Goal: Information Seeking & Learning: Learn about a topic

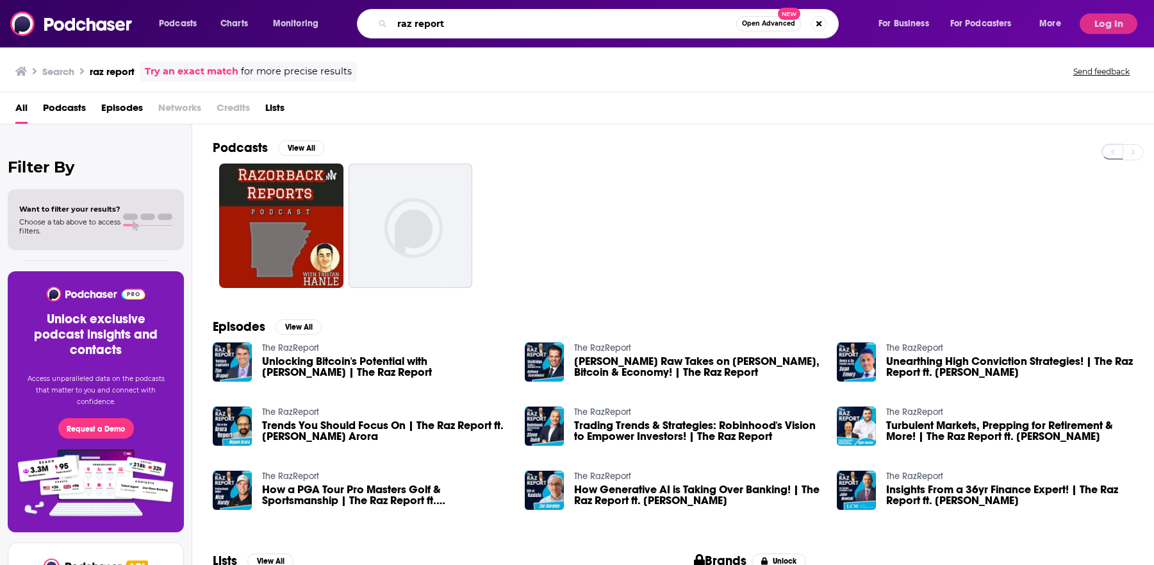
drag, startPoint x: 452, startPoint y: 28, endPoint x: 366, endPoint y: 17, distance: 86.6
click at [366, 17] on div "raz report Open Advanced New" at bounding box center [598, 23] width 482 height 29
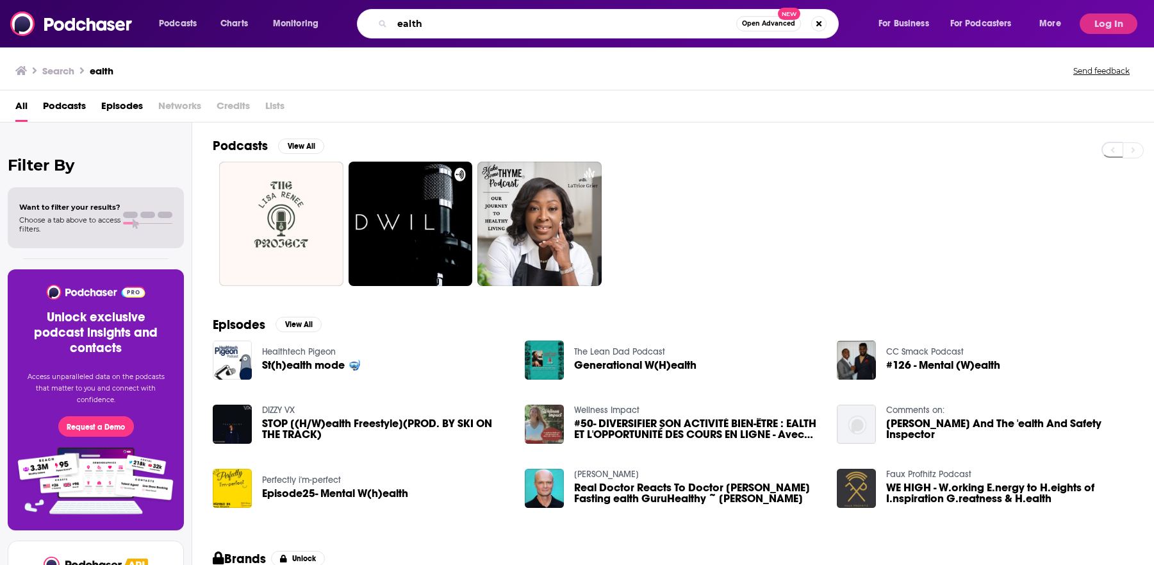
drag, startPoint x: 446, startPoint y: 23, endPoint x: 370, endPoint y: 20, distance: 75.7
click at [371, 20] on div "ealth Open Advanced New" at bounding box center [598, 23] width 482 height 29
type input "health"
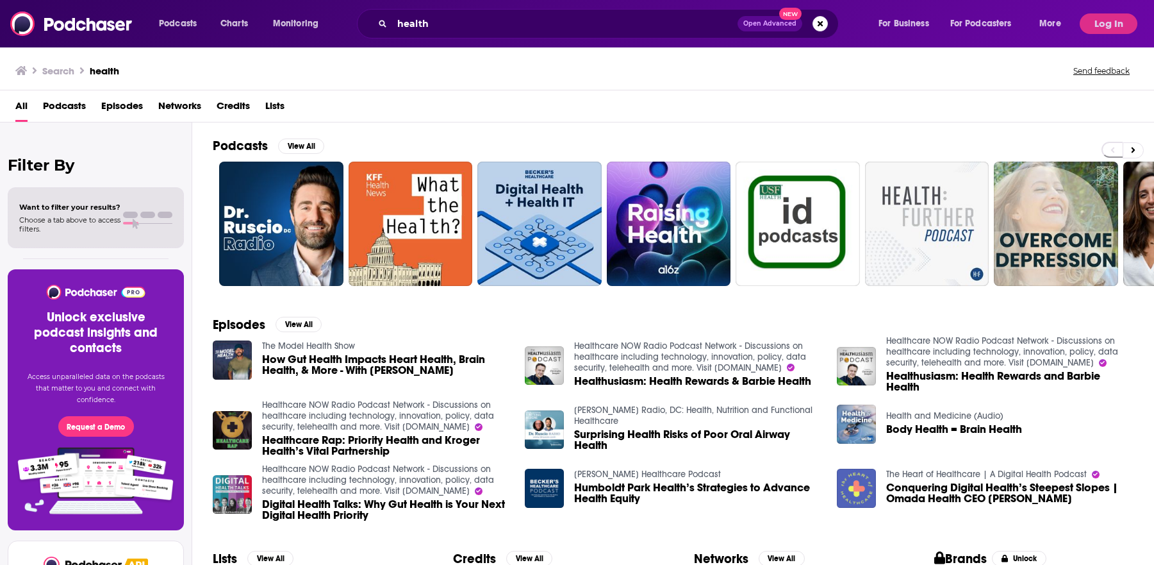
click at [244, 146] on h2 "Podcasts" at bounding box center [240, 146] width 55 height 16
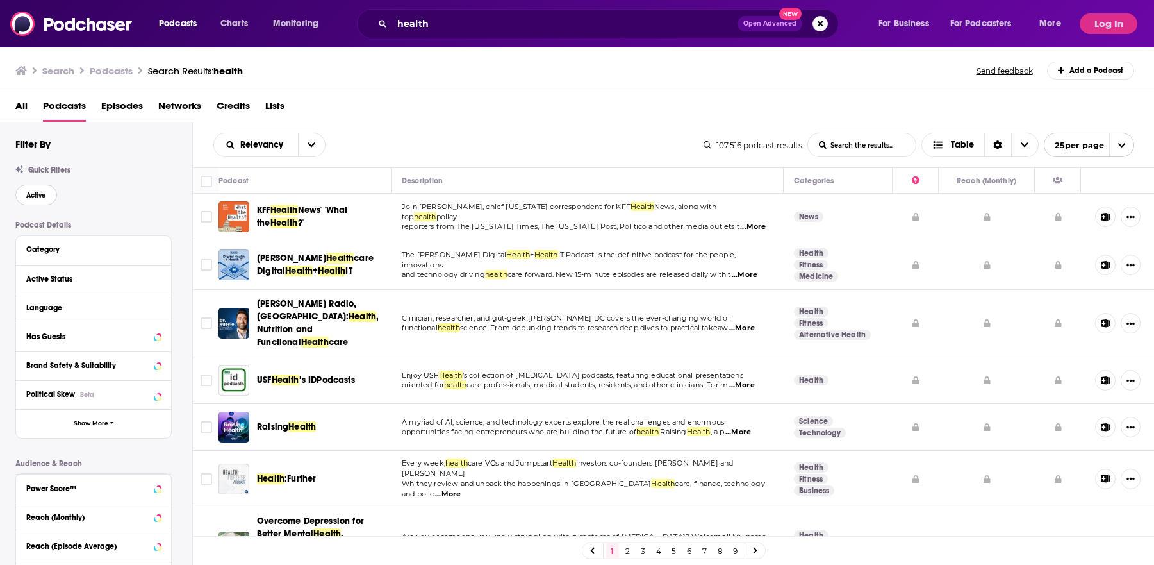
click at [38, 198] on span "Active" at bounding box center [36, 195] width 20 height 7
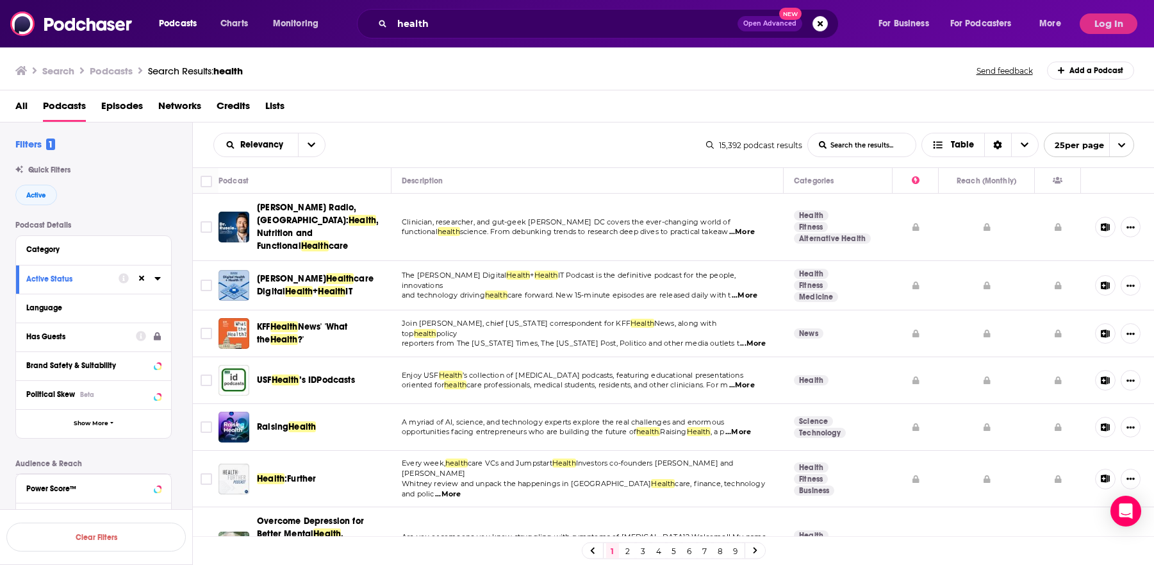
click at [54, 337] on div "Has Guests" at bounding box center [76, 336] width 101 height 9
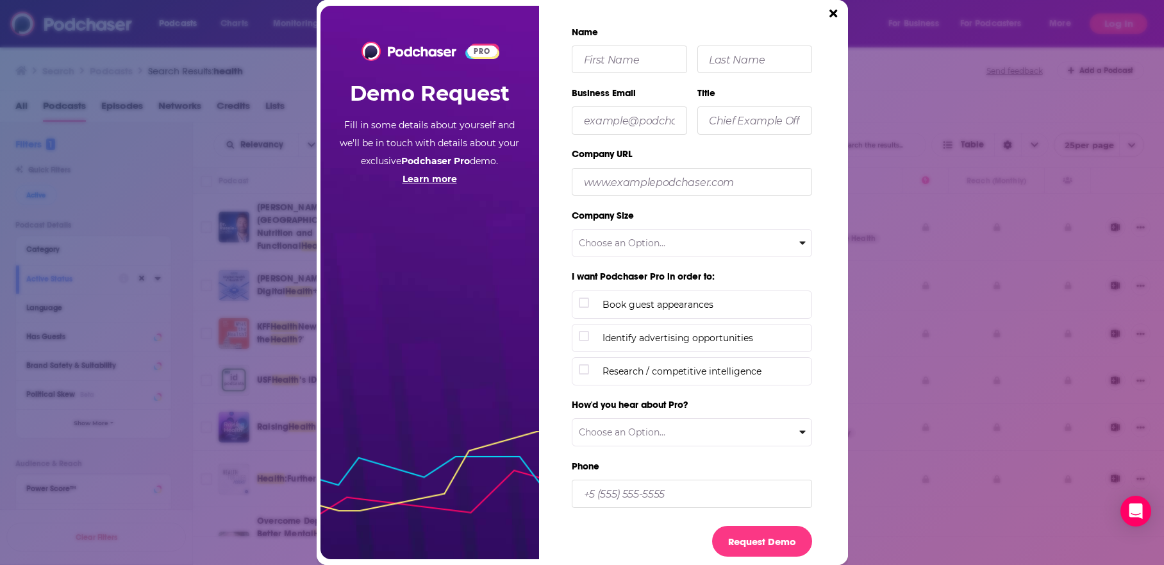
click at [843, 13] on div "PRO Demo Request Fill in some details about yourself and we'll be in touch with…" at bounding box center [582, 282] width 531 height 565
click at [834, 15] on icon "Close" at bounding box center [833, 14] width 8 height 8
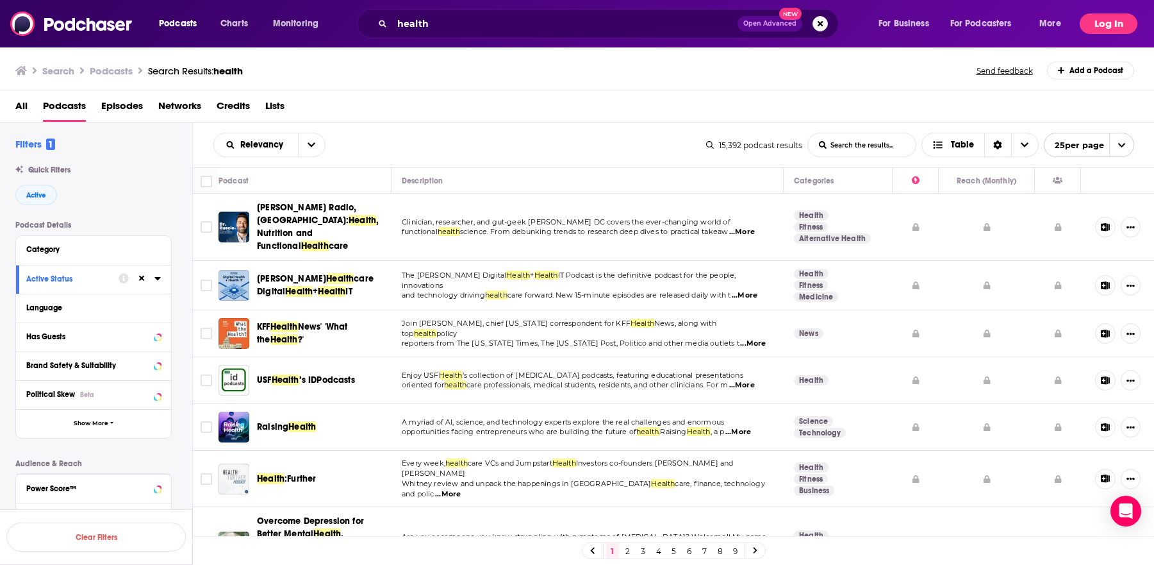
click at [1103, 24] on button "Log In" at bounding box center [1109, 23] width 58 height 21
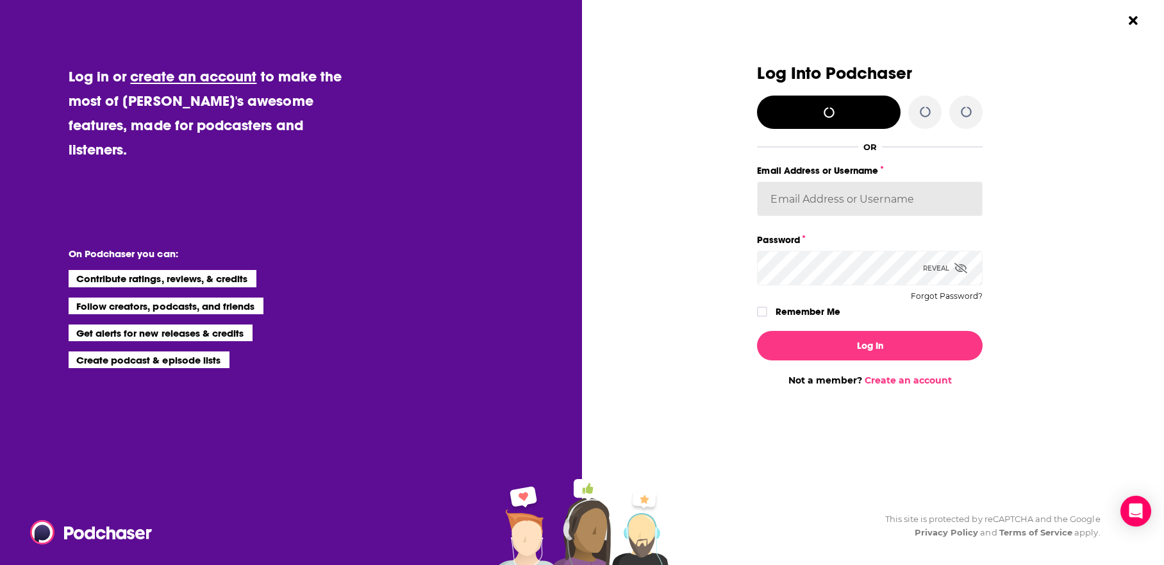
type input "kwignall"
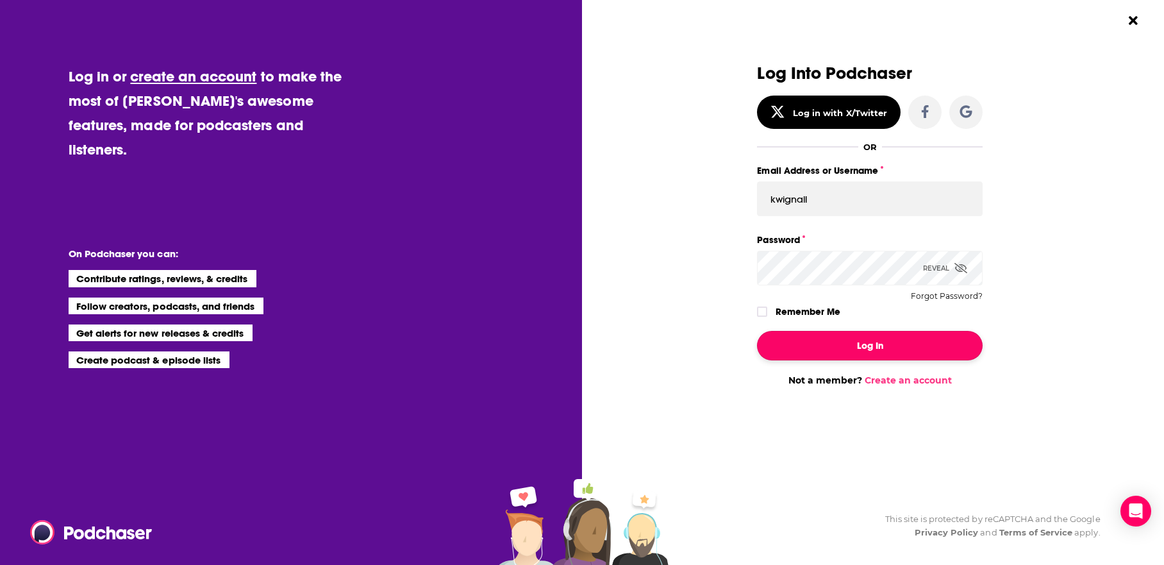
click at [858, 354] on button "Log In" at bounding box center [870, 345] width 226 height 29
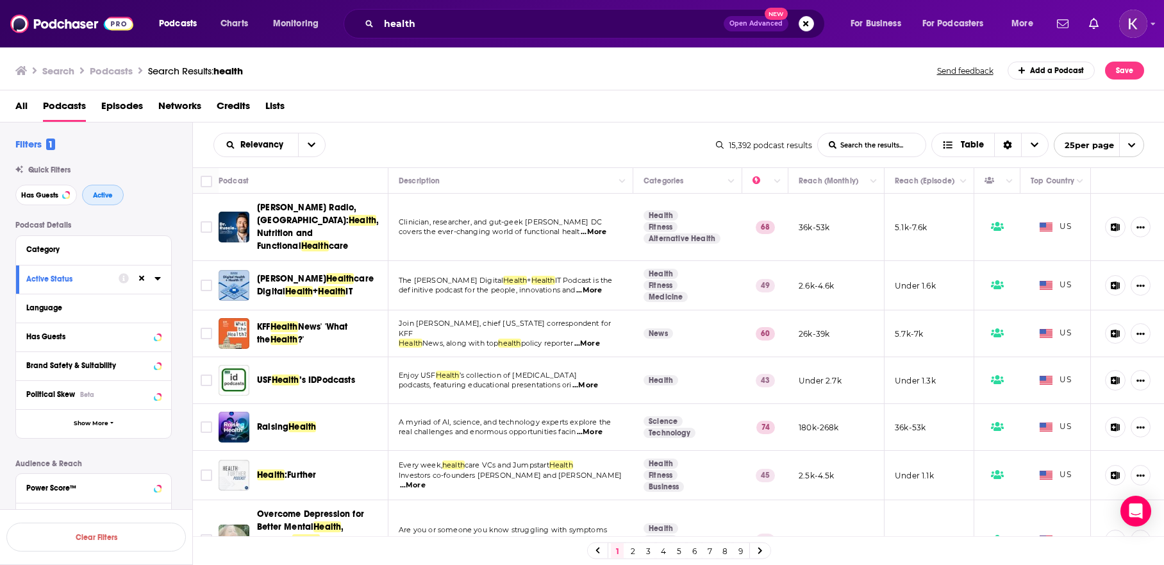
click at [115, 201] on button "Active" at bounding box center [103, 195] width 42 height 21
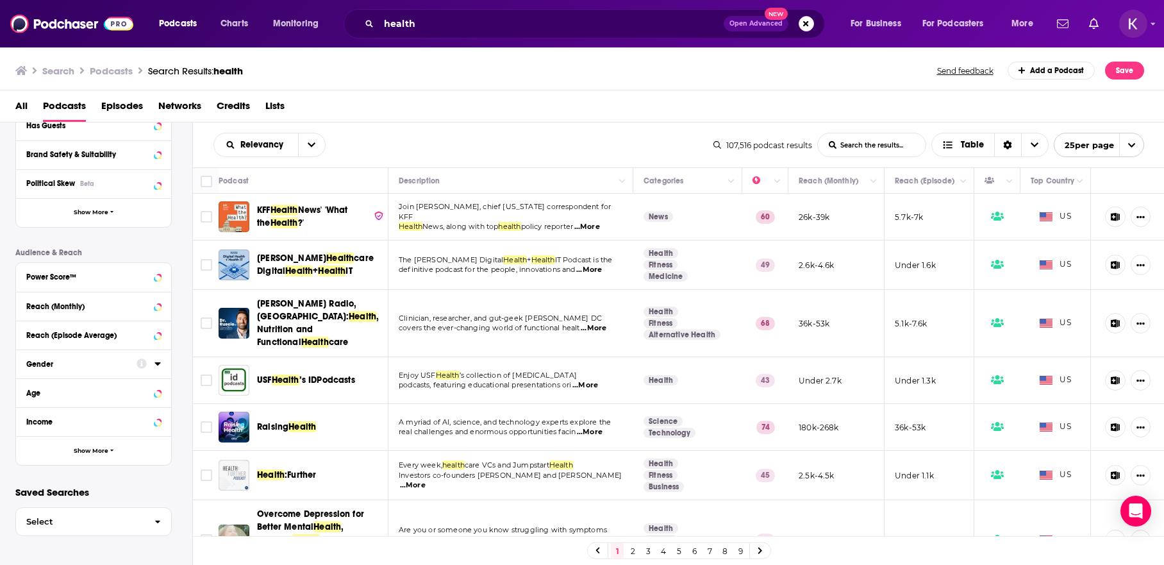
scroll to position [208, 0]
click at [90, 213] on span "Show More" at bounding box center [91, 215] width 35 height 7
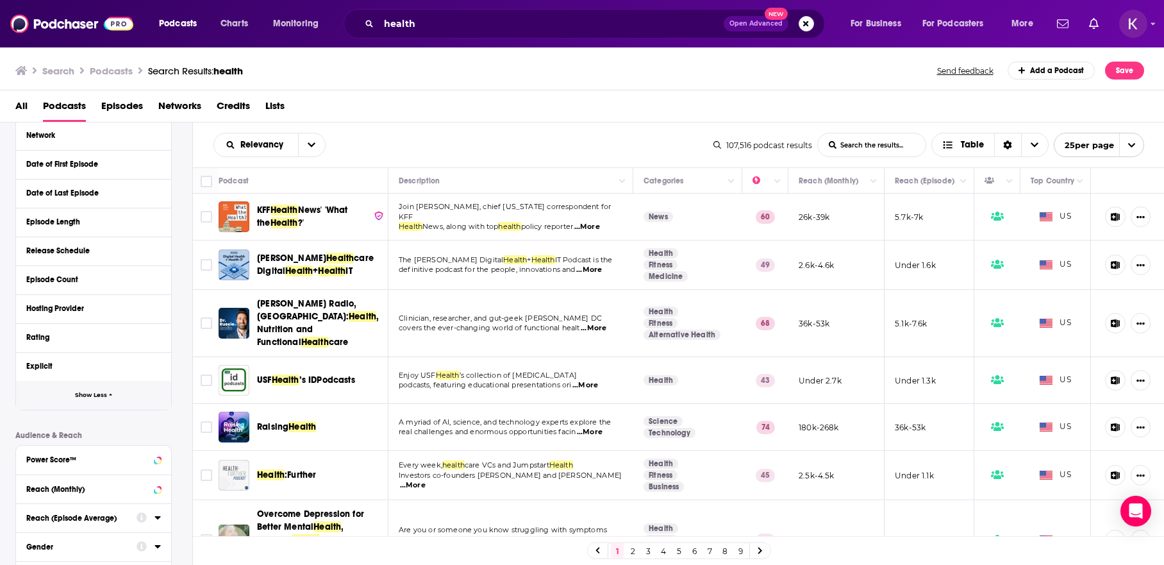
scroll to position [471, 0]
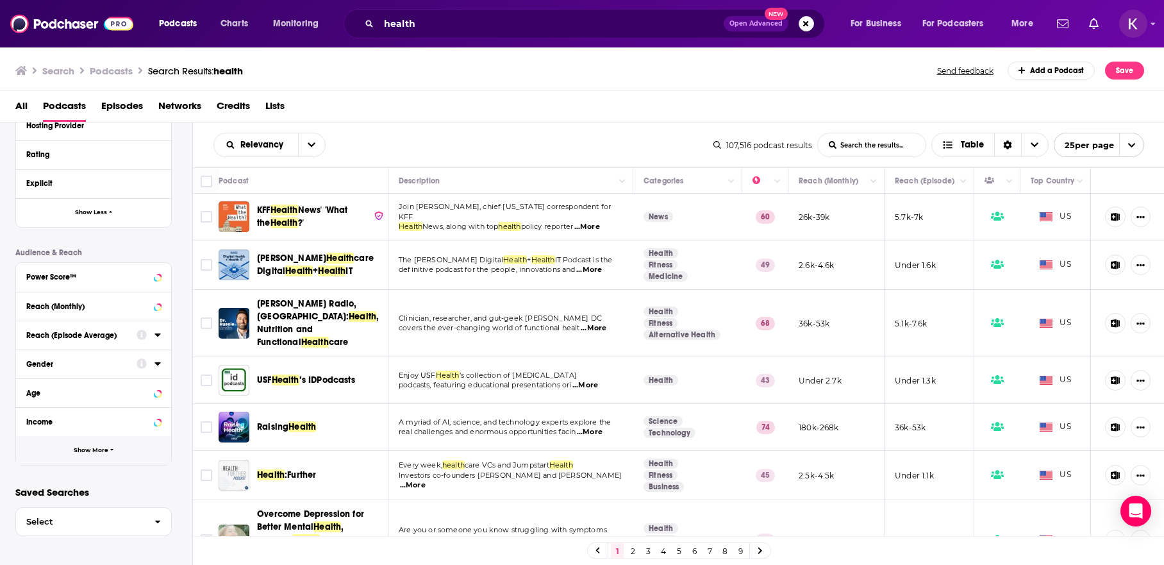
click at [104, 448] on span "Show More" at bounding box center [91, 450] width 35 height 7
click at [48, 477] on span "Location" at bounding box center [41, 479] width 31 height 9
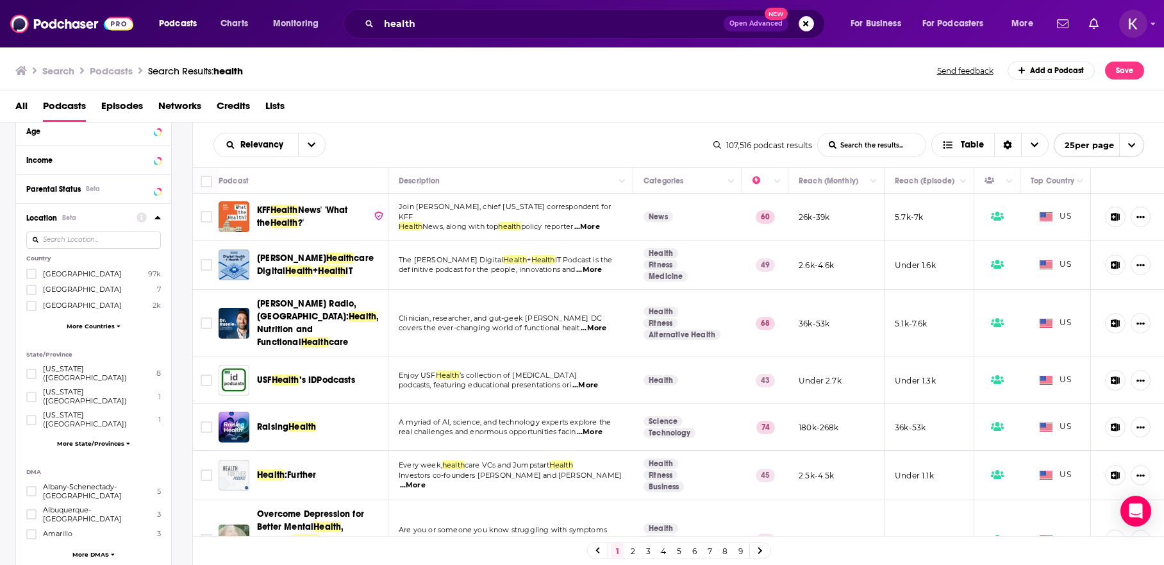
scroll to position [733, 0]
click at [29, 273] on icon at bounding box center [32, 273] width 8 height 6
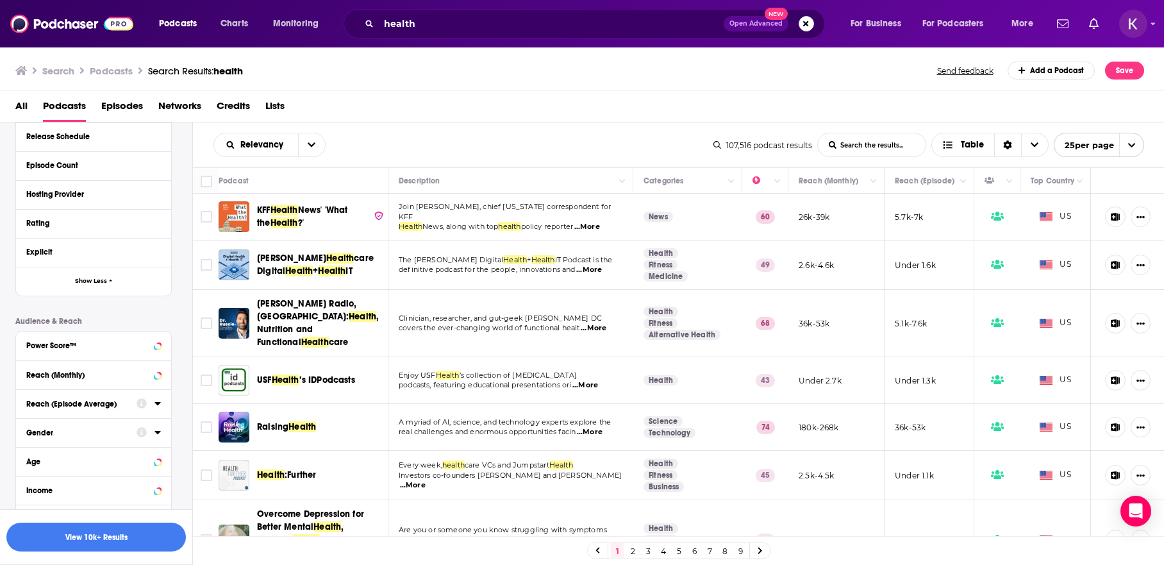
scroll to position [407, 0]
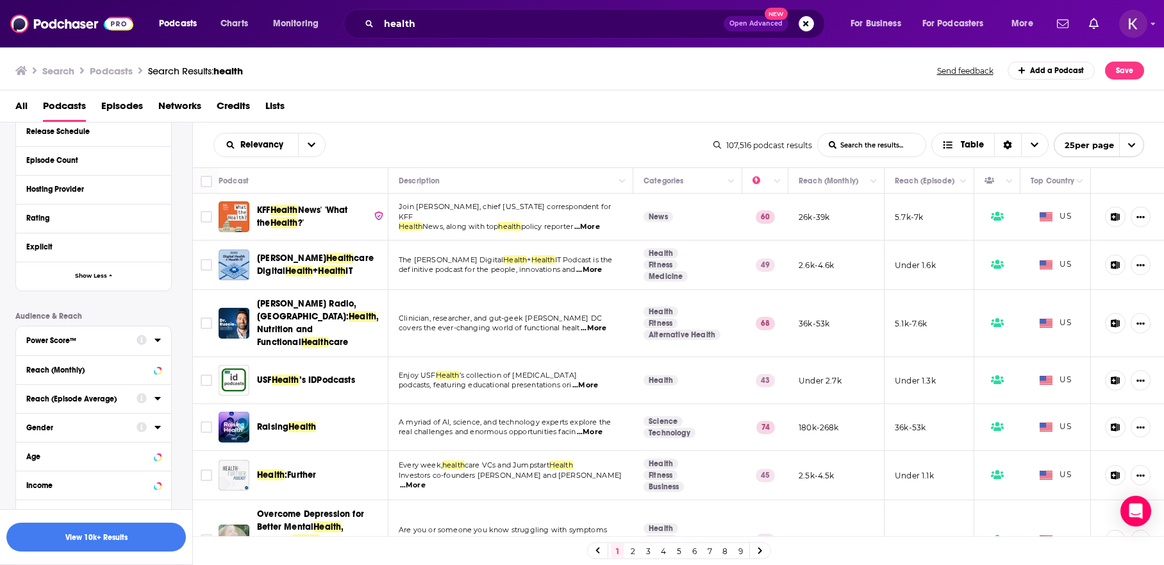
click at [156, 341] on icon at bounding box center [157, 340] width 6 height 10
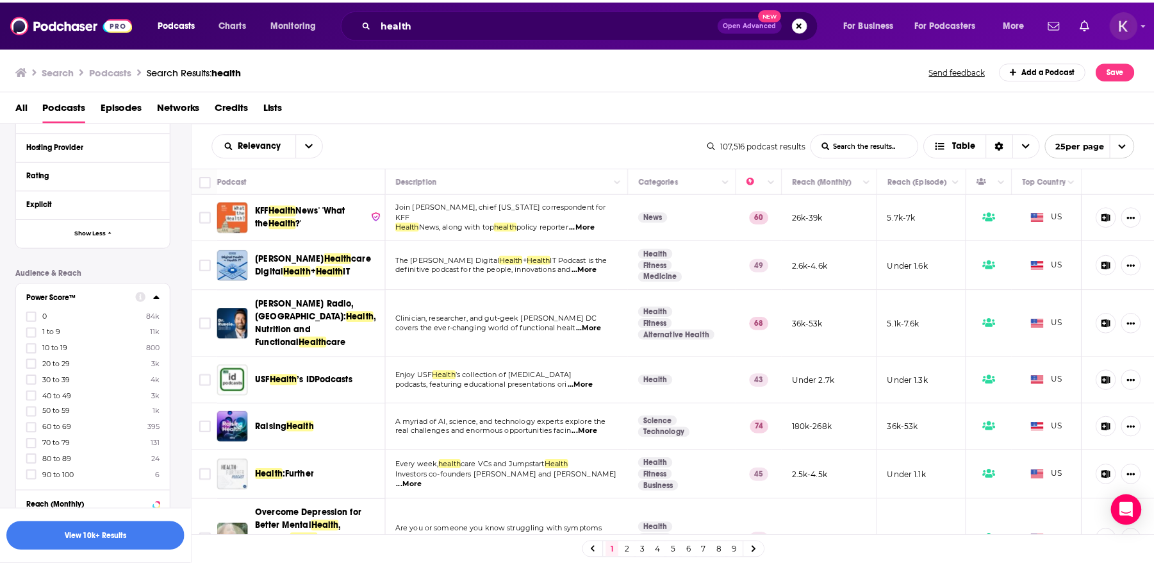
scroll to position [454, 0]
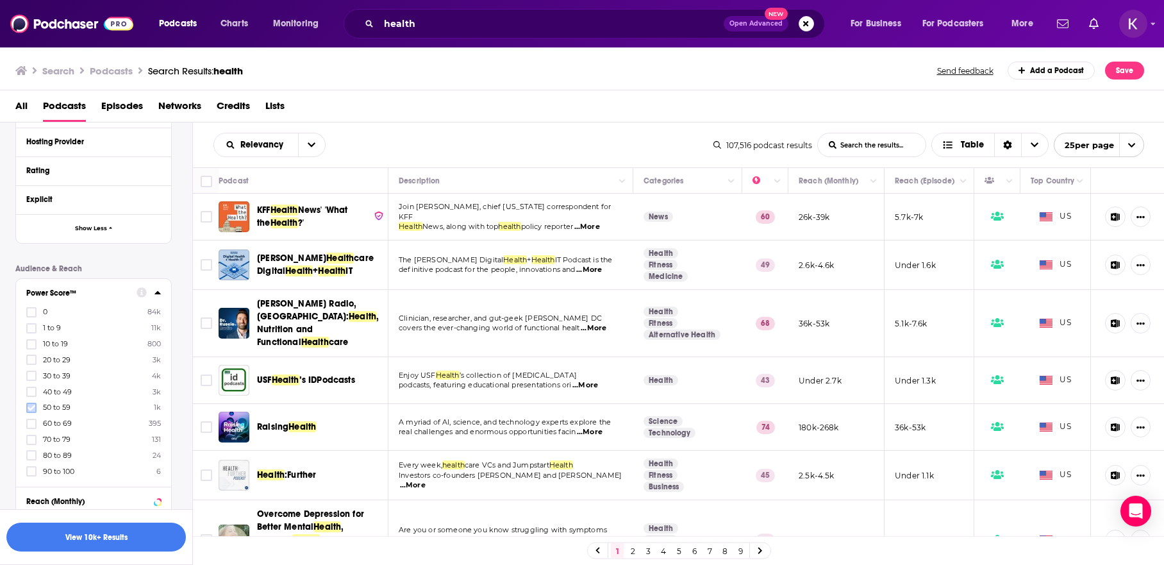
click at [31, 408] on icon at bounding box center [32, 407] width 8 height 6
click at [32, 425] on icon at bounding box center [32, 424] width 8 height 8
click at [35, 441] on icon at bounding box center [32, 440] width 8 height 8
click at [33, 454] on icon at bounding box center [32, 456] width 8 height 6
click at [29, 473] on icon at bounding box center [32, 471] width 8 height 8
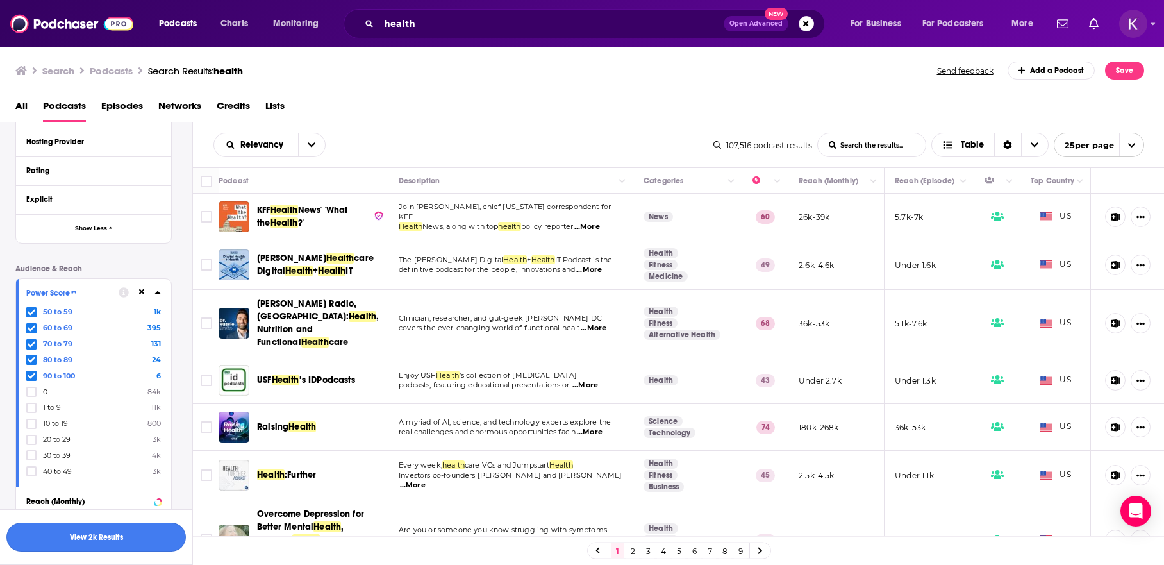
click at [83, 544] on button "View 2k Results" at bounding box center [95, 536] width 179 height 29
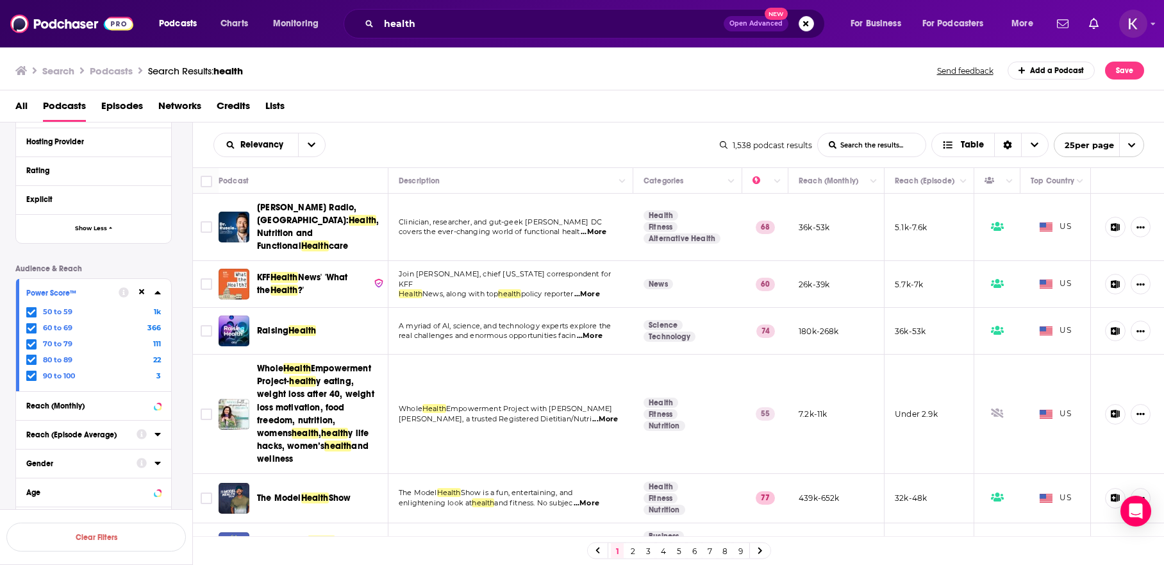
click at [32, 344] on icon at bounding box center [32, 344] width 8 height 6
click at [33, 328] on icon at bounding box center [32, 328] width 8 height 6
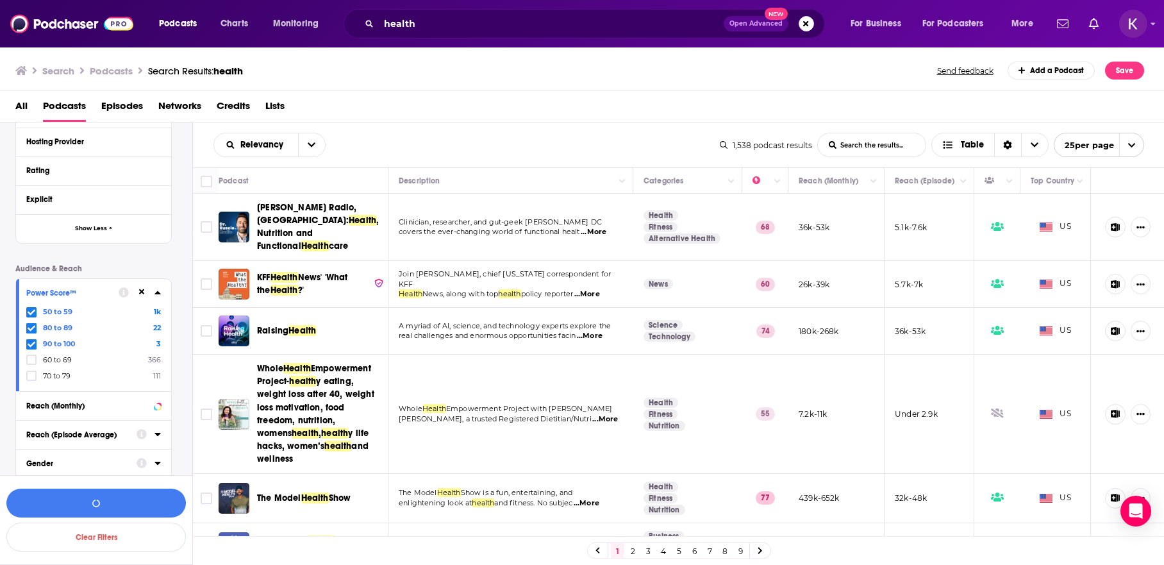
click at [34, 308] on icon at bounding box center [32, 312] width 8 height 8
click at [137, 501] on button "View 1k Results" at bounding box center [95, 502] width 179 height 29
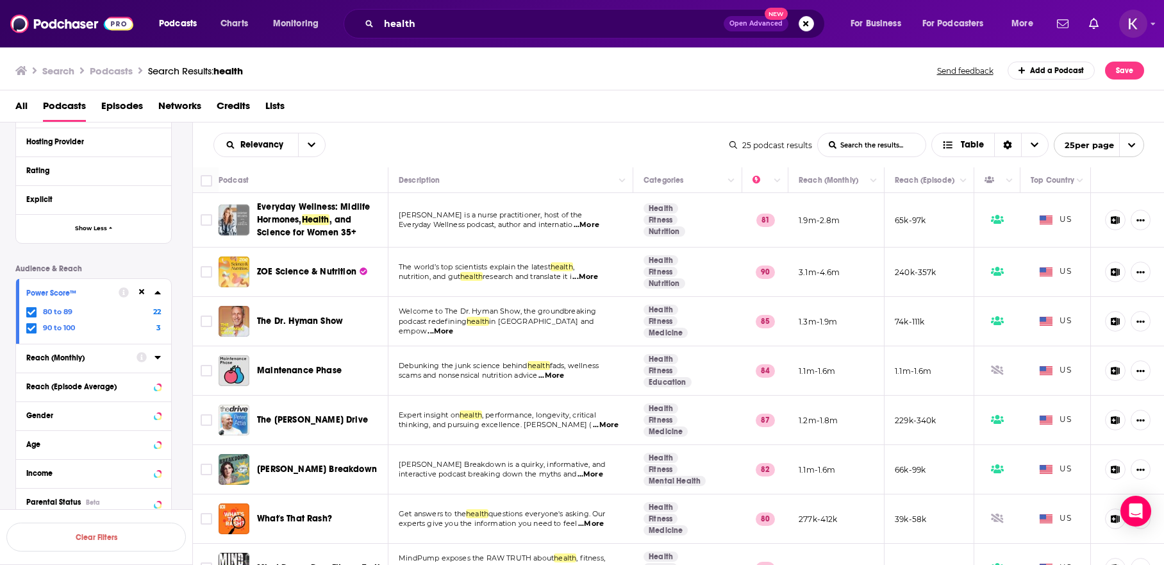
click at [533, 124] on div "Relevancy List Search Input Search the results... Table 25 podcast results List…" at bounding box center [679, 144] width 972 height 45
click at [597, 225] on span "...More" at bounding box center [587, 225] width 26 height 10
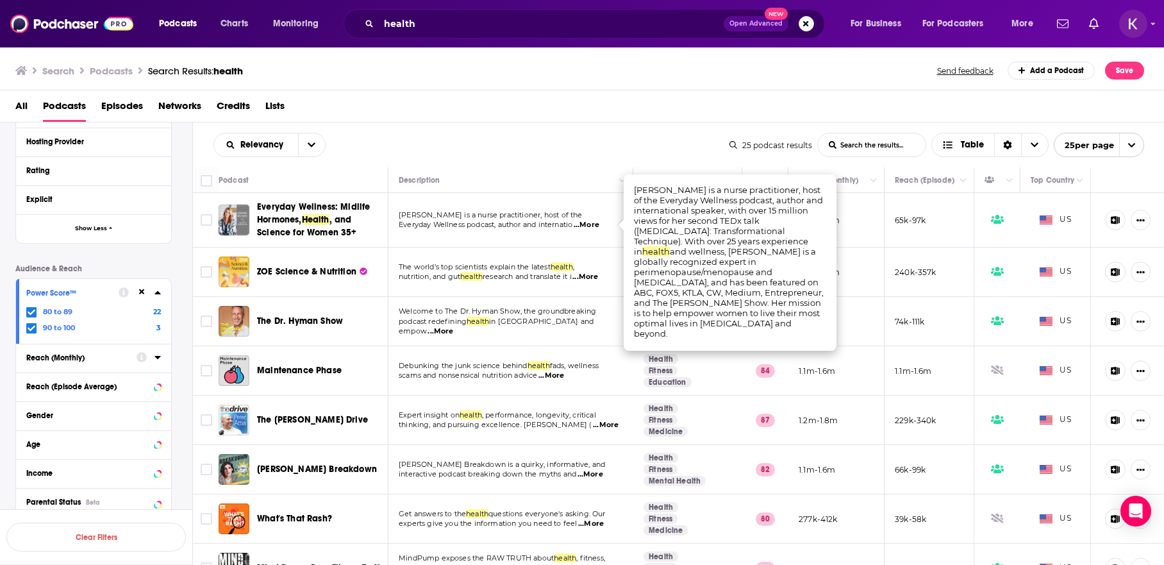
click at [329, 222] on span "Health" at bounding box center [316, 219] width 28 height 11
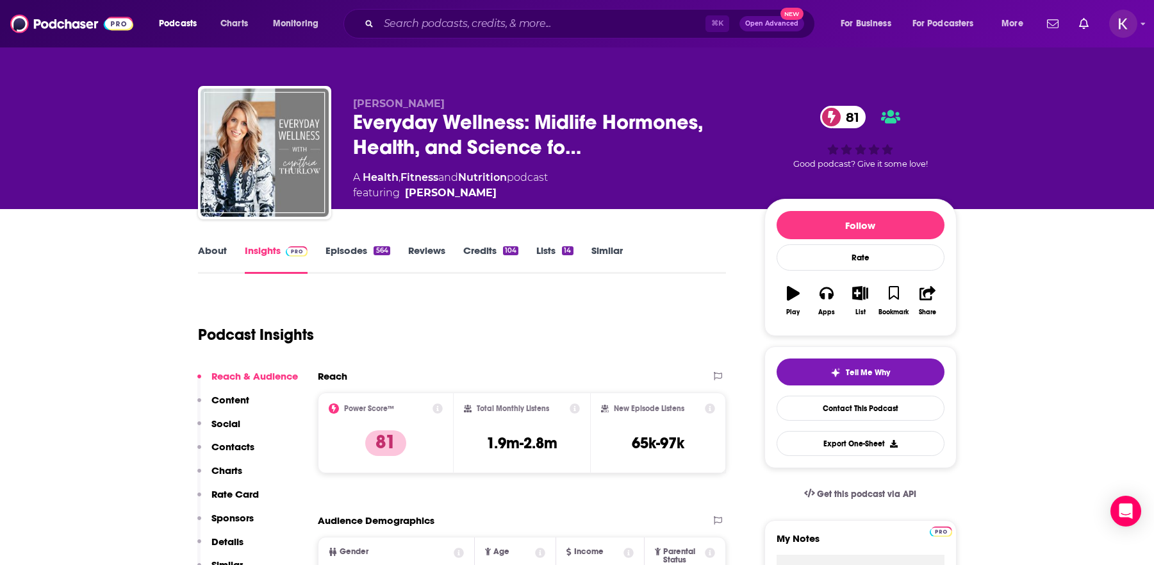
click at [343, 251] on link "Episodes 564" at bounding box center [358, 258] width 64 height 29
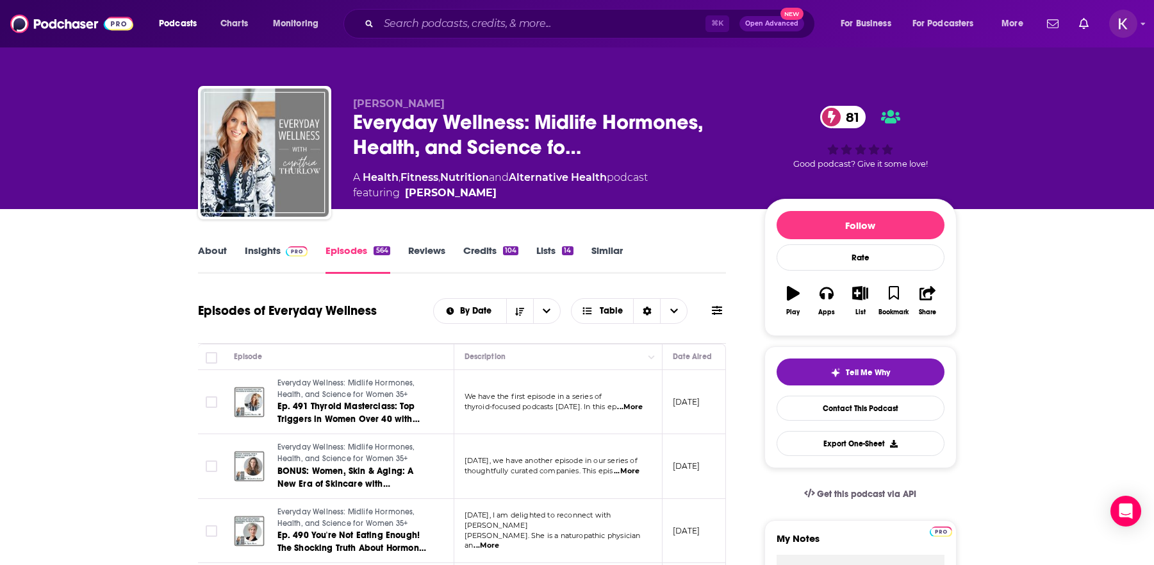
click at [251, 252] on link "Insights" at bounding box center [276, 258] width 63 height 29
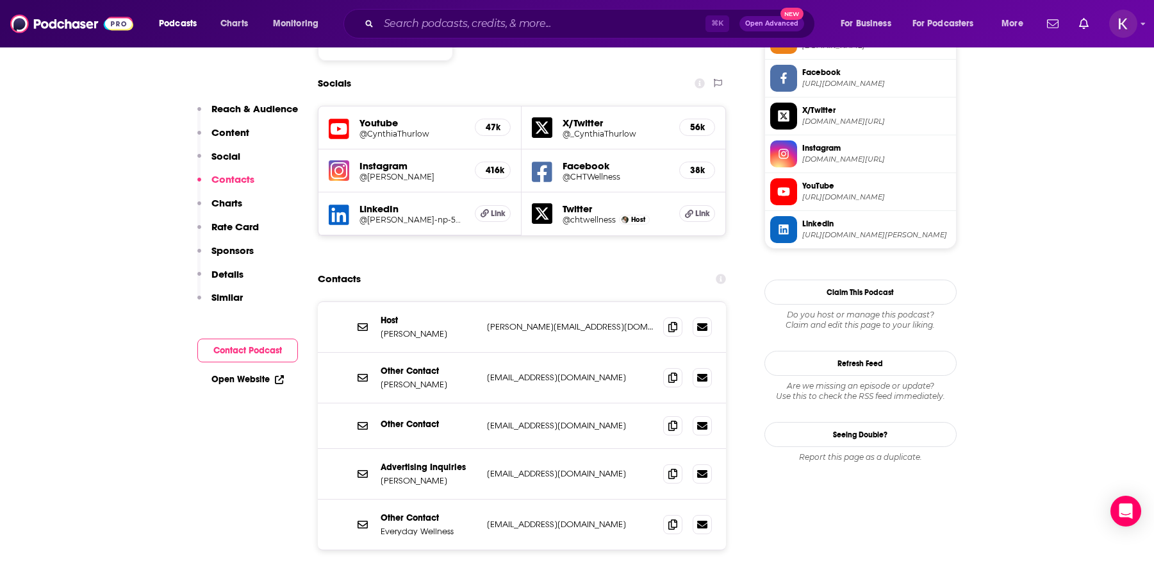
scroll to position [1110, 0]
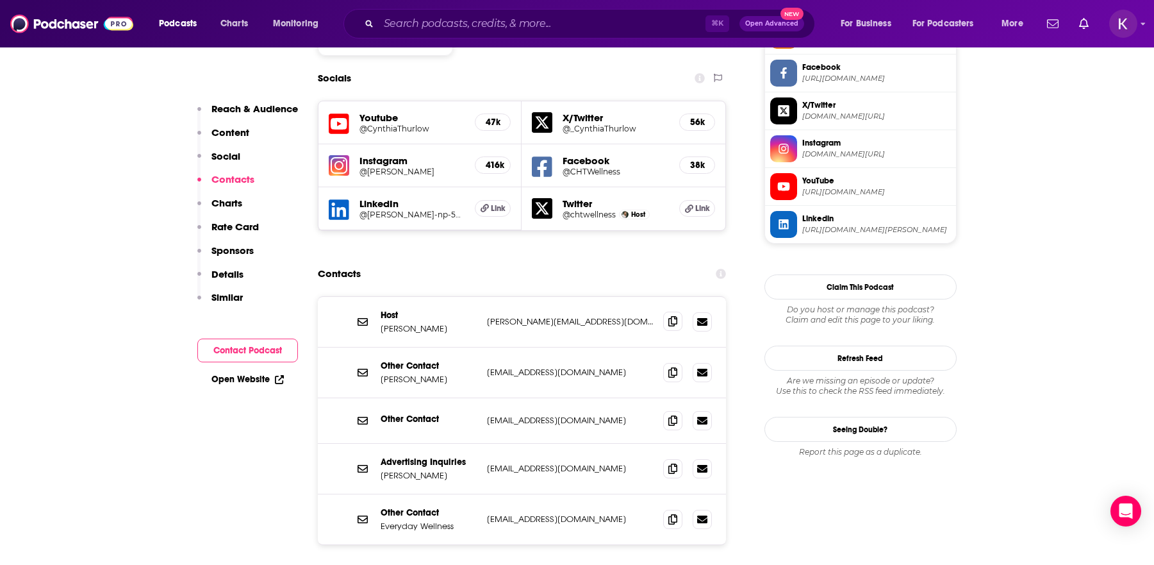
click at [669, 316] on icon at bounding box center [673, 321] width 9 height 10
click at [673, 513] on icon at bounding box center [673, 518] width 9 height 10
click at [675, 367] on icon at bounding box center [673, 372] width 9 height 10
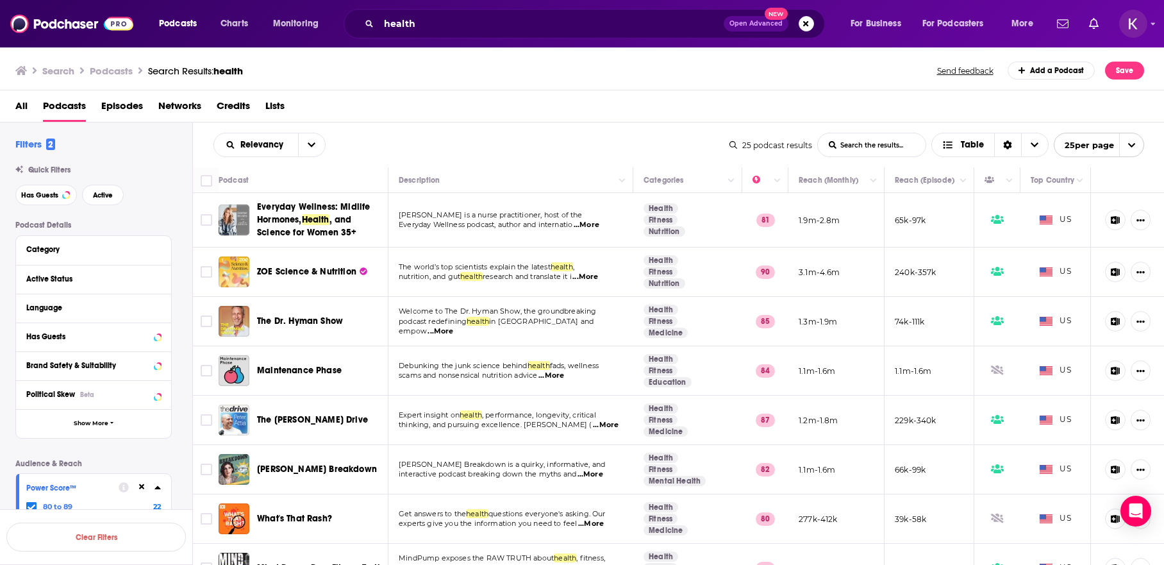
click at [597, 280] on span "...More" at bounding box center [585, 277] width 26 height 10
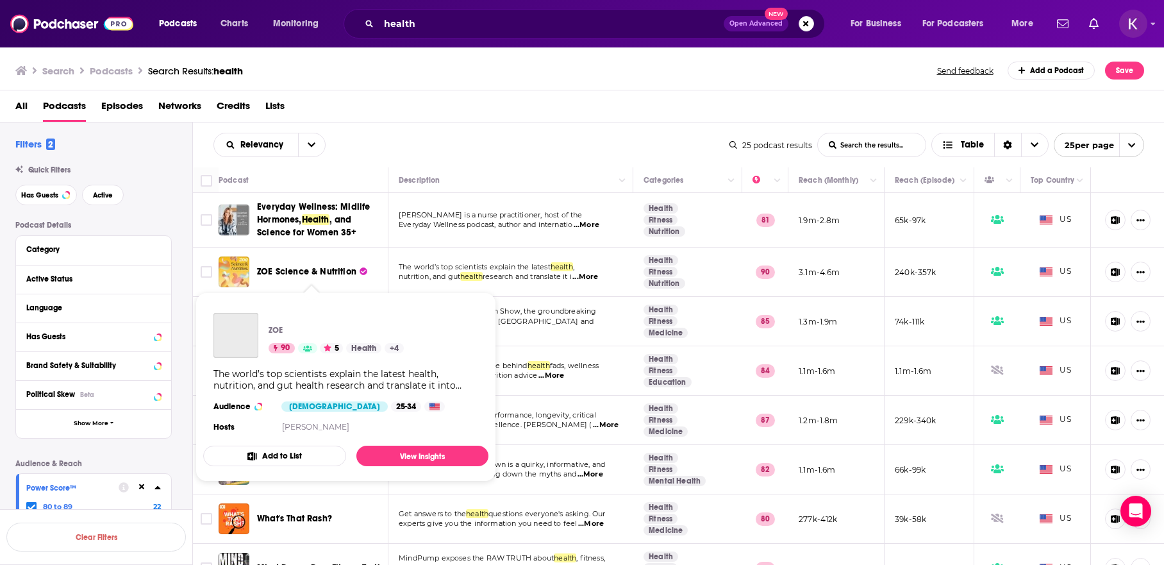
click at [293, 274] on span "ZOE Science & Nutrition" at bounding box center [306, 271] width 99 height 11
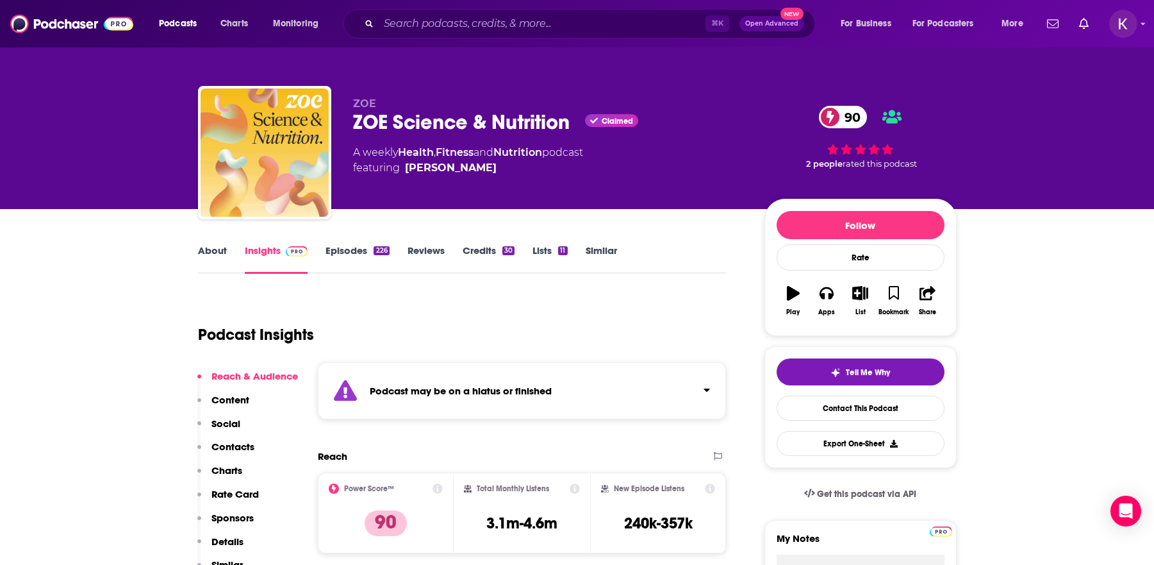
click at [353, 252] on link "Episodes 226" at bounding box center [357, 258] width 63 height 29
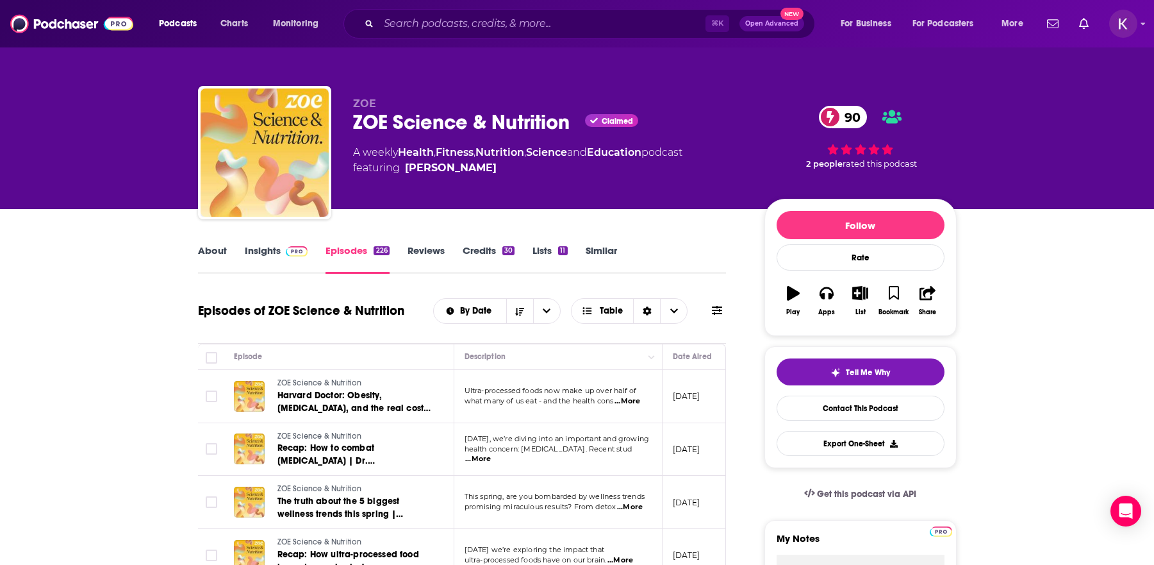
click at [260, 251] on link "Insights" at bounding box center [276, 258] width 63 height 29
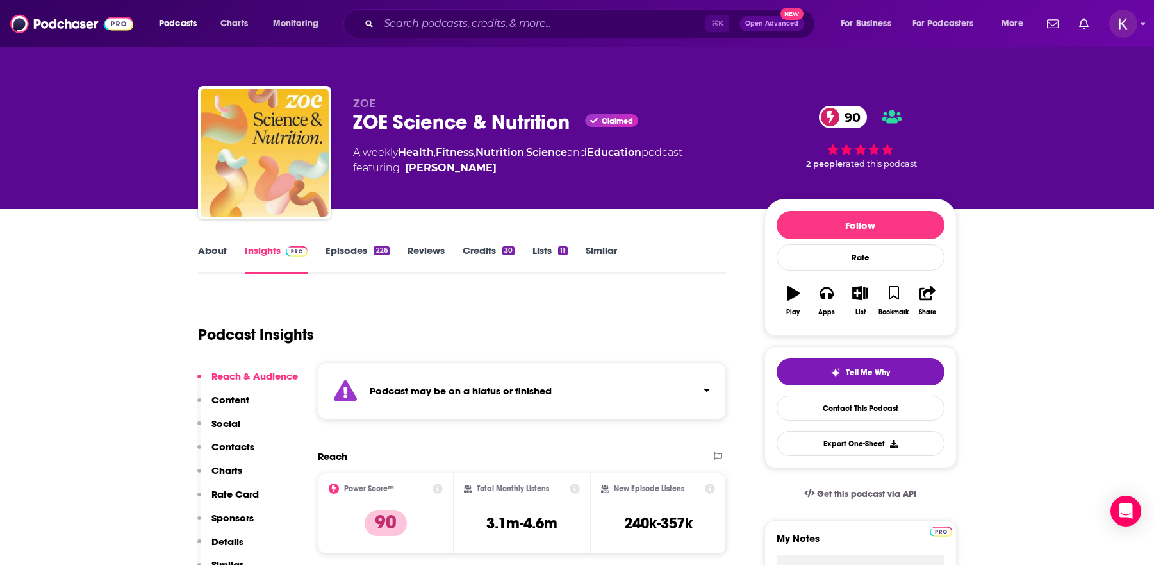
click at [211, 251] on link "About" at bounding box center [212, 258] width 29 height 29
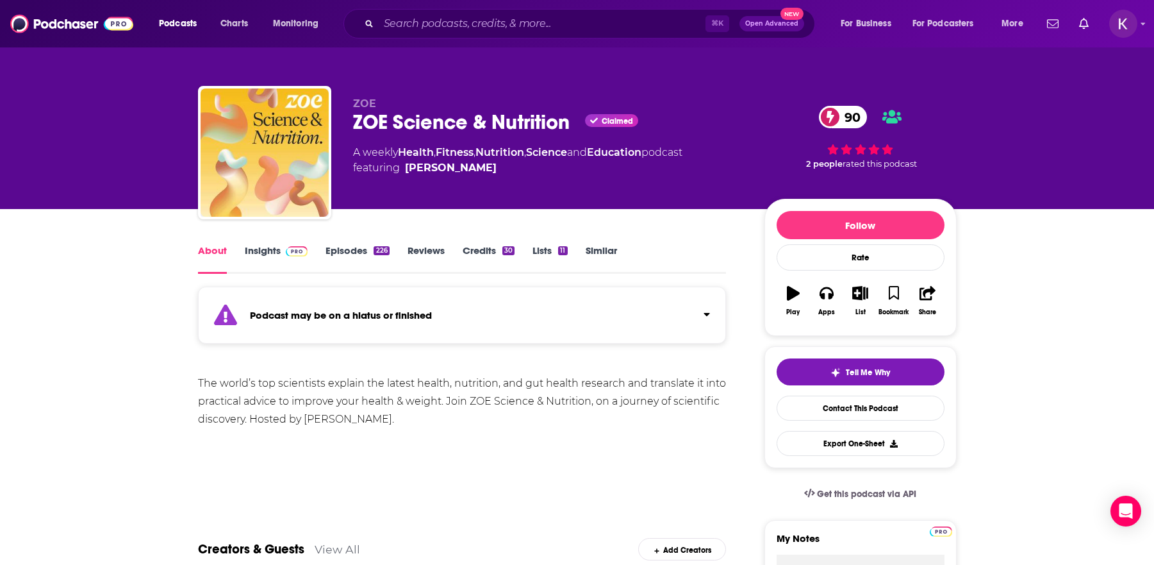
click at [257, 253] on link "Insights" at bounding box center [276, 258] width 63 height 29
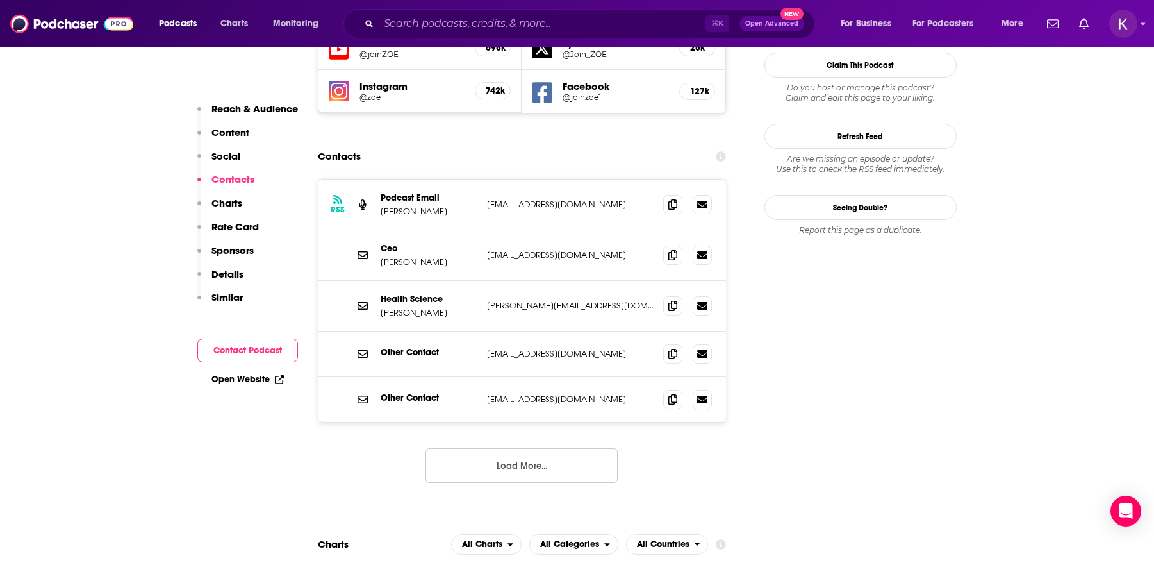
scroll to position [1292, 0]
click at [504, 449] on button "Load More..." at bounding box center [522, 466] width 192 height 35
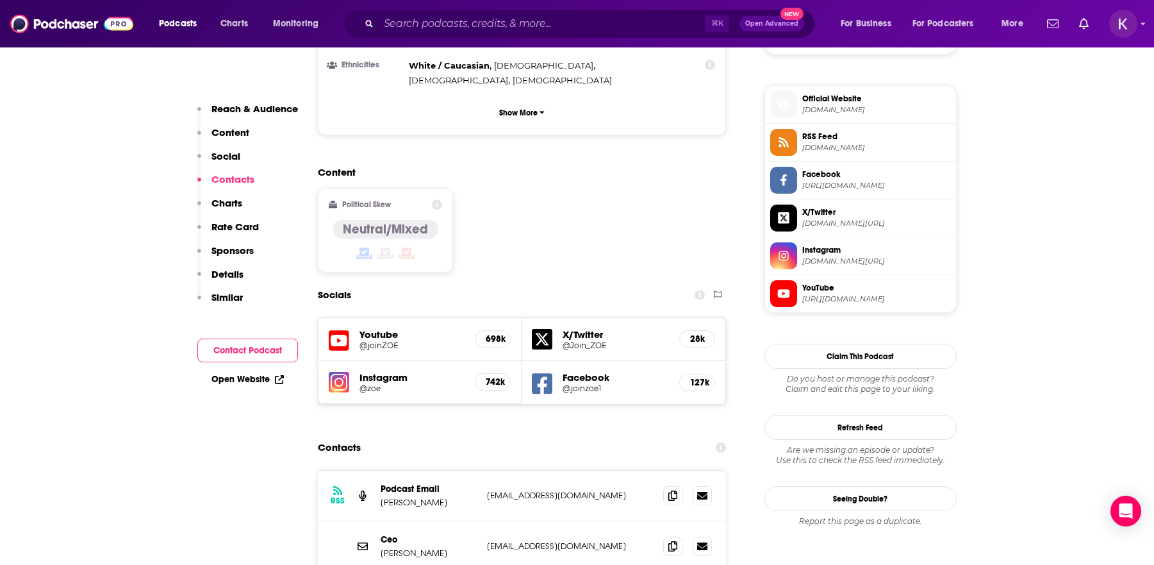
scroll to position [962, 0]
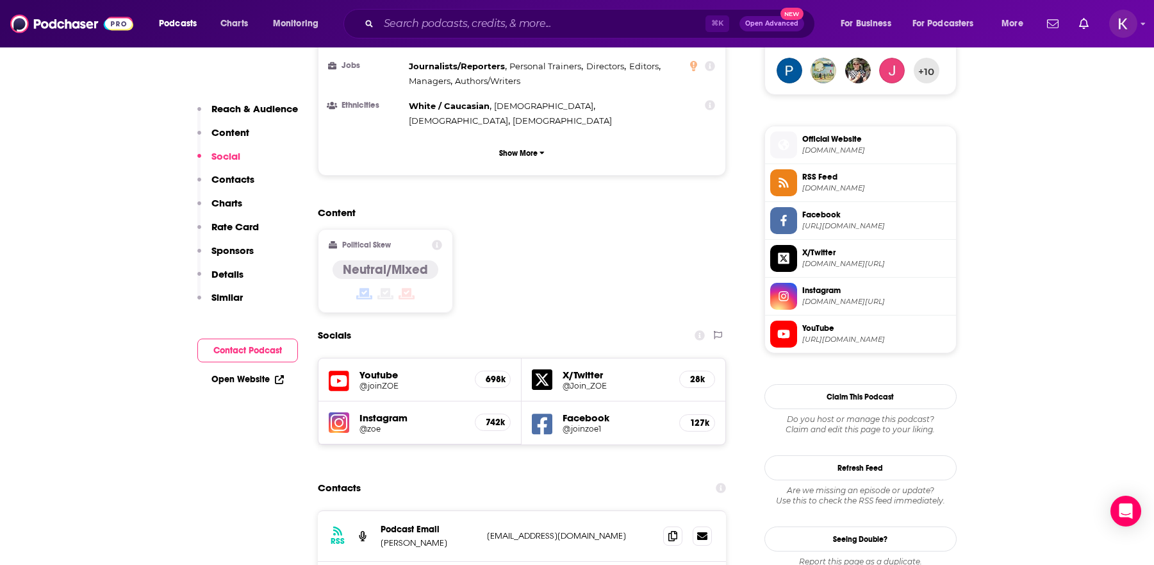
click at [857, 152] on span "[DOMAIN_NAME]" at bounding box center [877, 151] width 149 height 10
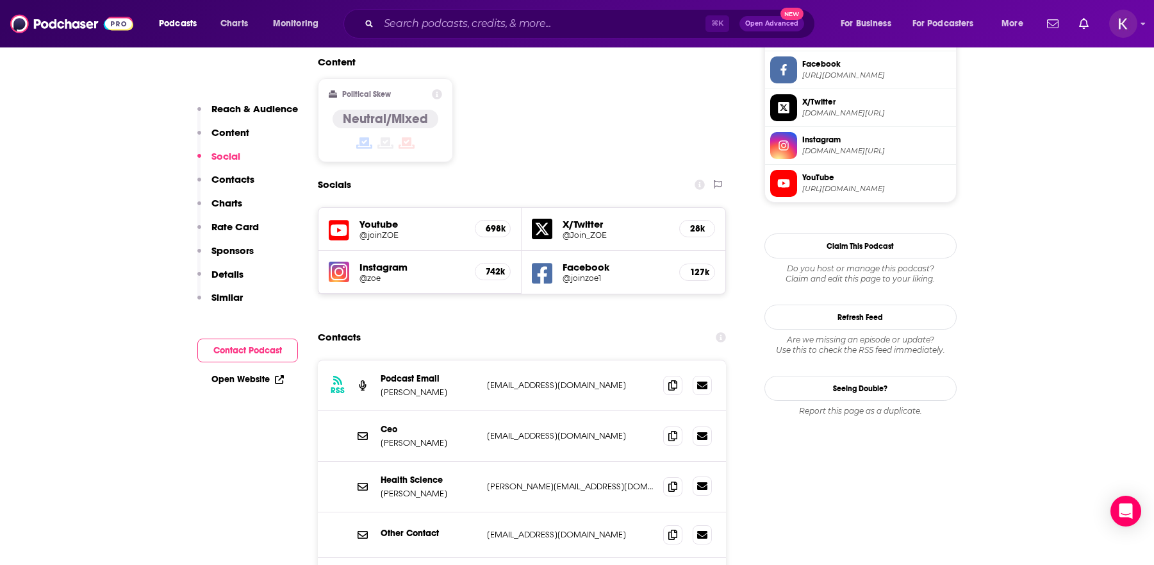
scroll to position [1114, 0]
click at [671, 378] on icon at bounding box center [673, 383] width 9 height 10
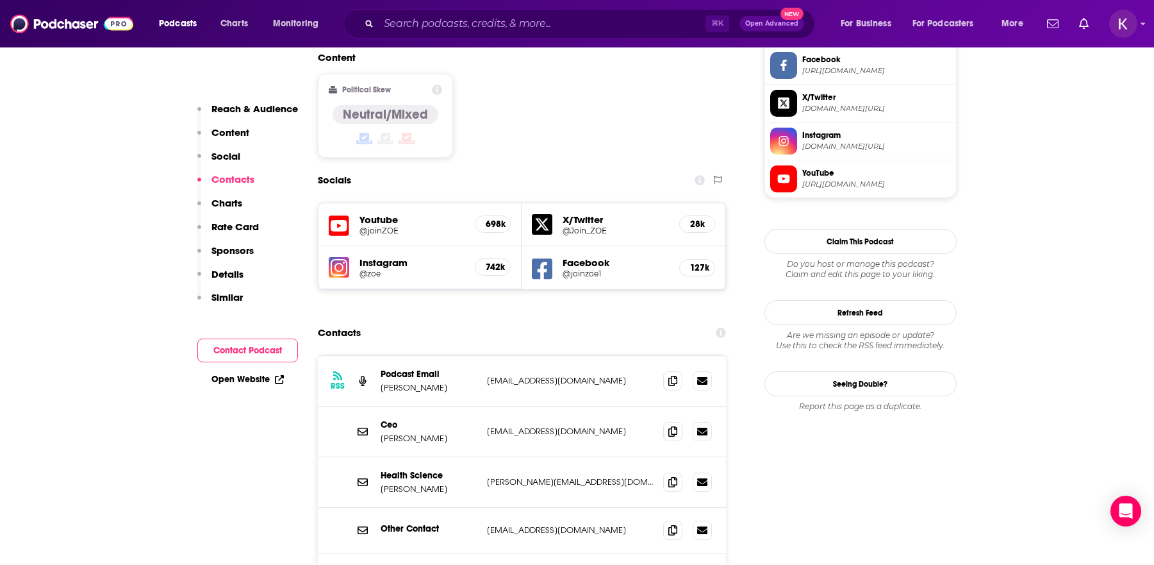
scroll to position [814, 0]
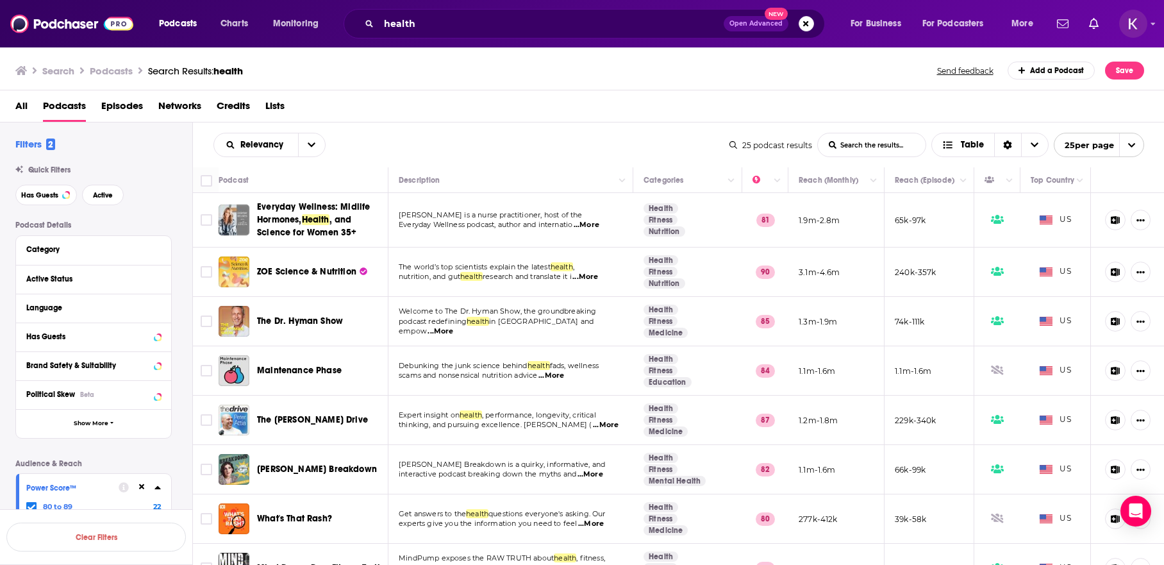
click at [453, 328] on span "...More" at bounding box center [441, 331] width 26 height 10
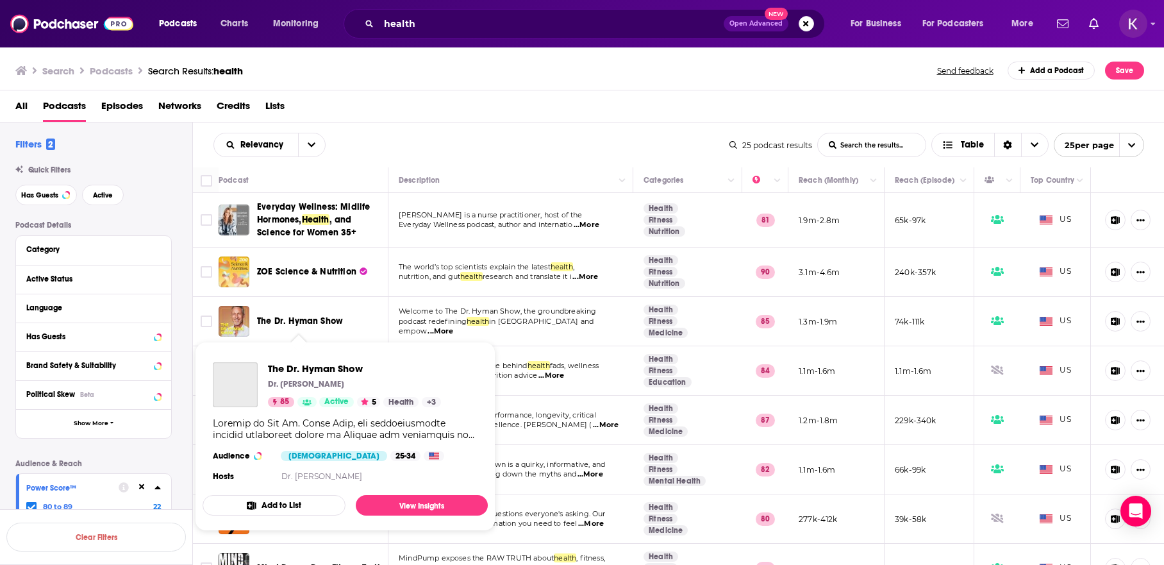
click at [288, 322] on span "The Dr. Hyman Show" at bounding box center [300, 320] width 86 height 11
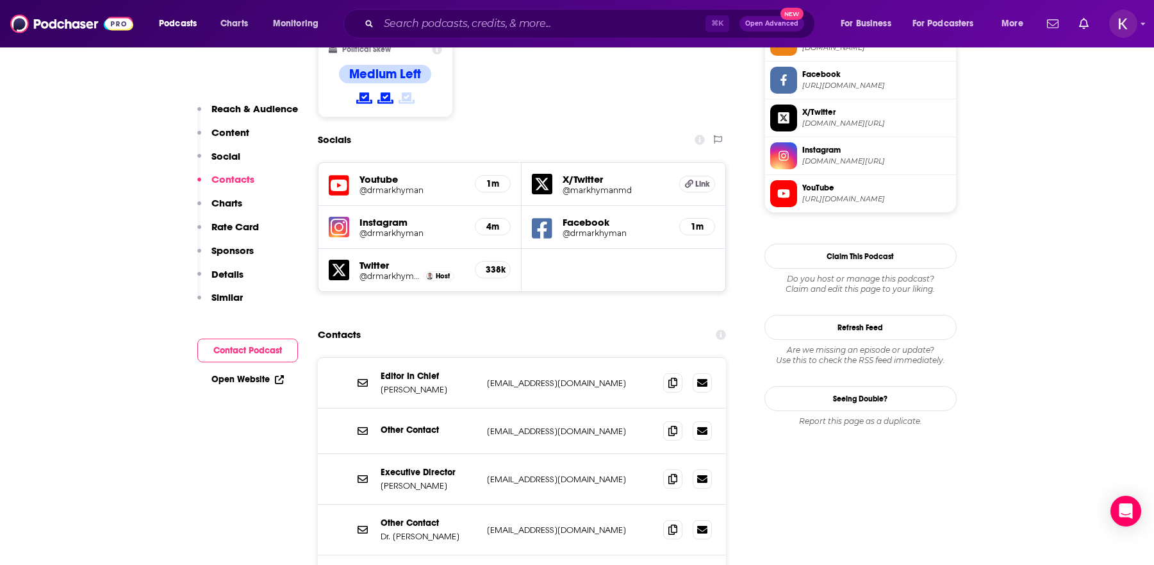
scroll to position [1114, 0]
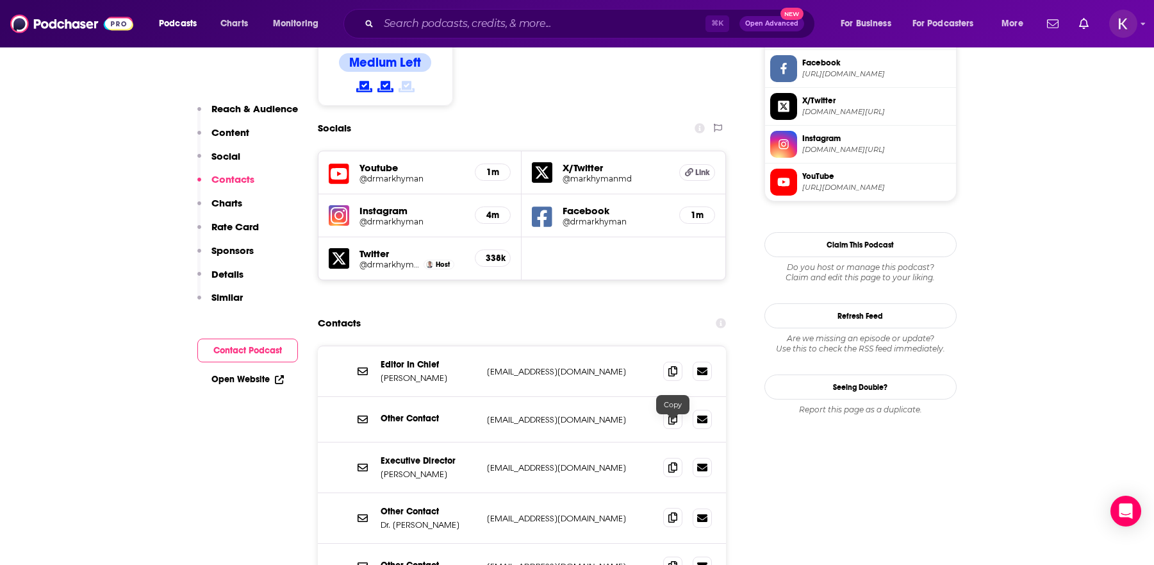
click at [667, 508] on span at bounding box center [672, 517] width 19 height 19
click at [677, 365] on icon at bounding box center [673, 370] width 9 height 10
click at [678, 457] on span at bounding box center [672, 466] width 19 height 19
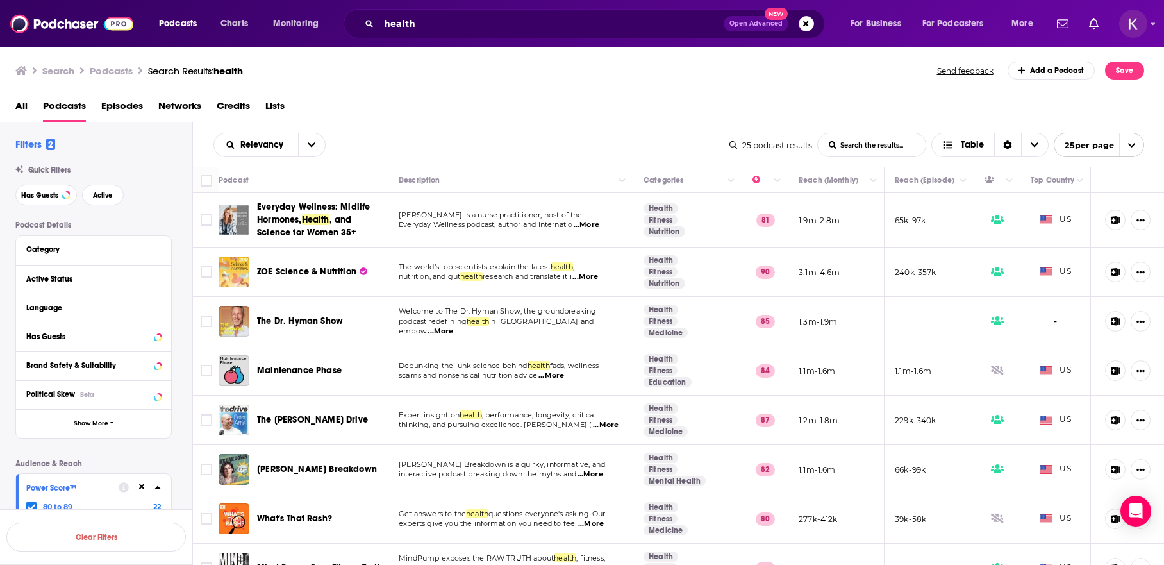
click at [556, 372] on span "...More" at bounding box center [551, 376] width 26 height 10
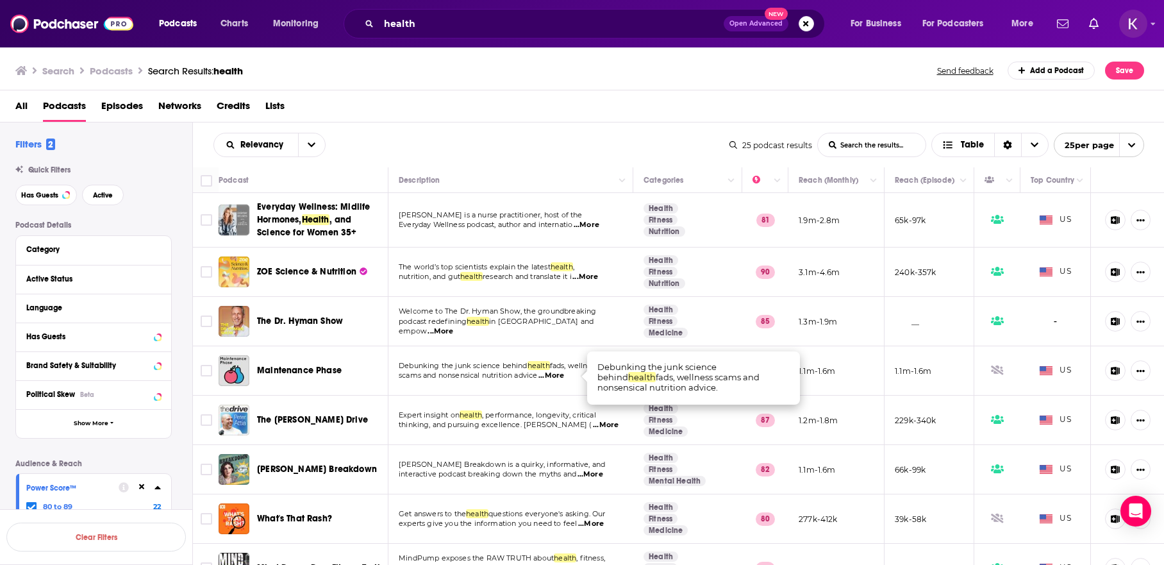
click at [556, 374] on span "...More" at bounding box center [551, 376] width 26 height 10
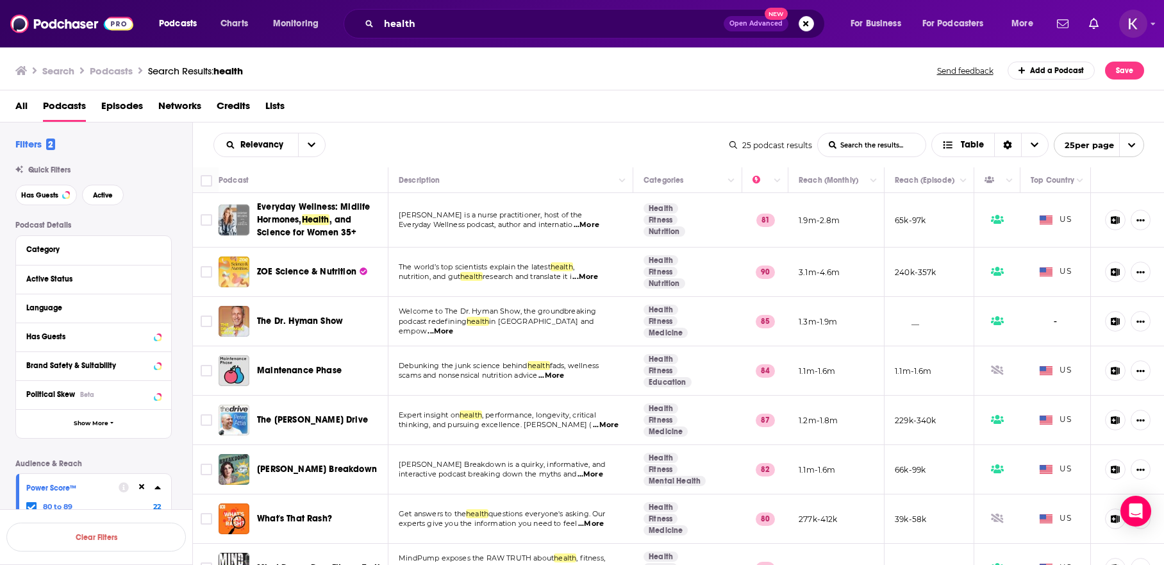
click at [337, 372] on span "Maintenance Phase" at bounding box center [299, 370] width 85 height 11
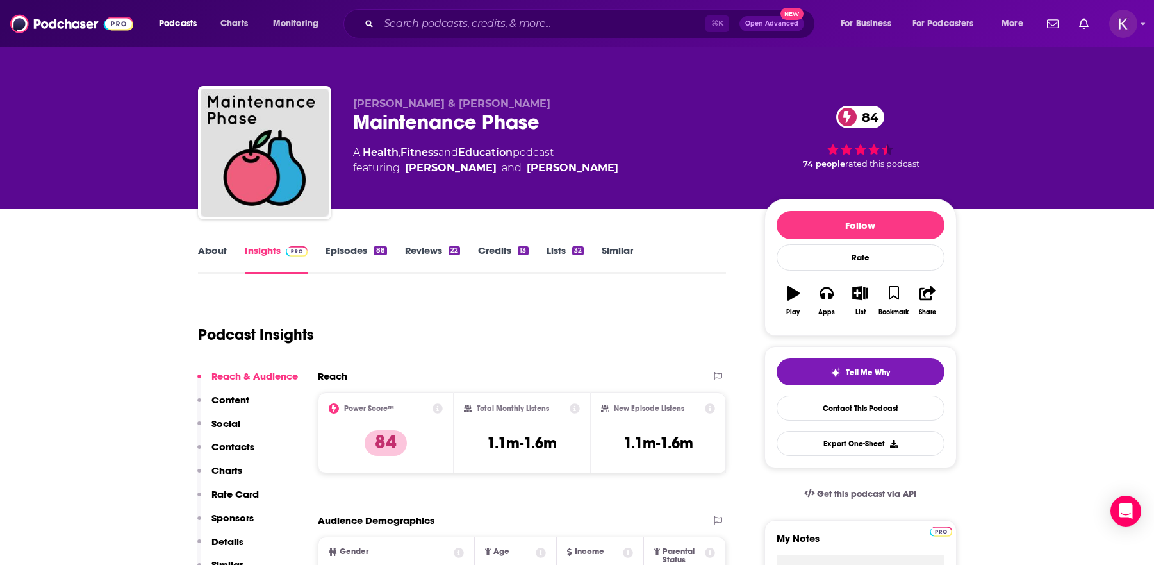
click at [353, 254] on link "Episodes 88" at bounding box center [356, 258] width 61 height 29
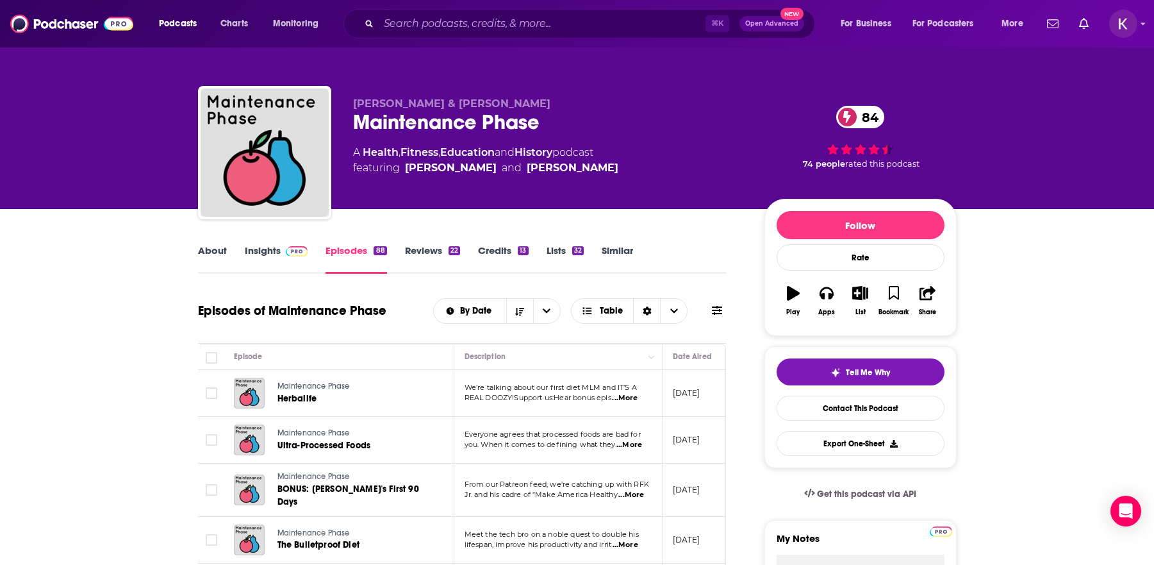
click at [264, 256] on link "Insights" at bounding box center [276, 258] width 63 height 29
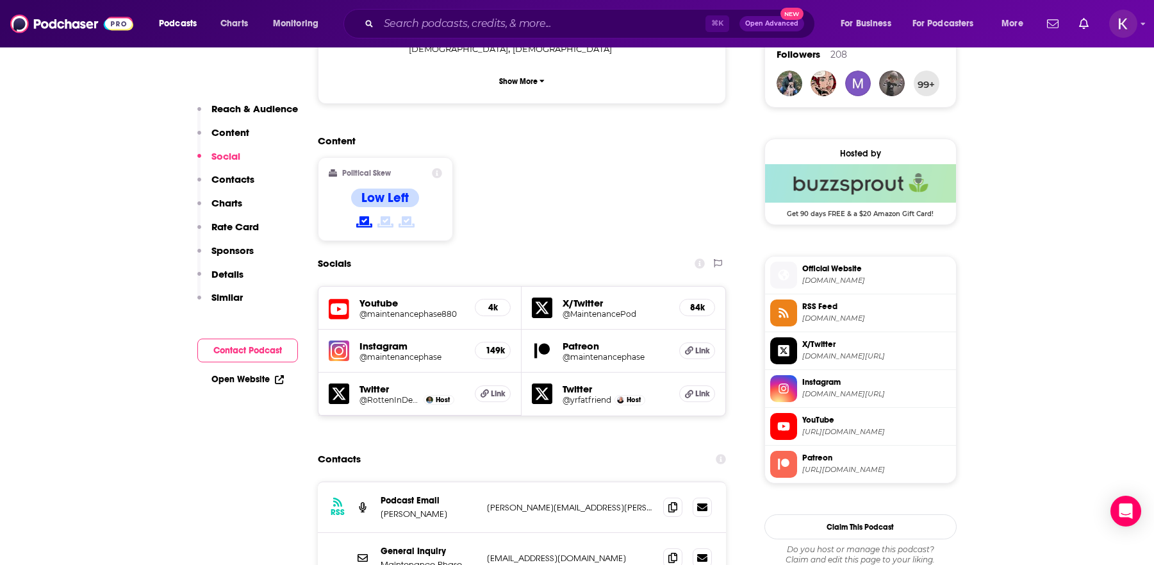
scroll to position [1032, 0]
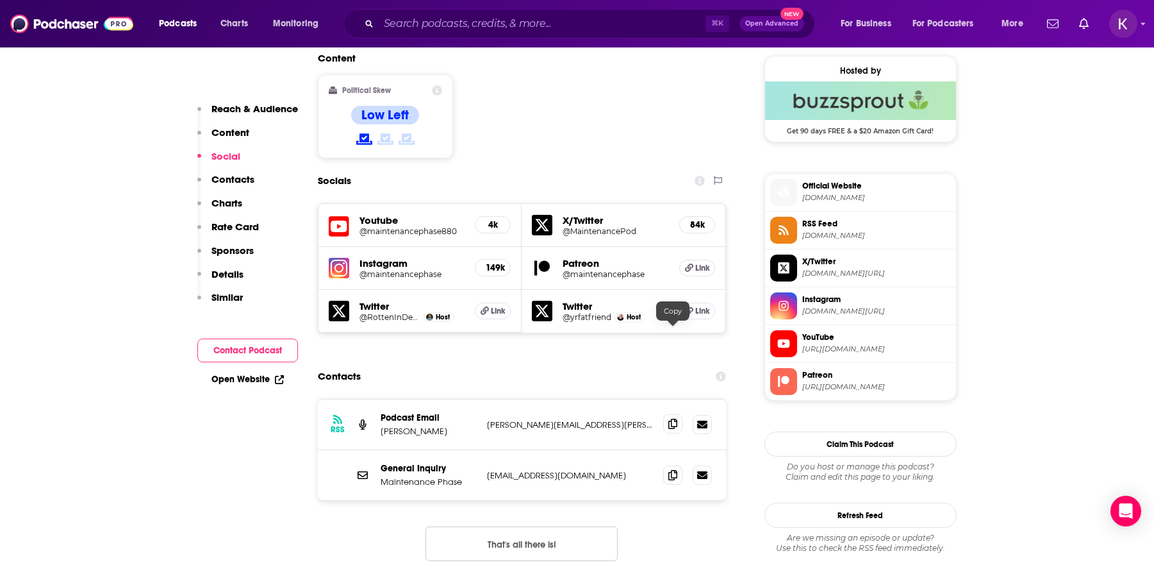
click at [669, 419] on icon at bounding box center [673, 424] width 9 height 10
click at [822, 190] on span "Official Website" at bounding box center [877, 186] width 149 height 12
click at [672, 465] on span at bounding box center [672, 474] width 19 height 19
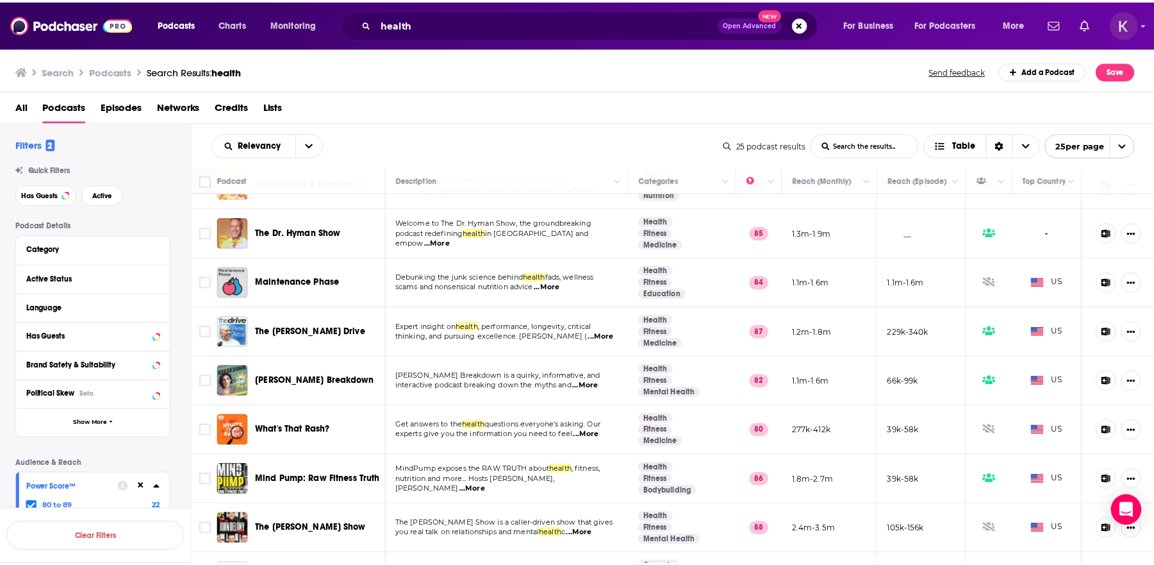
scroll to position [96, 0]
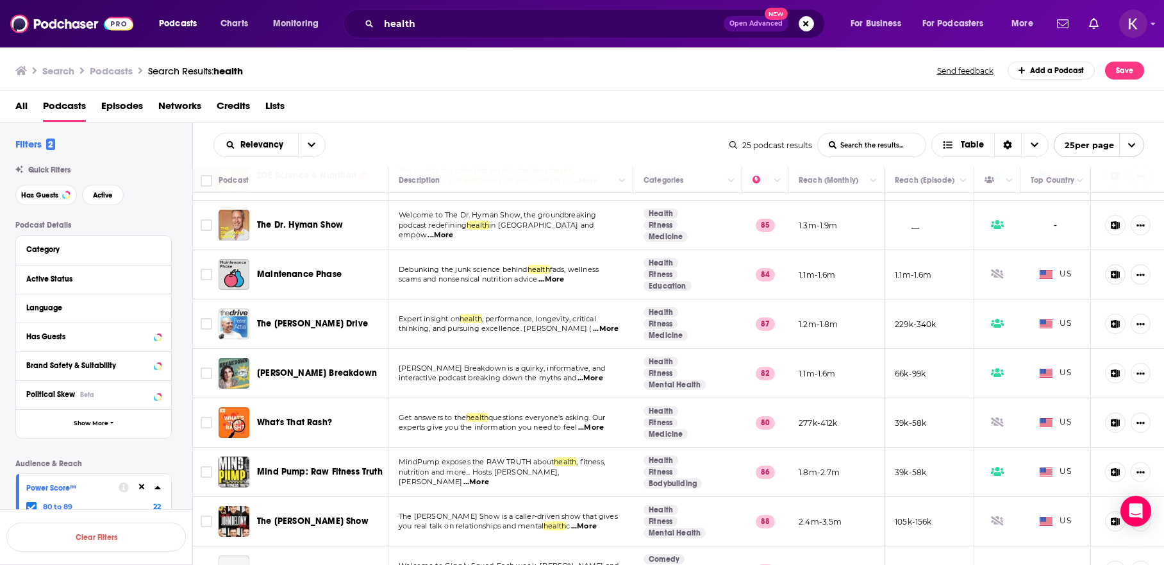
click at [597, 333] on span "...More" at bounding box center [606, 329] width 26 height 10
click at [333, 323] on span "The [PERSON_NAME] Drive" at bounding box center [312, 323] width 111 height 11
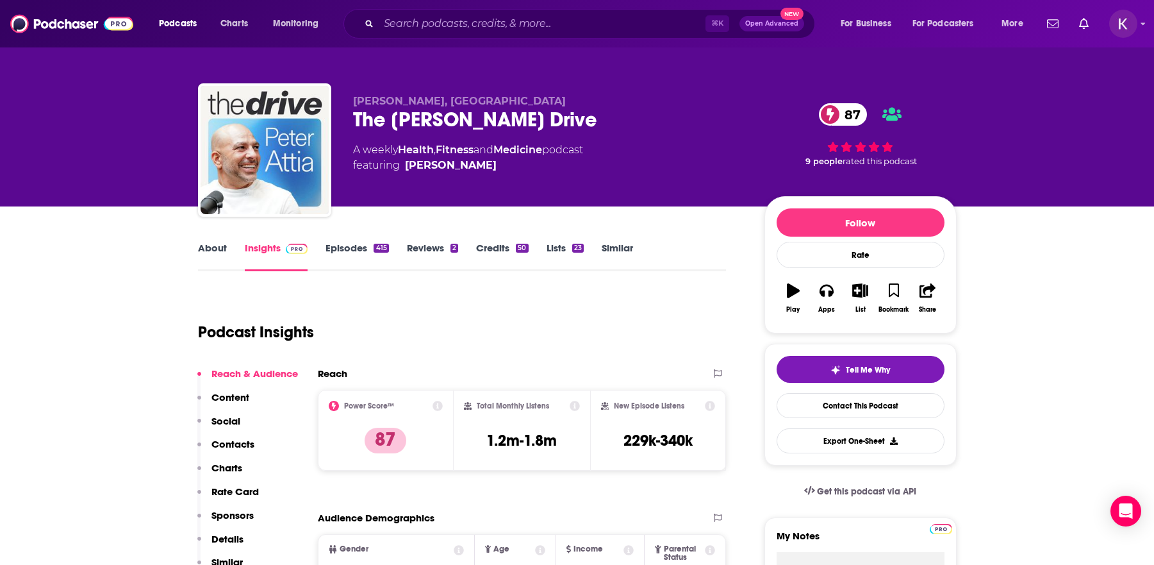
scroll to position [5, 0]
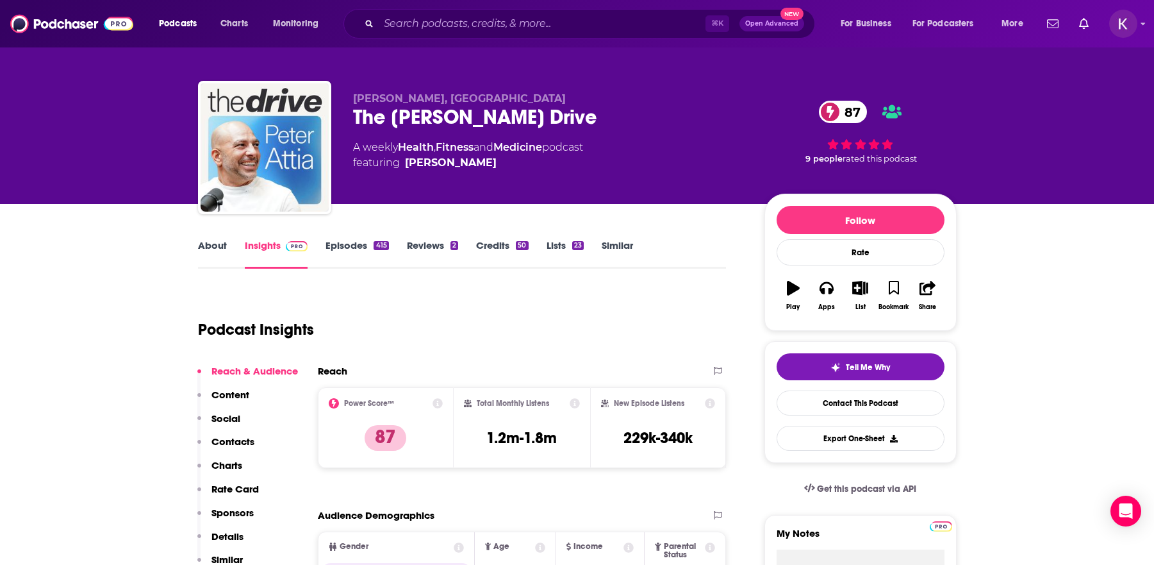
click at [219, 246] on link "About" at bounding box center [212, 253] width 29 height 29
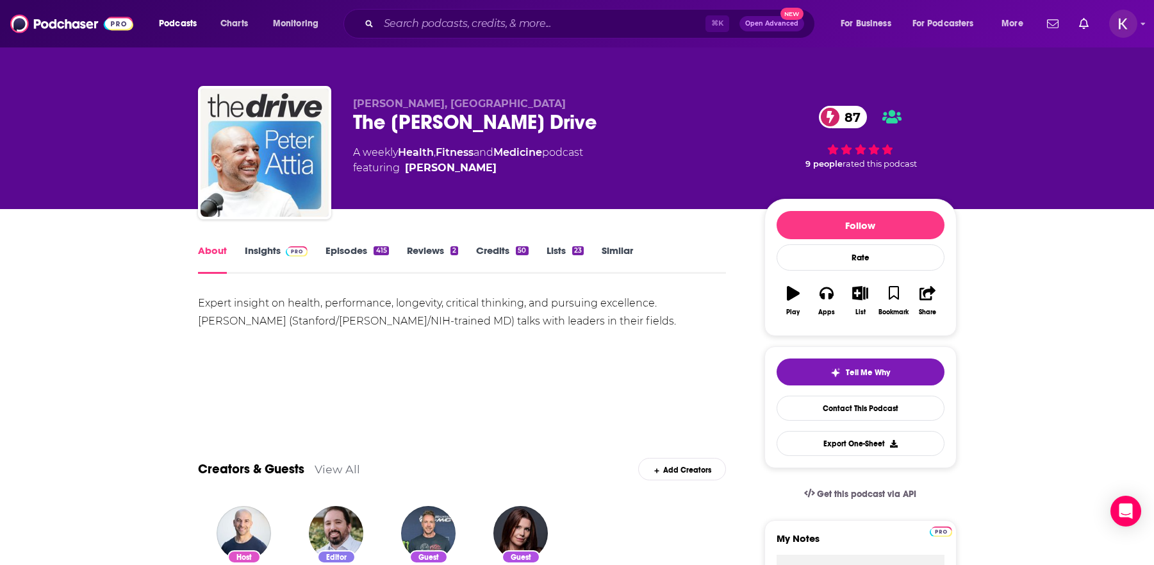
click at [251, 249] on link "Insights" at bounding box center [276, 258] width 63 height 29
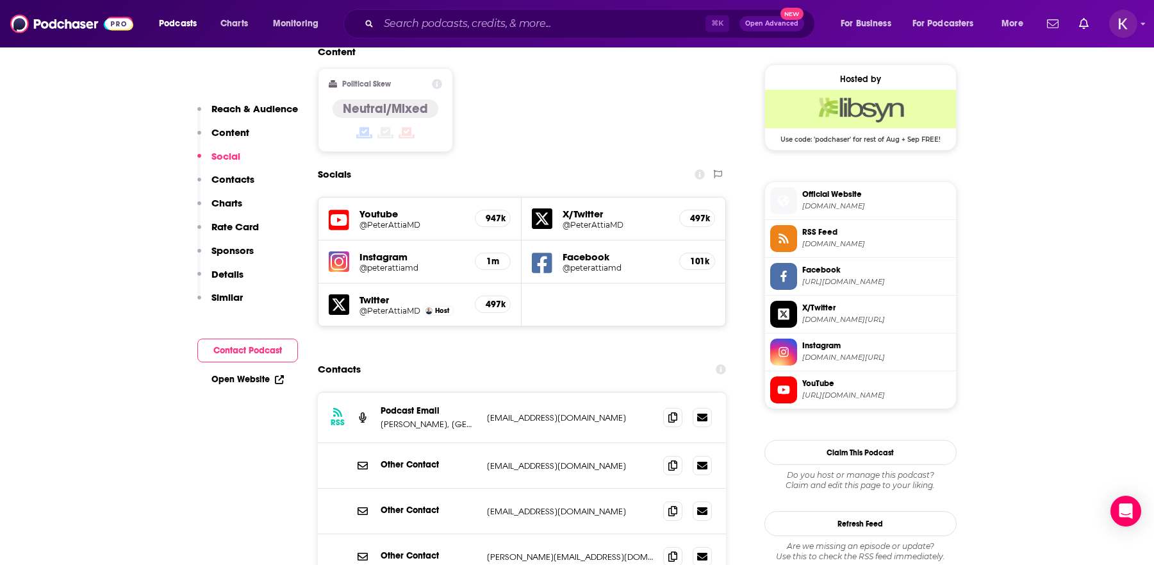
scroll to position [1081, 0]
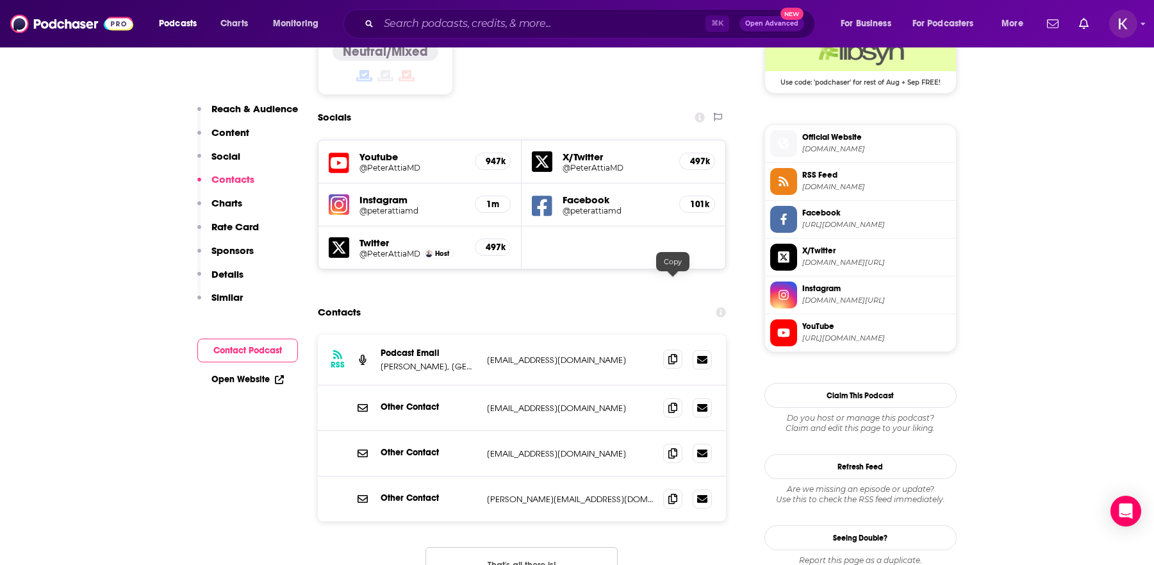
click at [669, 349] on span at bounding box center [672, 358] width 19 height 19
click at [673, 493] on icon at bounding box center [673, 498] width 9 height 10
click at [844, 147] on span "[DOMAIN_NAME]" at bounding box center [877, 149] width 149 height 10
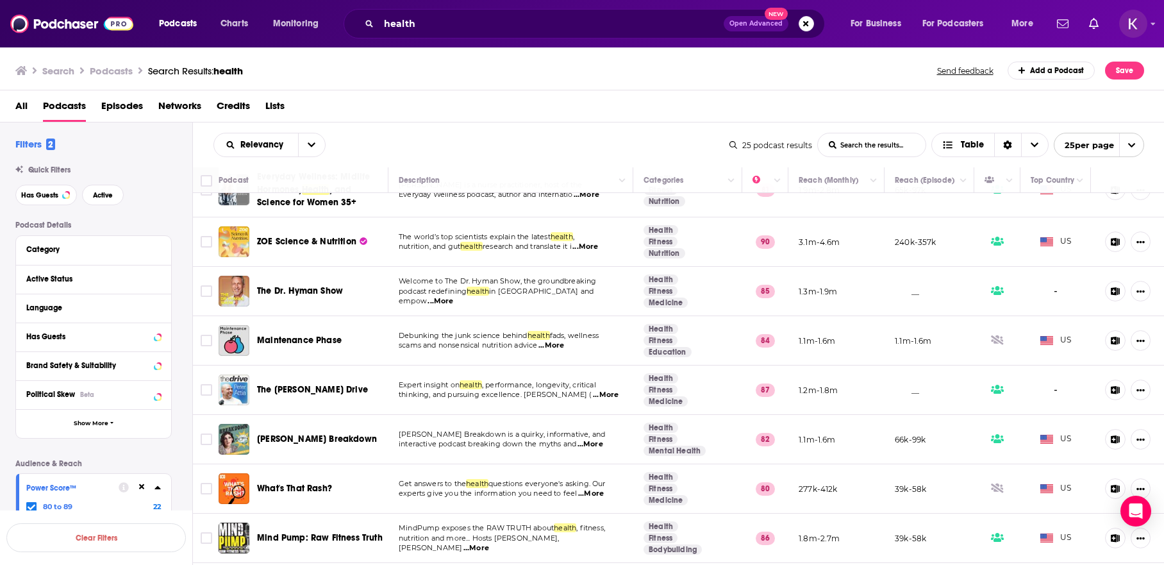
scroll to position [43, 0]
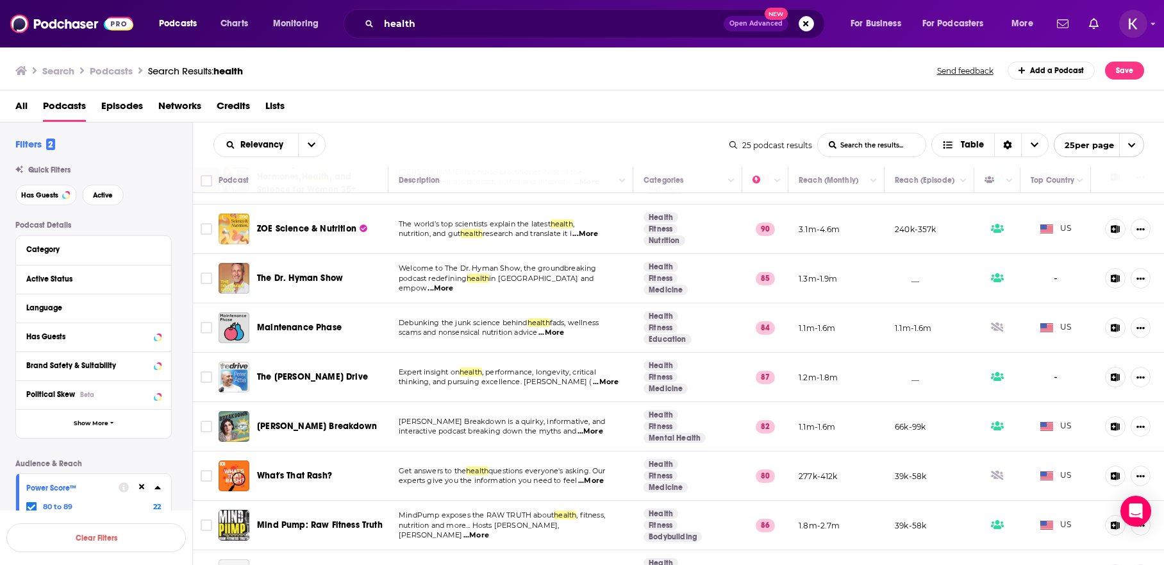
click at [592, 433] on span "...More" at bounding box center [591, 431] width 26 height 10
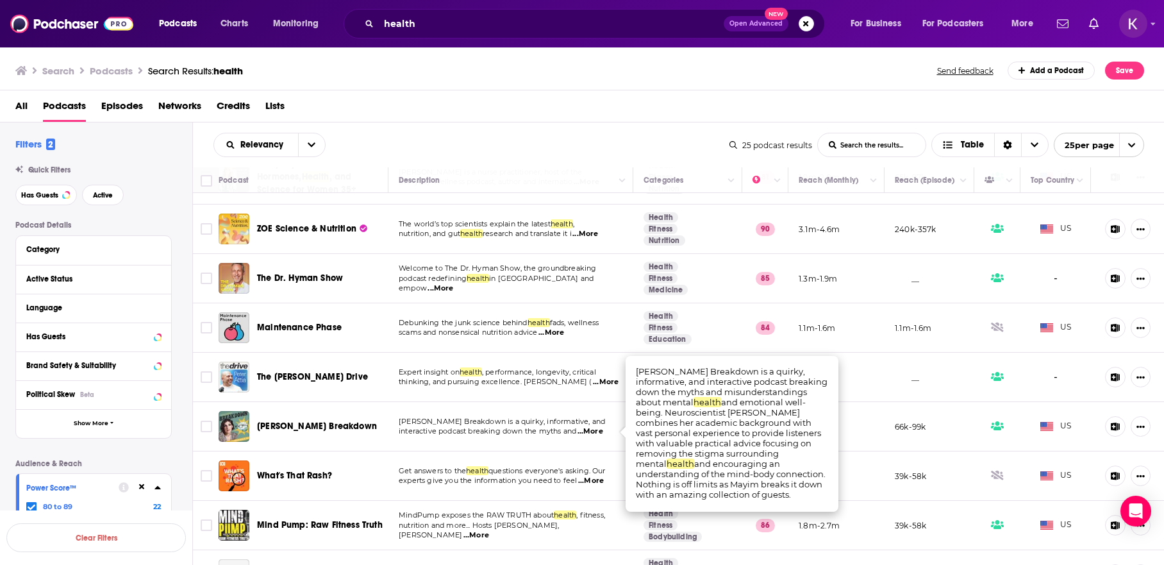
click at [663, 126] on div "Relevancy List Search Input Search the results... Table 25 podcast results List…" at bounding box center [679, 144] width 972 height 45
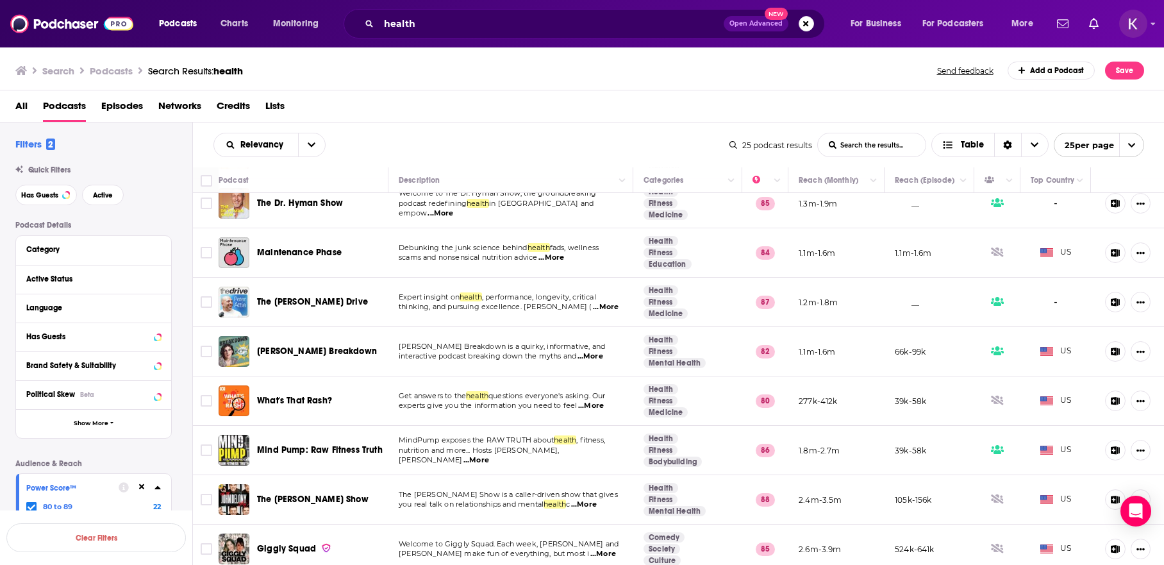
scroll to position [119, 0]
click at [603, 407] on span "...More" at bounding box center [591, 404] width 26 height 10
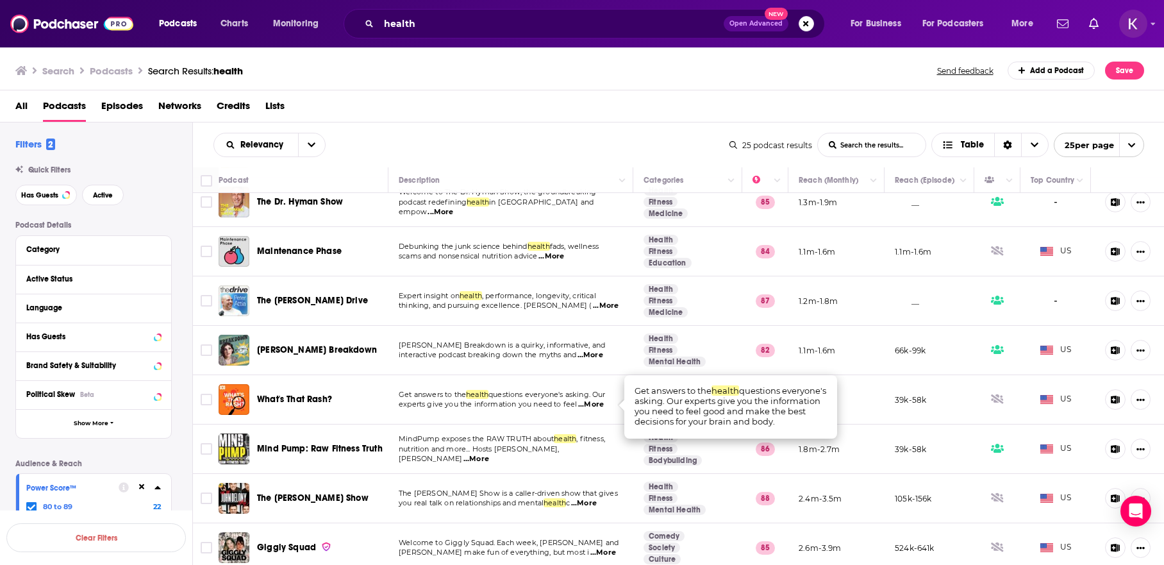
click at [603, 407] on span "...More" at bounding box center [591, 404] width 26 height 10
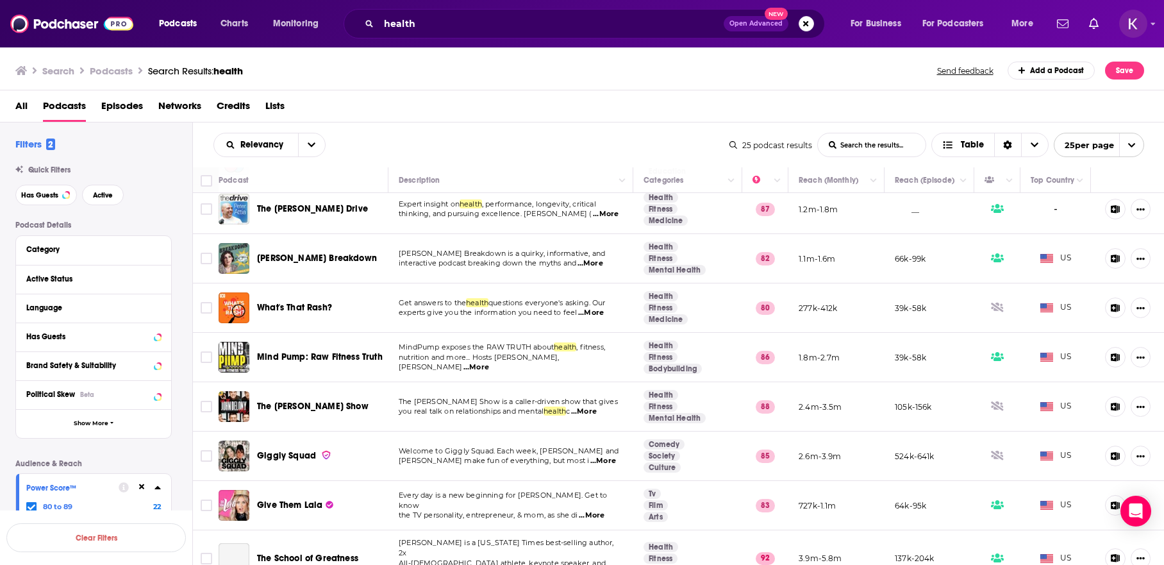
scroll to position [239, 0]
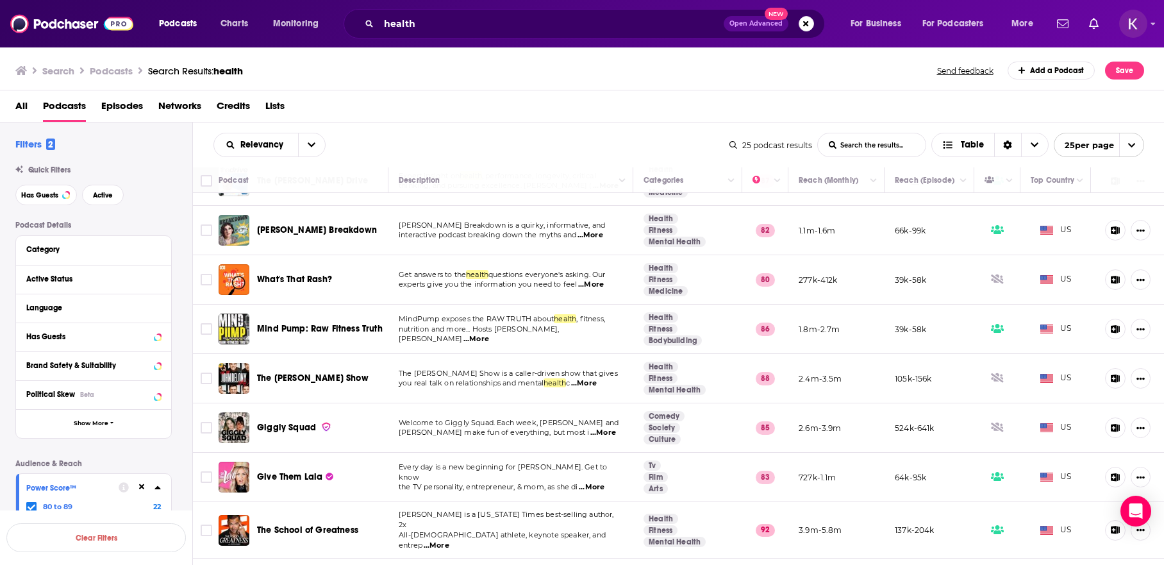
click at [604, 437] on span "...More" at bounding box center [603, 433] width 26 height 10
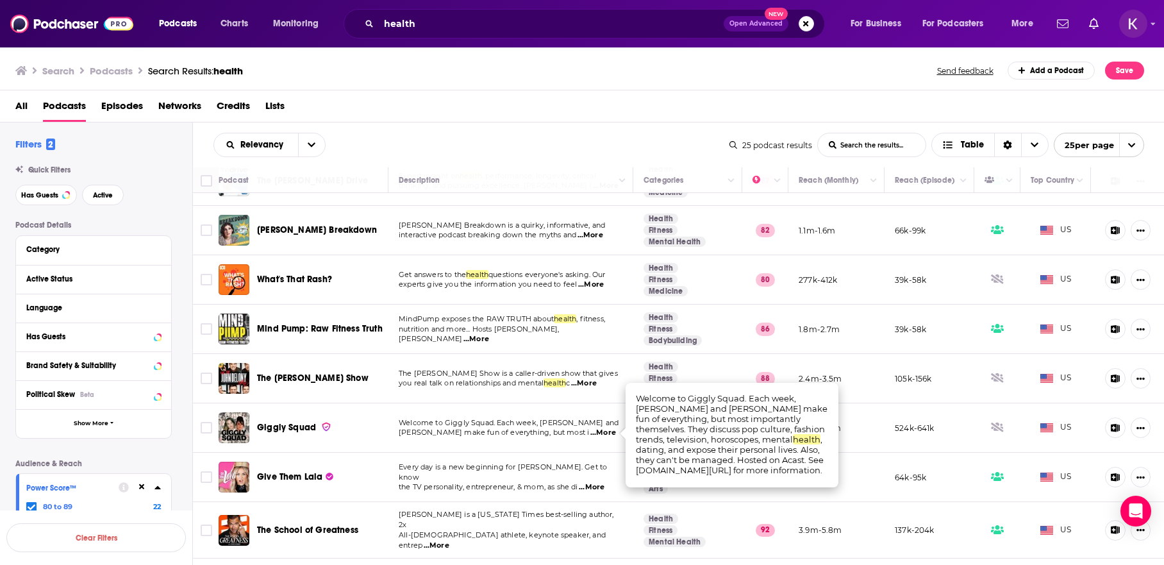
click at [604, 433] on span "...More" at bounding box center [603, 433] width 26 height 10
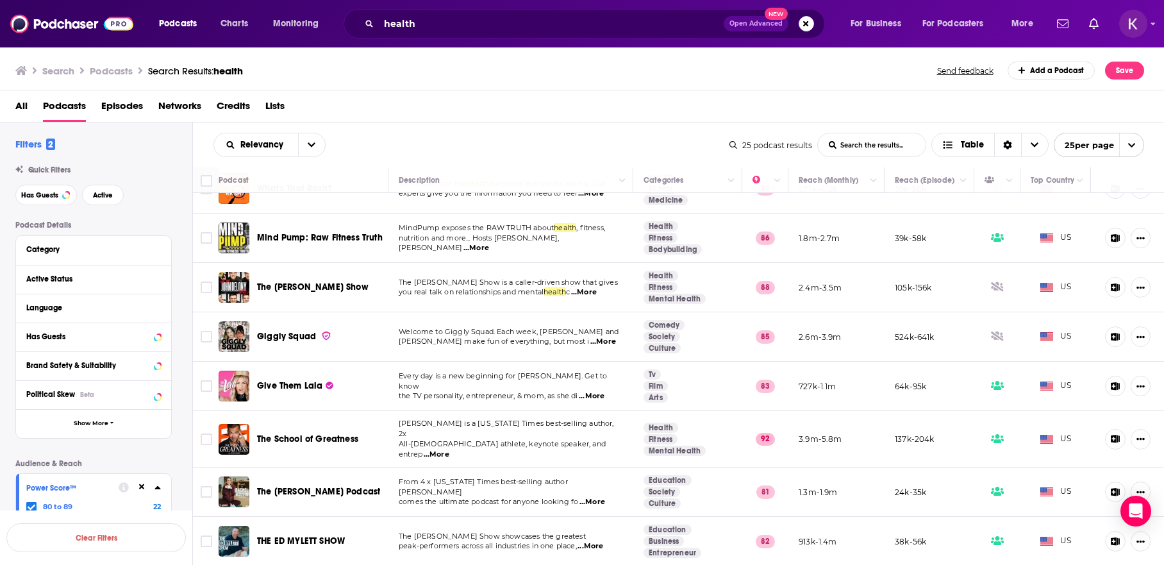
scroll to position [356, 0]
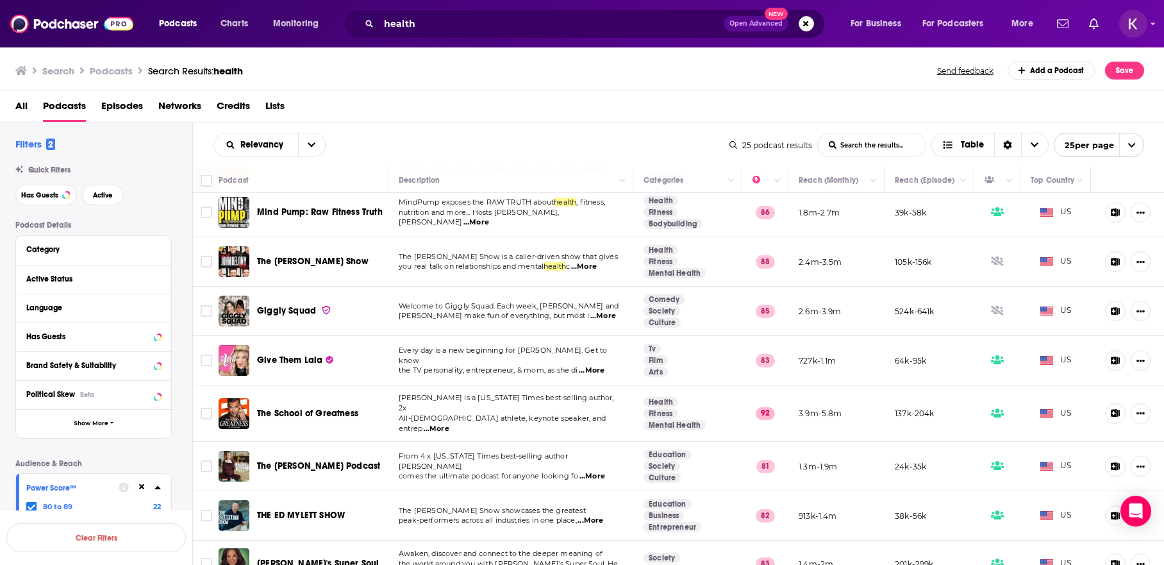
click at [449, 424] on span "...More" at bounding box center [437, 429] width 26 height 10
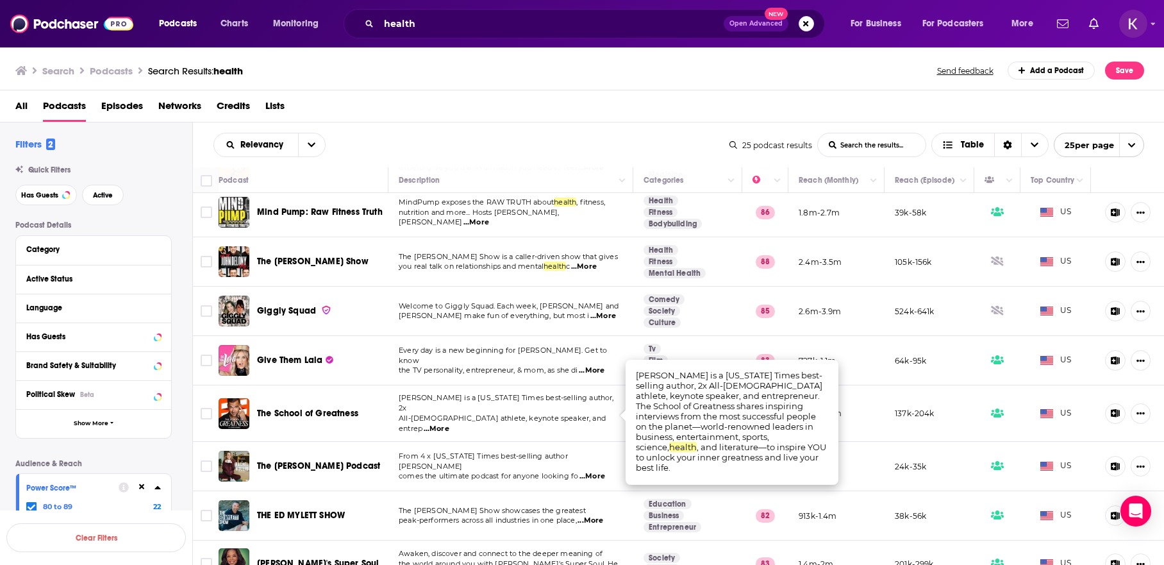
click at [449, 424] on span "...More" at bounding box center [437, 429] width 26 height 10
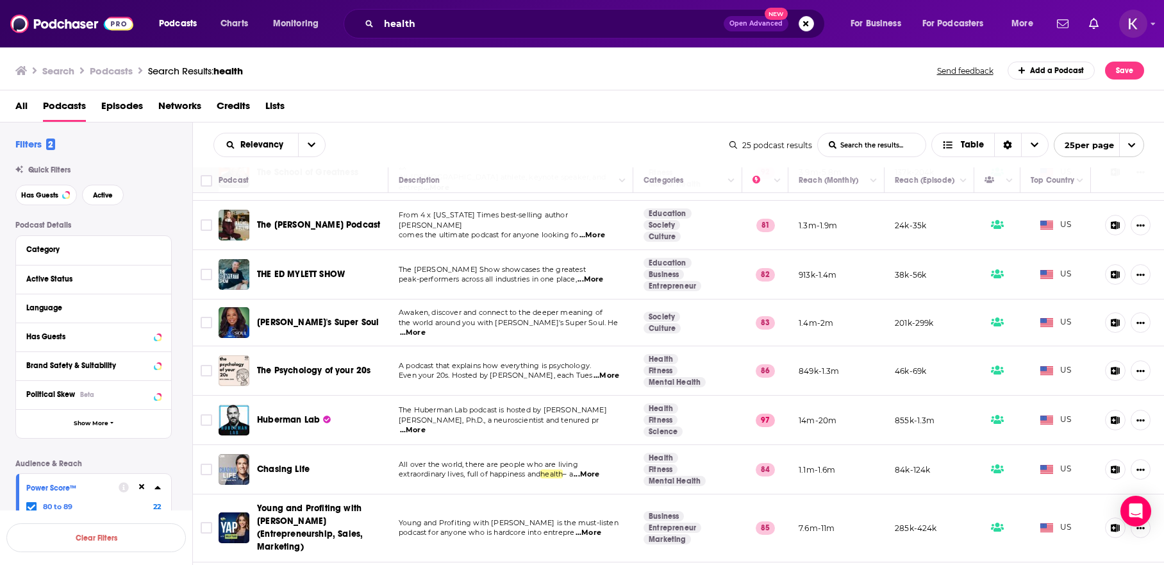
scroll to position [597, 0]
click at [426, 424] on span "...More" at bounding box center [413, 429] width 26 height 10
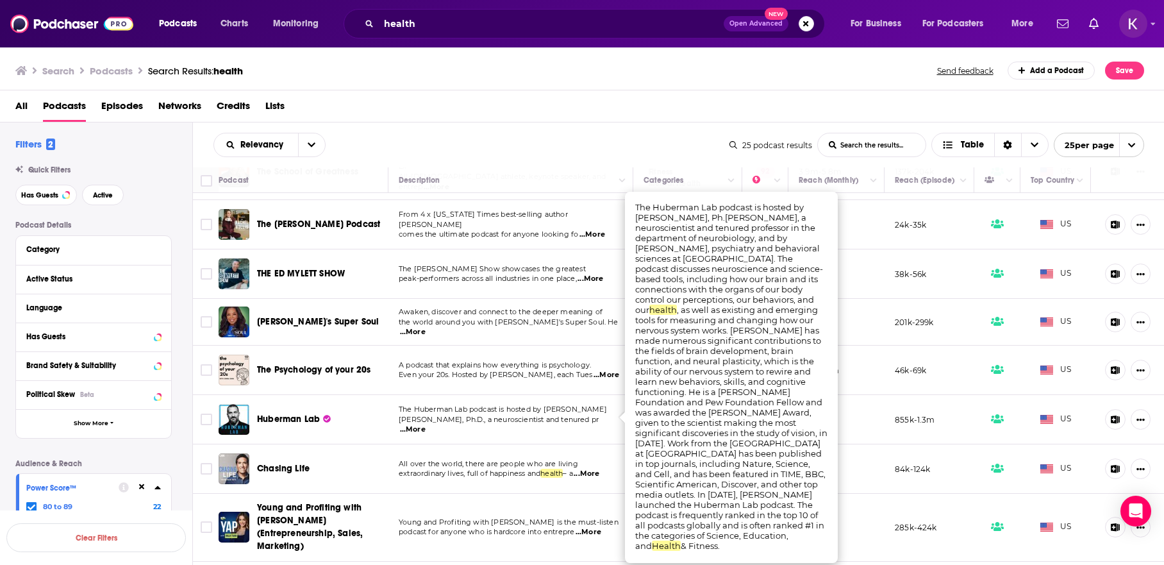
click at [426, 424] on span "...More" at bounding box center [413, 429] width 26 height 10
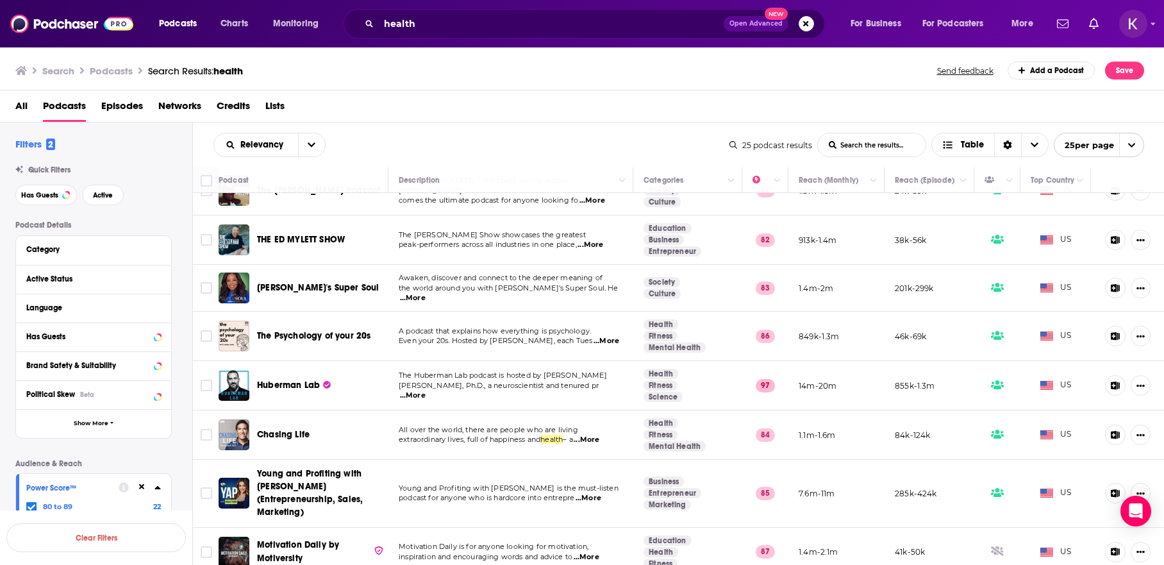
scroll to position [636, 0]
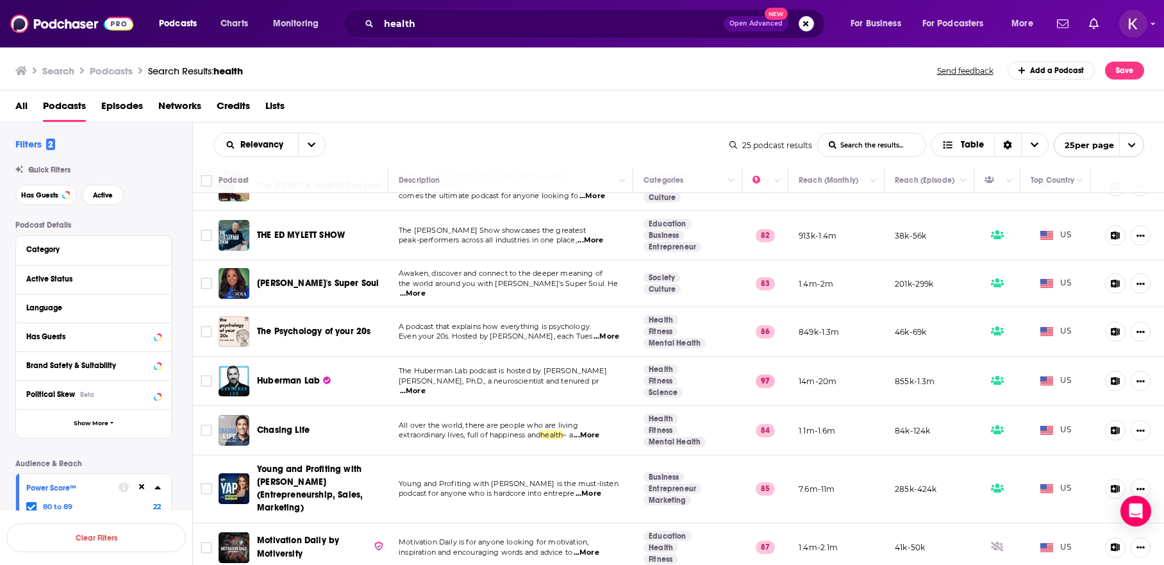
click at [599, 431] on span "...More" at bounding box center [587, 435] width 26 height 10
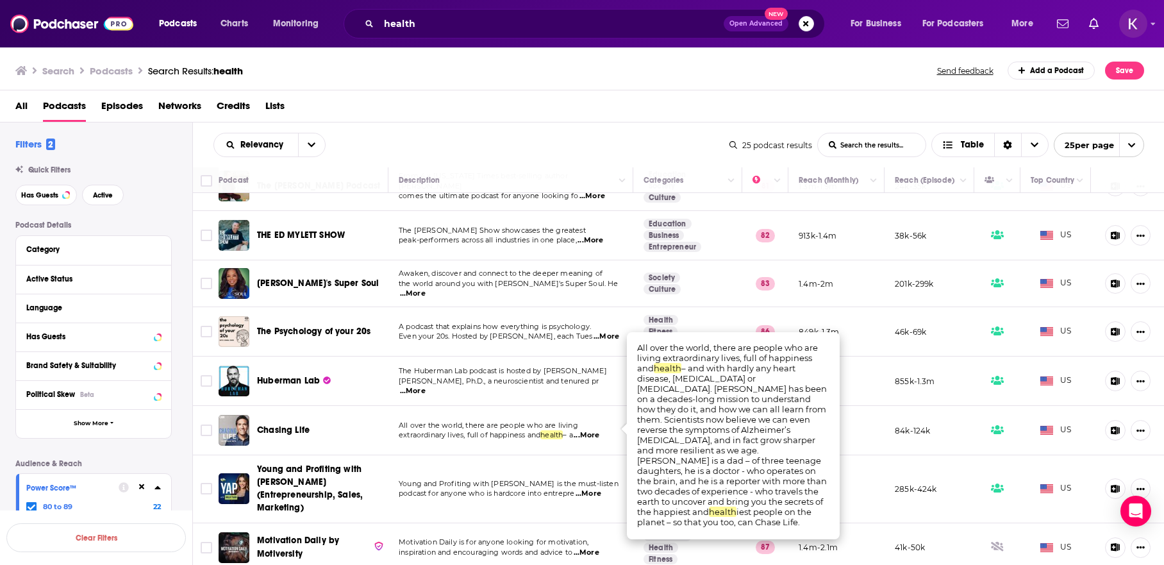
click at [599, 431] on span "...More" at bounding box center [587, 435] width 26 height 10
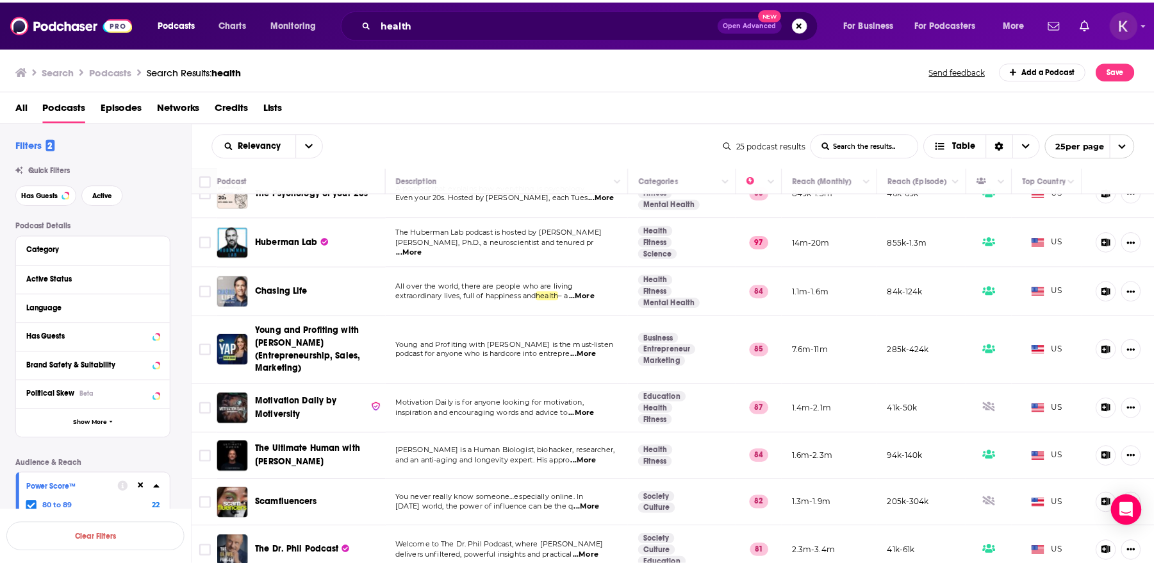
scroll to position [776, 0]
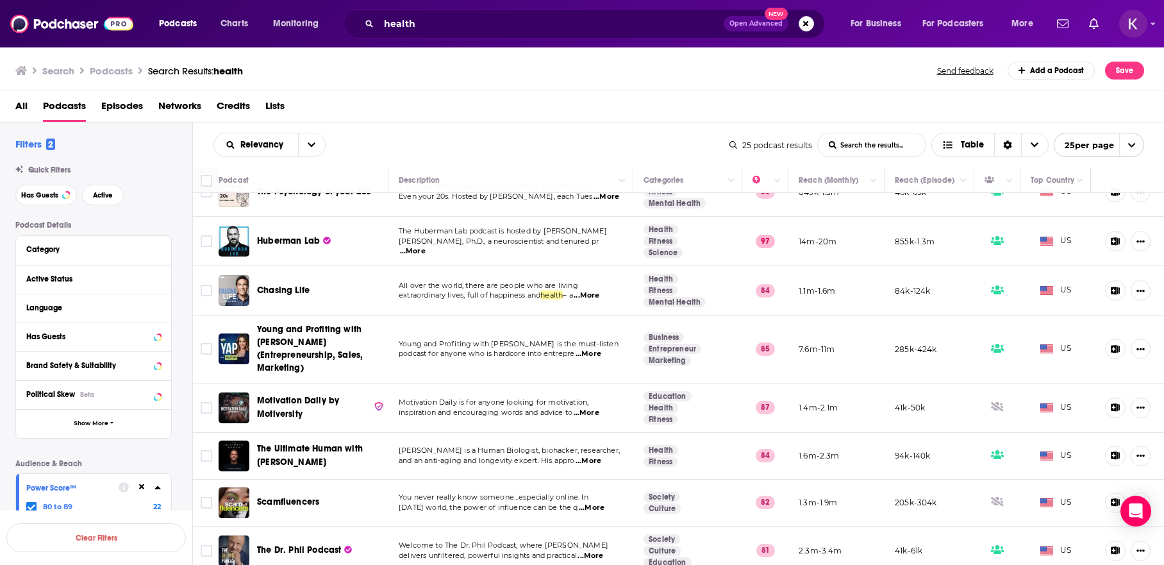
click at [596, 456] on span "...More" at bounding box center [589, 461] width 26 height 10
click at [305, 443] on span "The Ultimate Human with [PERSON_NAME]" at bounding box center [310, 455] width 106 height 24
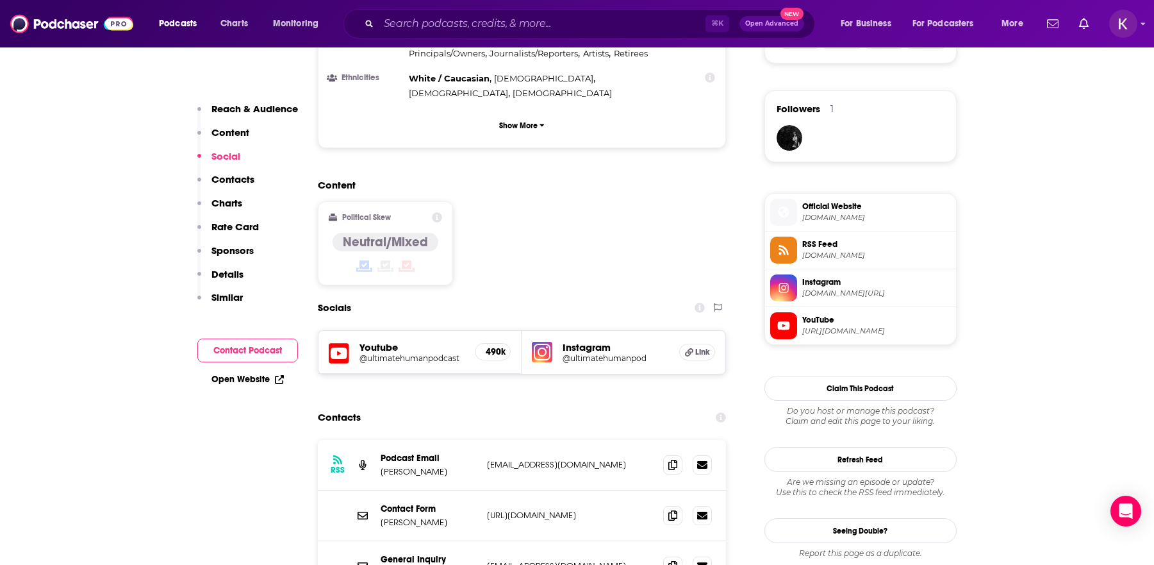
scroll to position [991, 0]
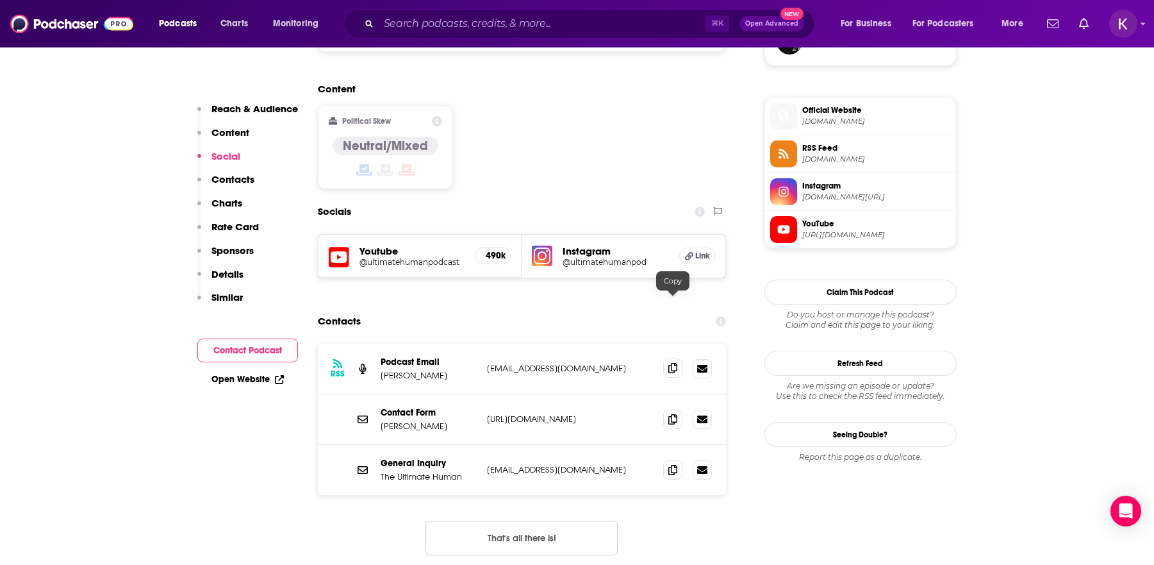
click at [674, 363] on icon at bounding box center [673, 368] width 9 height 10
click at [846, 124] on span "linktr.ee" at bounding box center [877, 122] width 149 height 10
click at [558, 413] on p "https://www.garybrecka.com/contact" at bounding box center [570, 418] width 167 height 11
drag, startPoint x: 642, startPoint y: 354, endPoint x: 487, endPoint y: 356, distance: 154.5
click at [487, 413] on p "https://www.garybrecka.com/contact" at bounding box center [570, 418] width 167 height 11
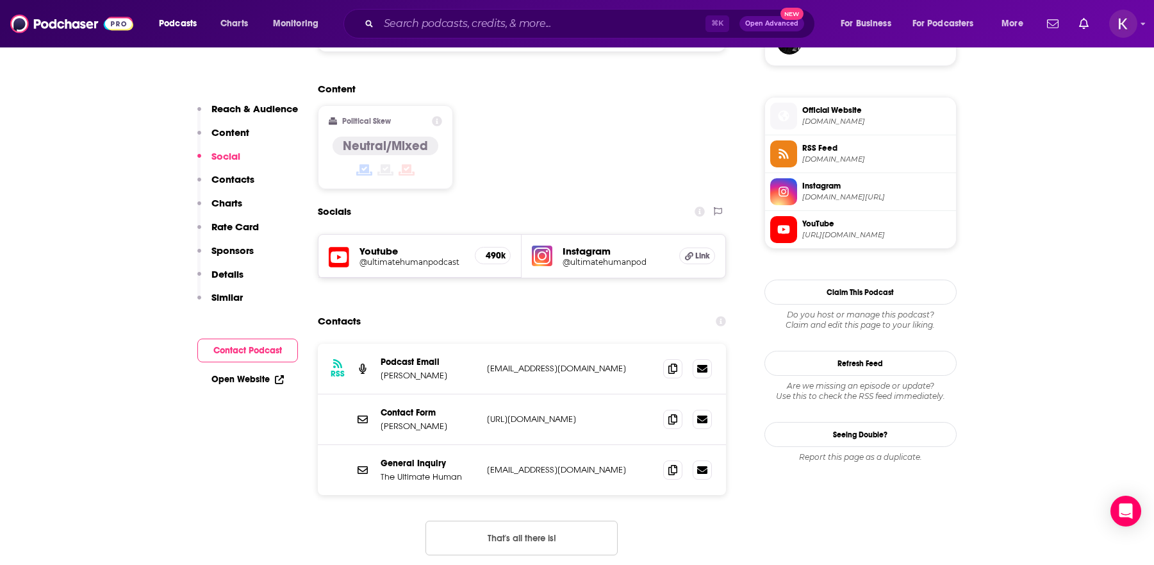
copy p "https://www.garybrecka.com/contact"
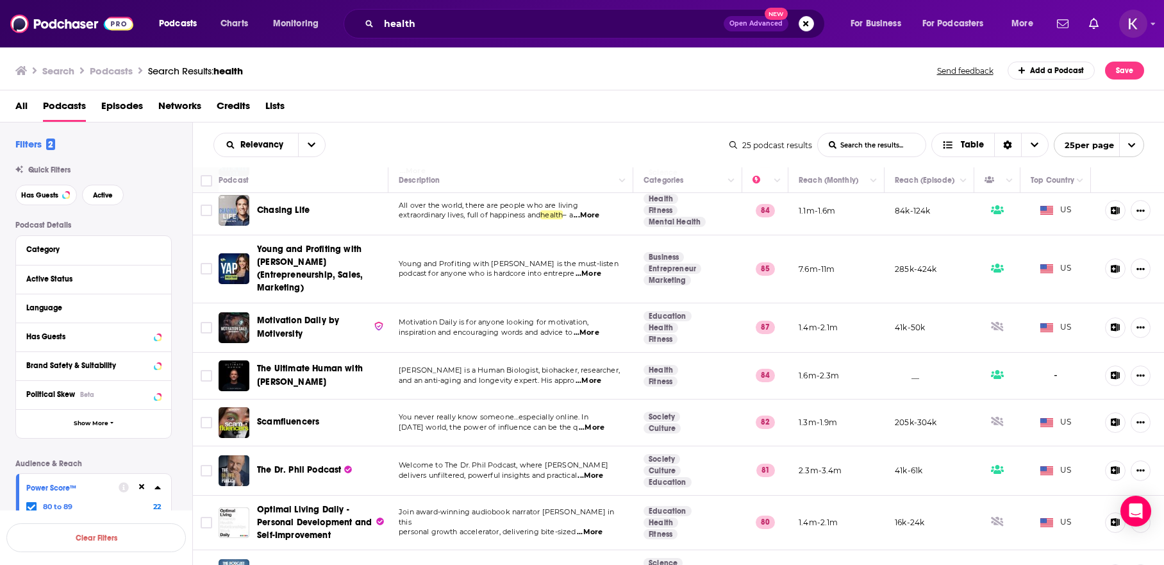
scroll to position [879, 0]
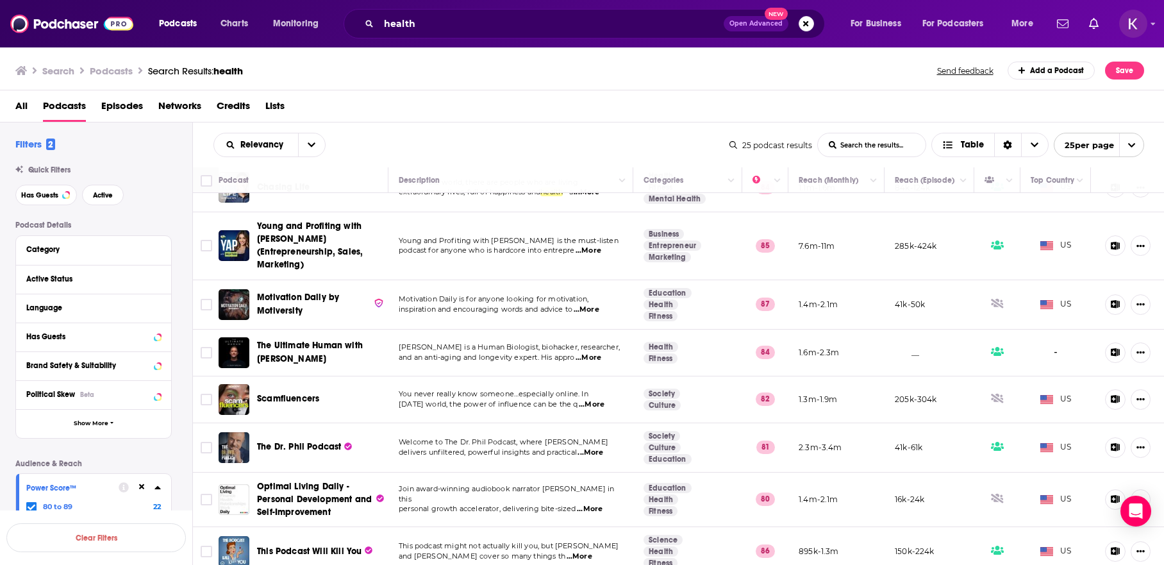
click at [592, 551] on span "...More" at bounding box center [580, 556] width 26 height 10
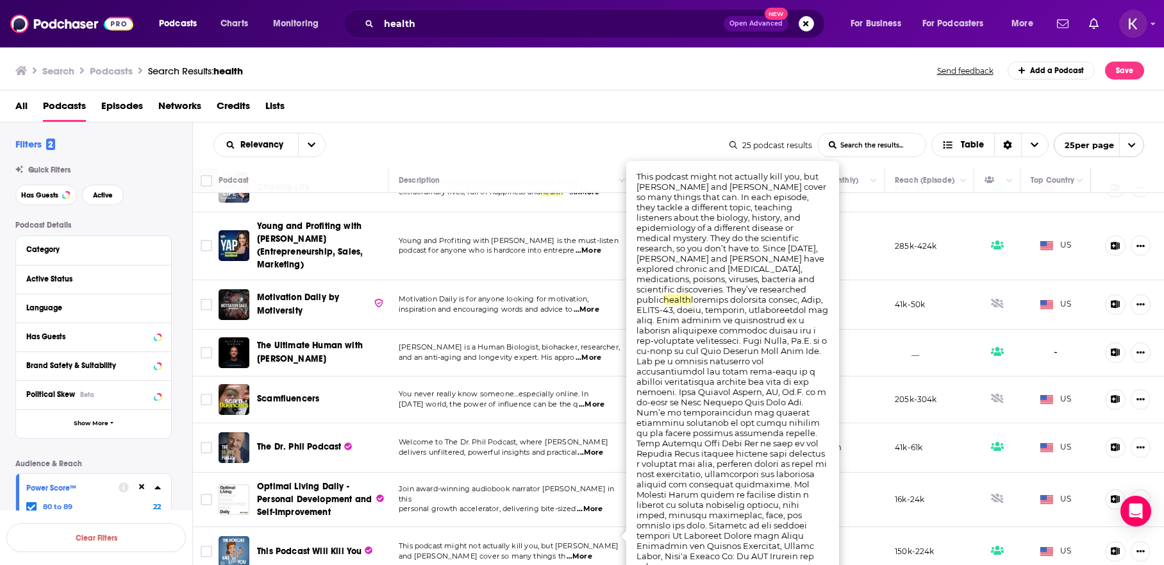
click at [167, 210] on div "Filters 2 Quick Filters Has Guests Active Podcast Details Category Active Statu…" at bounding box center [103, 435] width 177 height 594
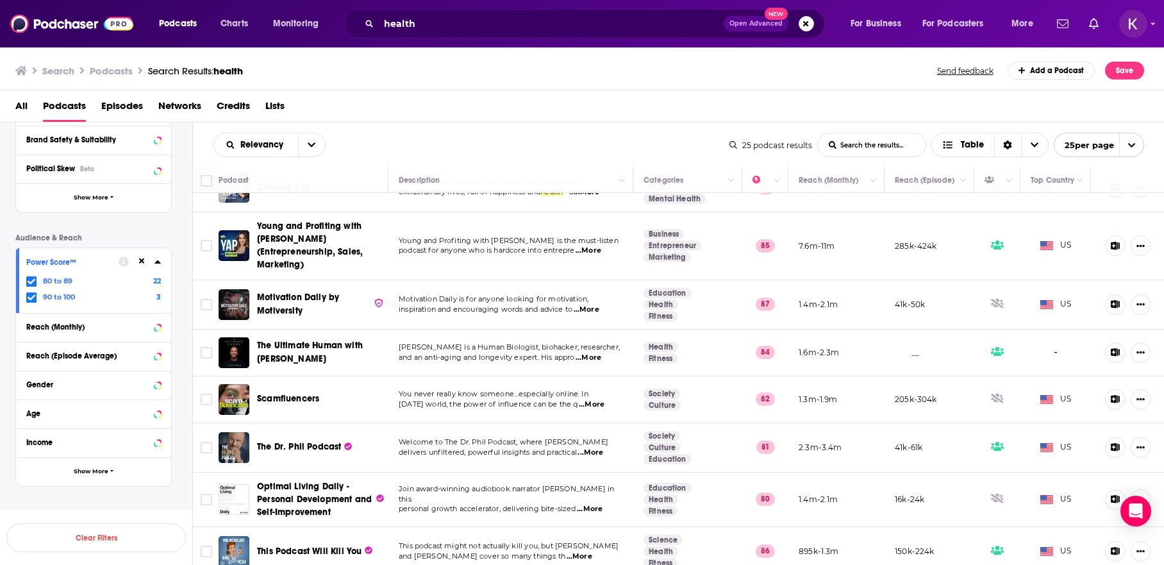
scroll to position [246, 0]
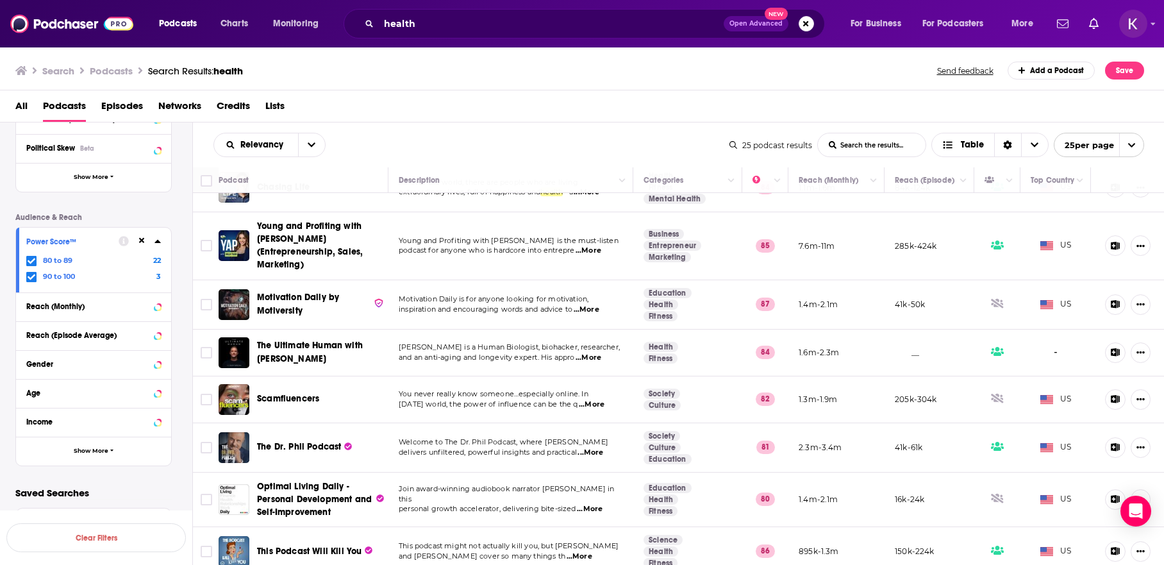
click at [159, 241] on icon at bounding box center [157, 241] width 6 height 3
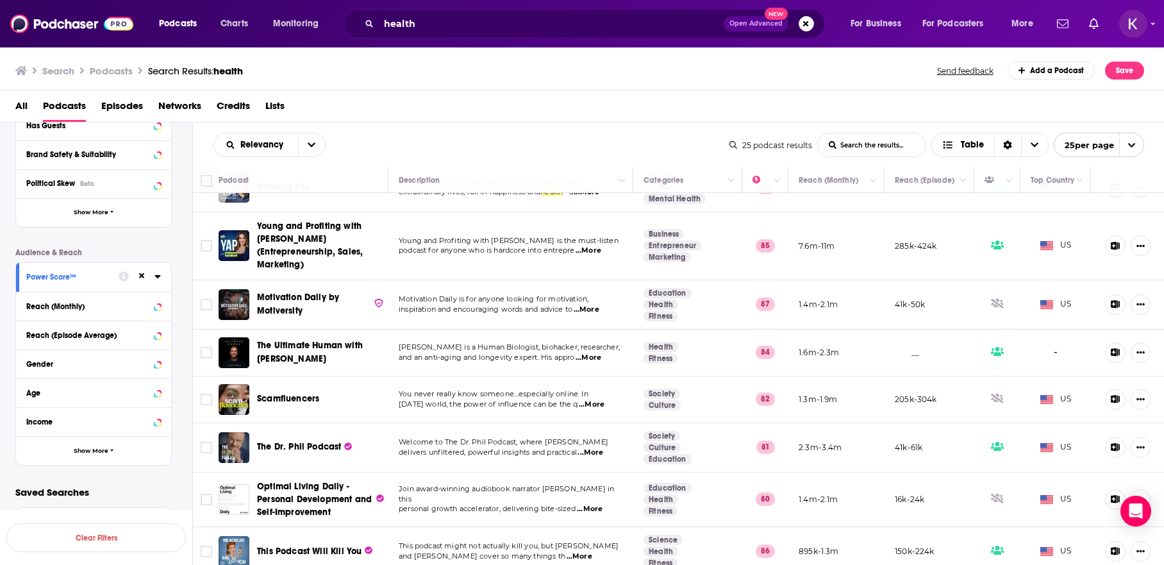
click at [157, 275] on icon at bounding box center [157, 276] width 6 height 3
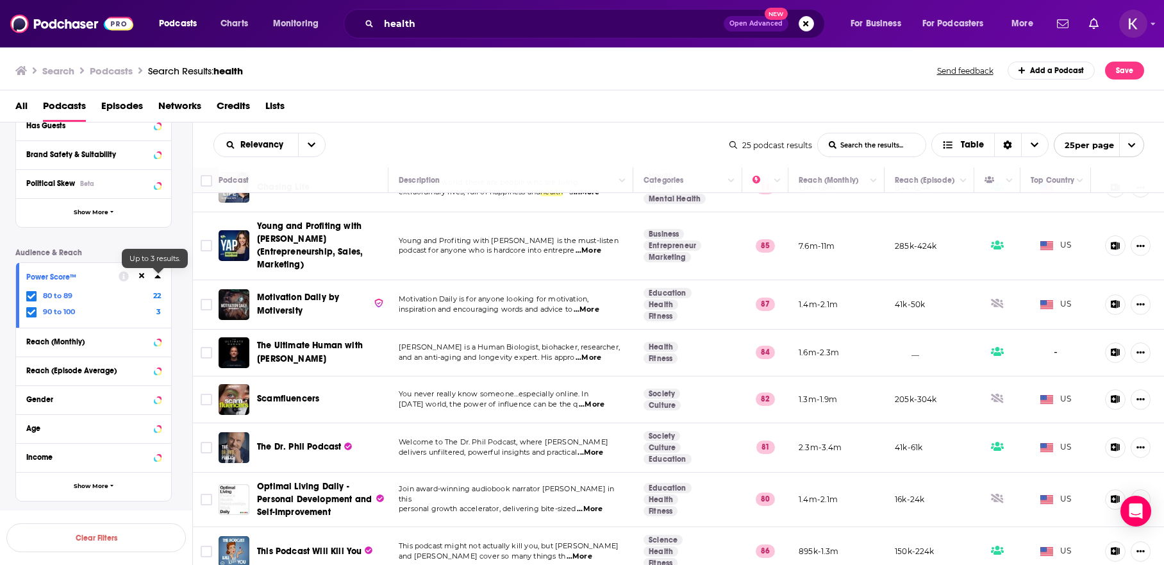
scroll to position [246, 0]
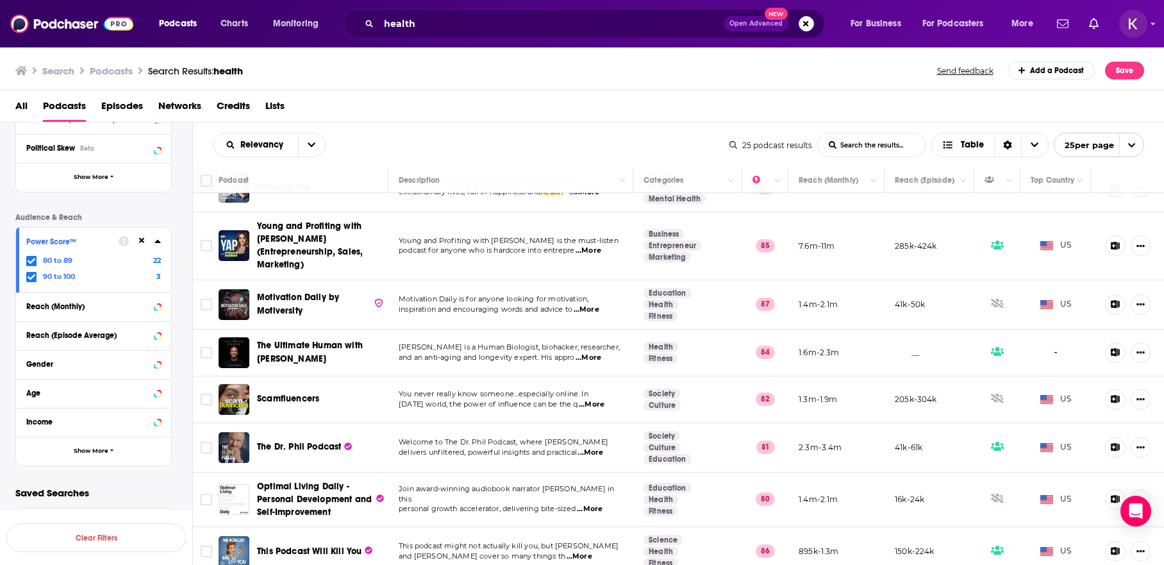
click at [31, 279] on icon at bounding box center [32, 277] width 8 height 8
click at [33, 261] on icon at bounding box center [32, 261] width 8 height 8
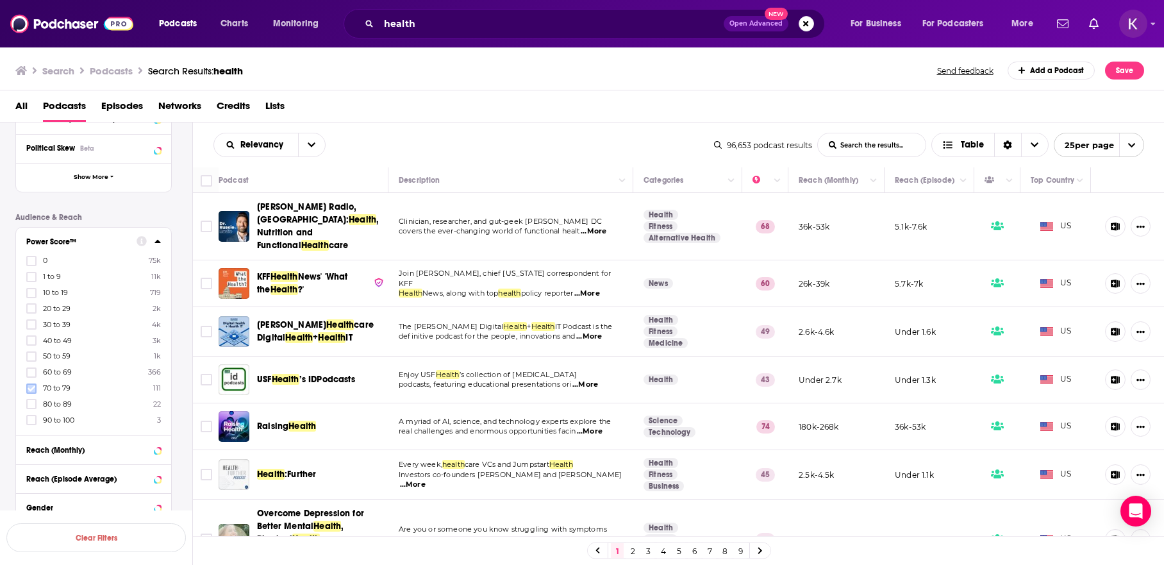
click at [30, 389] on icon at bounding box center [32, 388] width 8 height 6
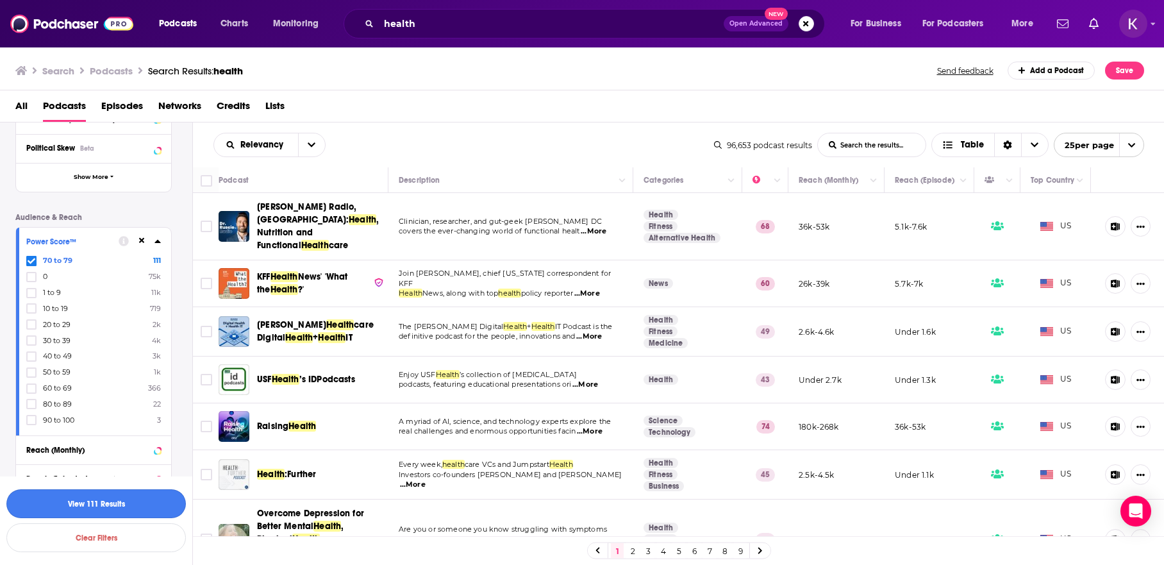
click at [92, 506] on button "View 111 Results" at bounding box center [95, 503] width 179 height 29
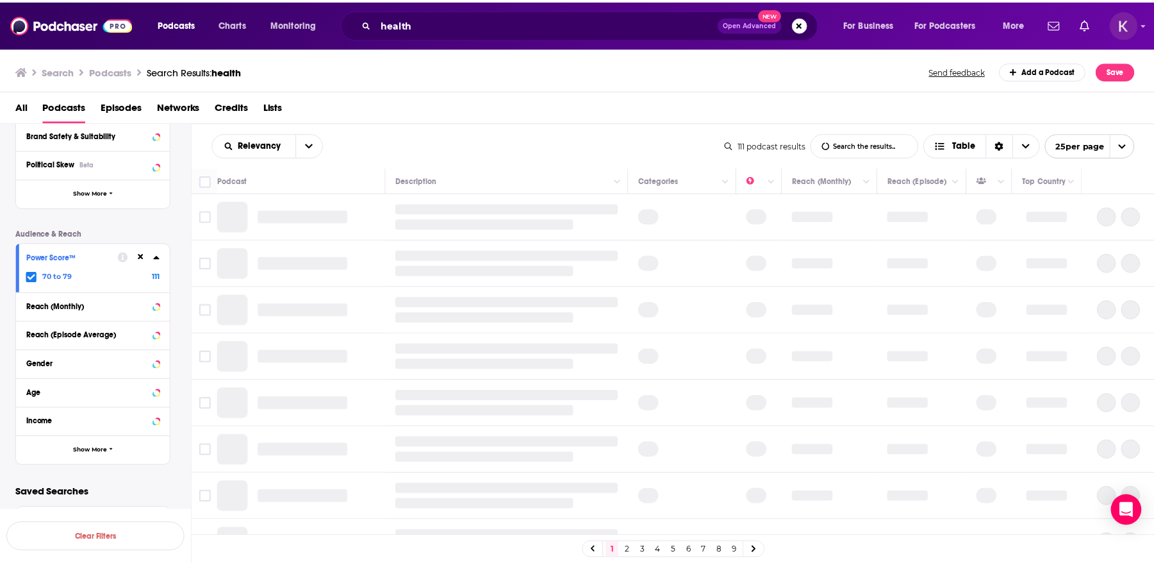
scroll to position [230, 0]
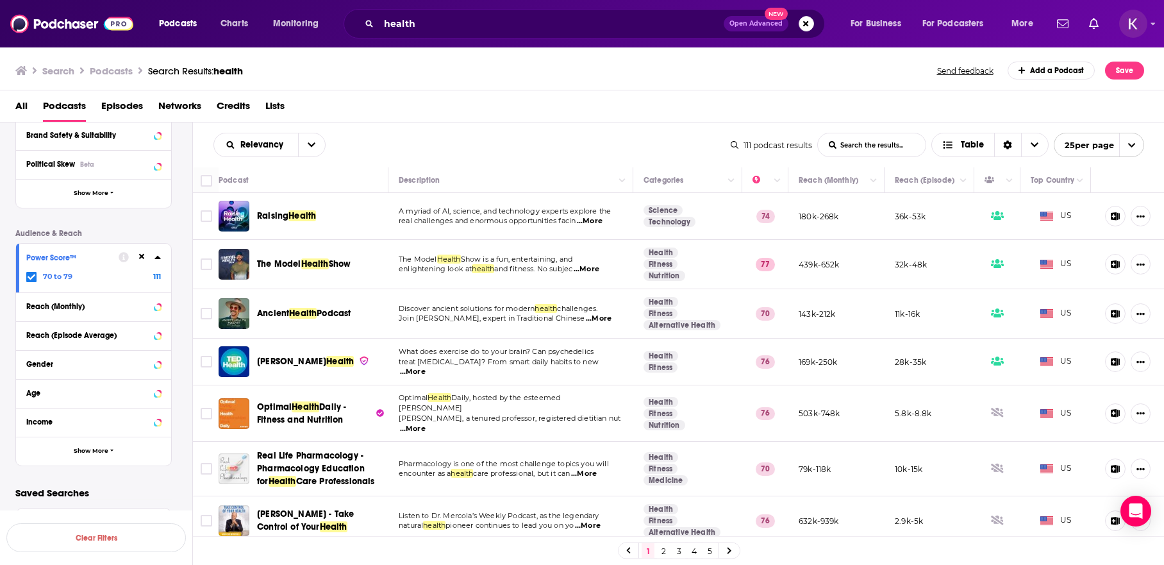
click at [598, 223] on span "...More" at bounding box center [590, 221] width 26 height 10
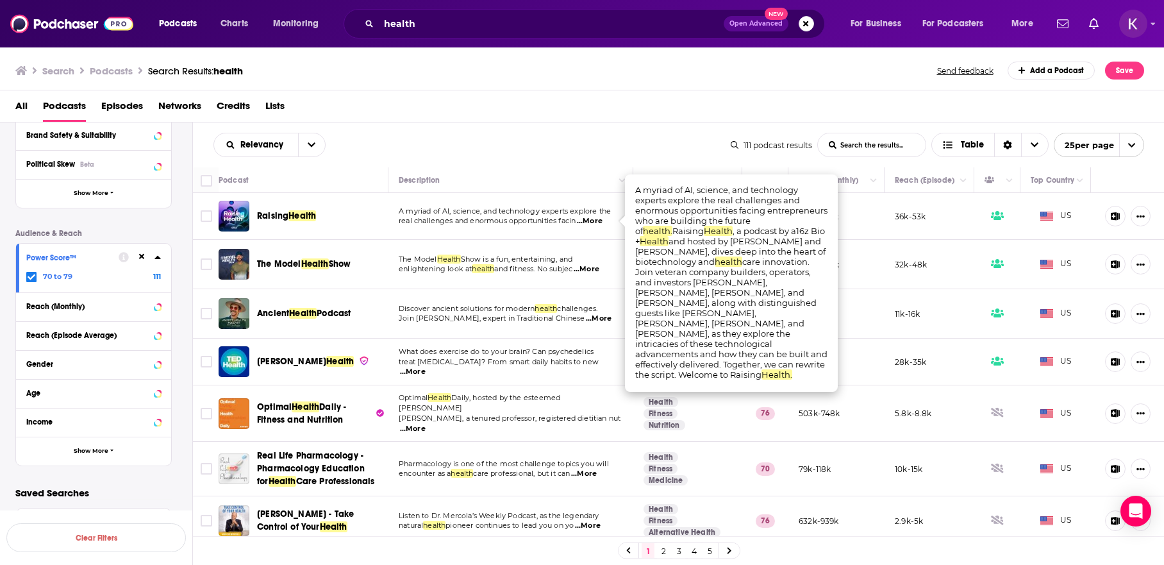
click at [598, 222] on span "...More" at bounding box center [590, 221] width 26 height 10
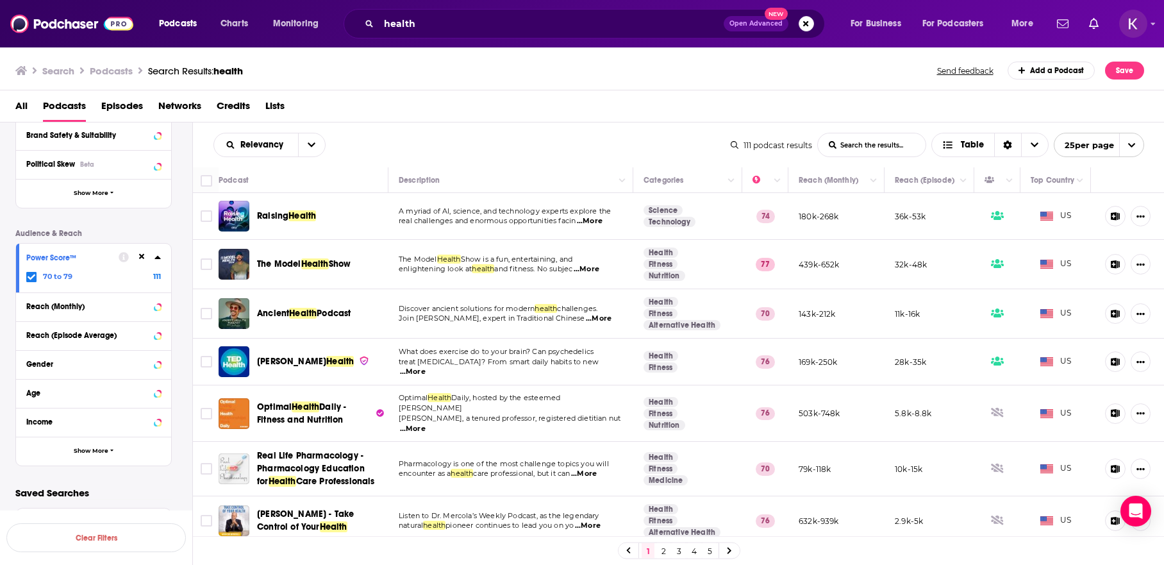
click at [596, 271] on span "...More" at bounding box center [587, 269] width 26 height 10
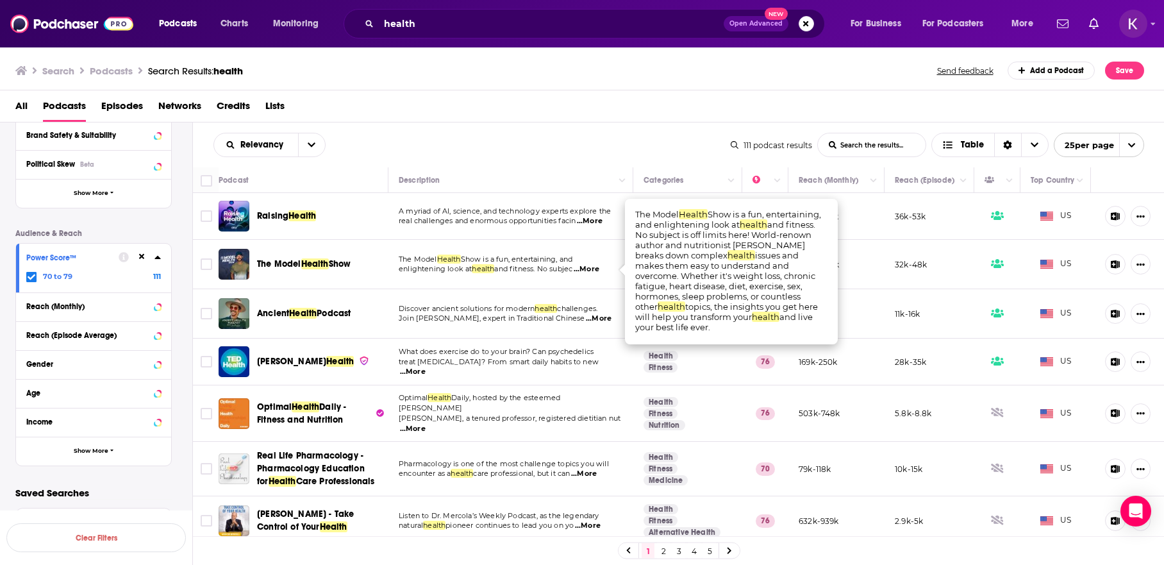
click at [351, 263] on span "Show" at bounding box center [340, 263] width 22 height 11
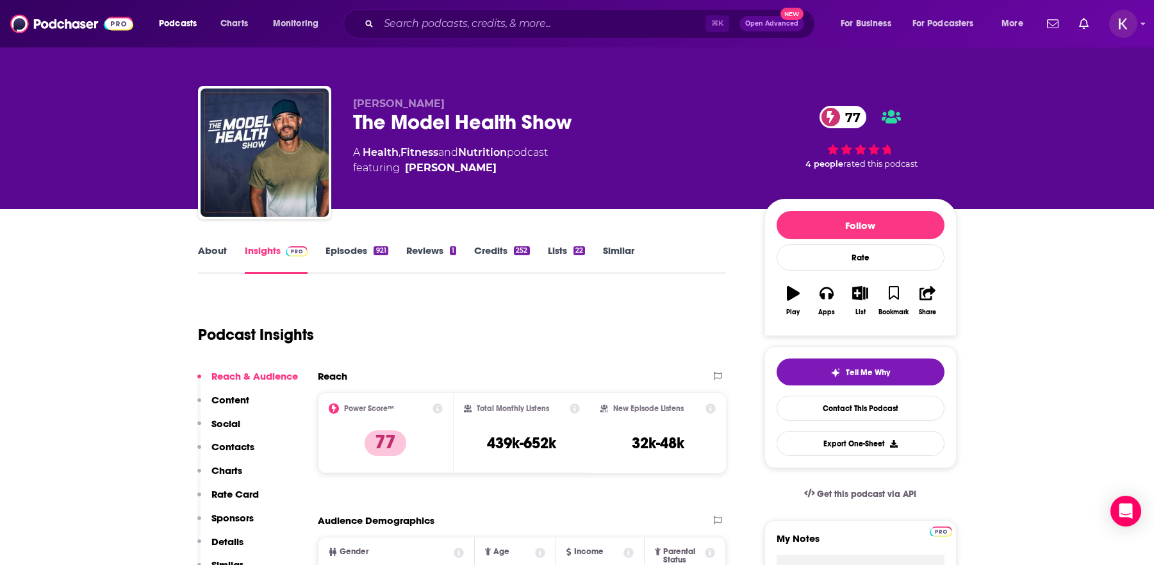
click at [346, 256] on link "Episodes 921" at bounding box center [357, 258] width 62 height 29
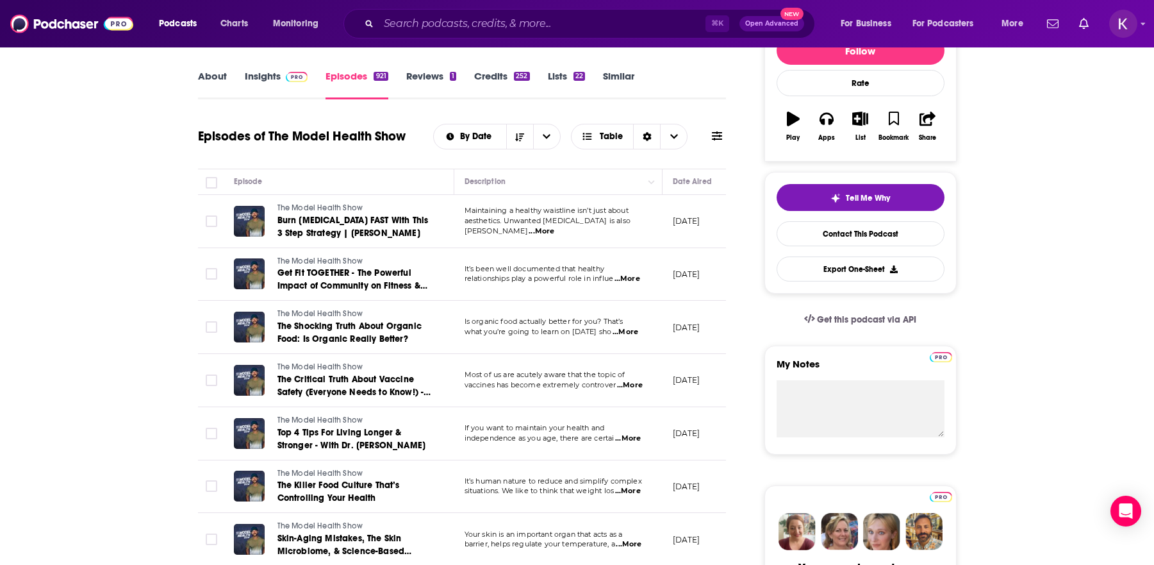
scroll to position [177, 0]
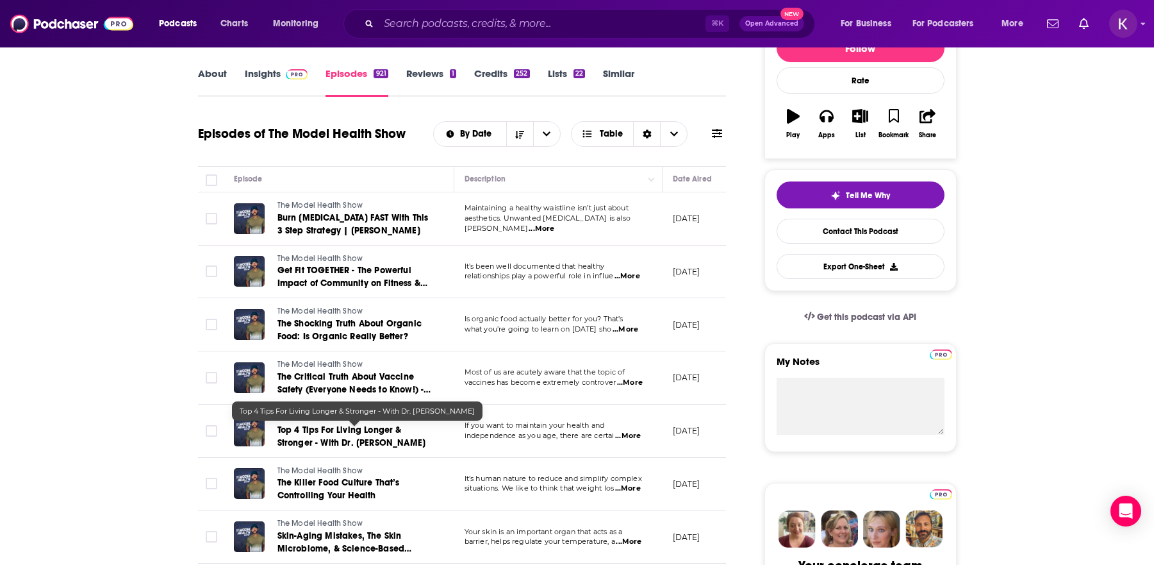
click at [333, 442] on span "Top 4 Tips For Living Longer & Stronger - With Dr. Jonny Bowden" at bounding box center [352, 436] width 149 height 24
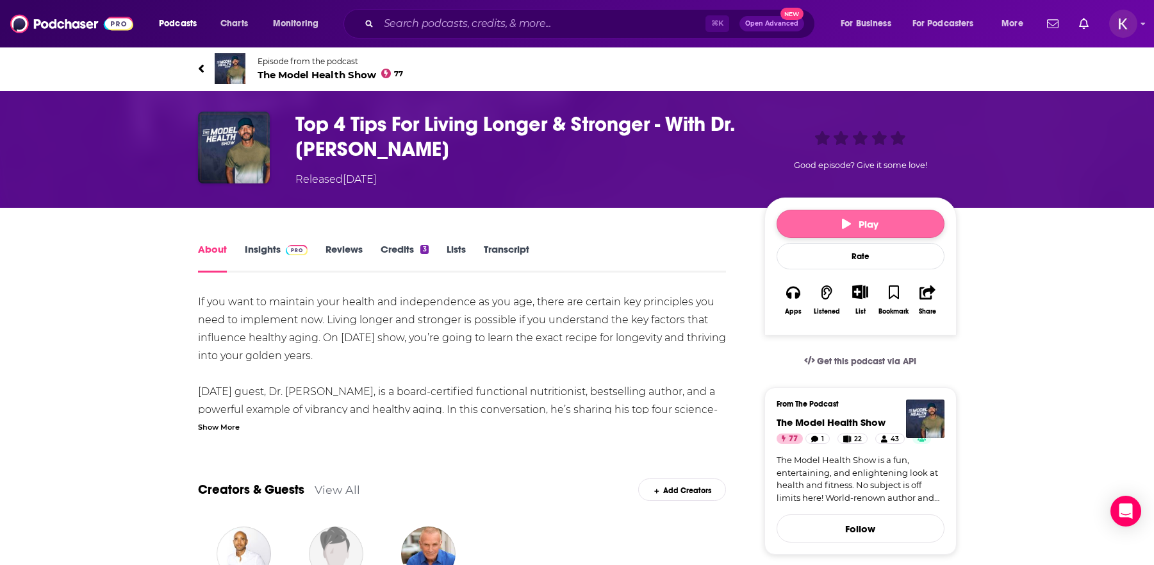
click at [853, 225] on span "Play" at bounding box center [860, 224] width 37 height 12
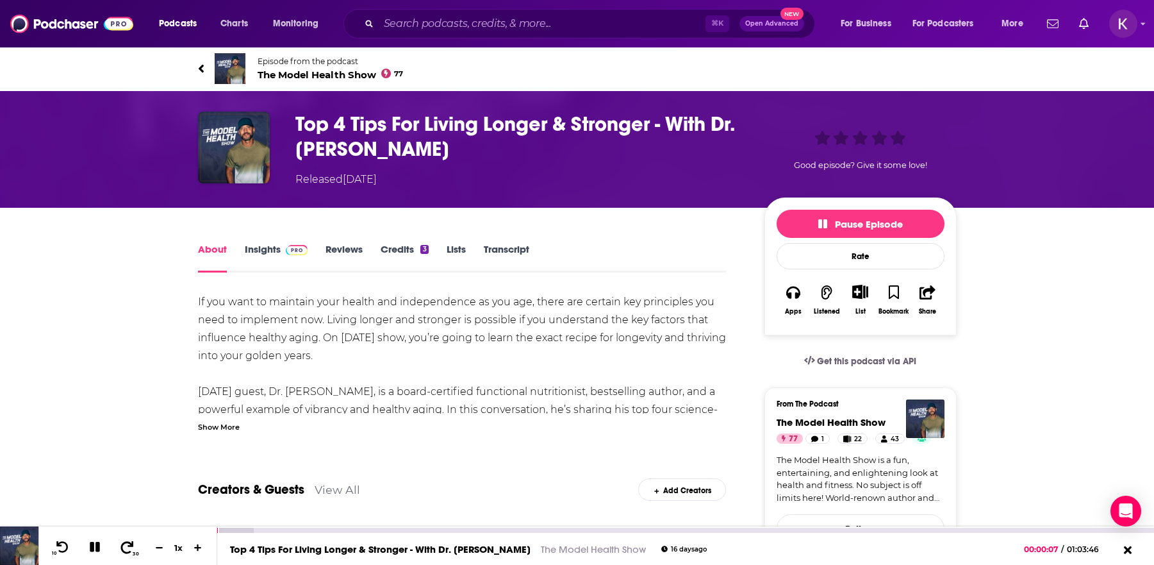
click at [128, 546] on icon at bounding box center [127, 546] width 16 height 13
click at [131, 547] on icon at bounding box center [127, 546] width 16 height 13
click at [127, 548] on icon at bounding box center [127, 546] width 16 height 13
click at [129, 546] on icon at bounding box center [127, 546] width 13 height 12
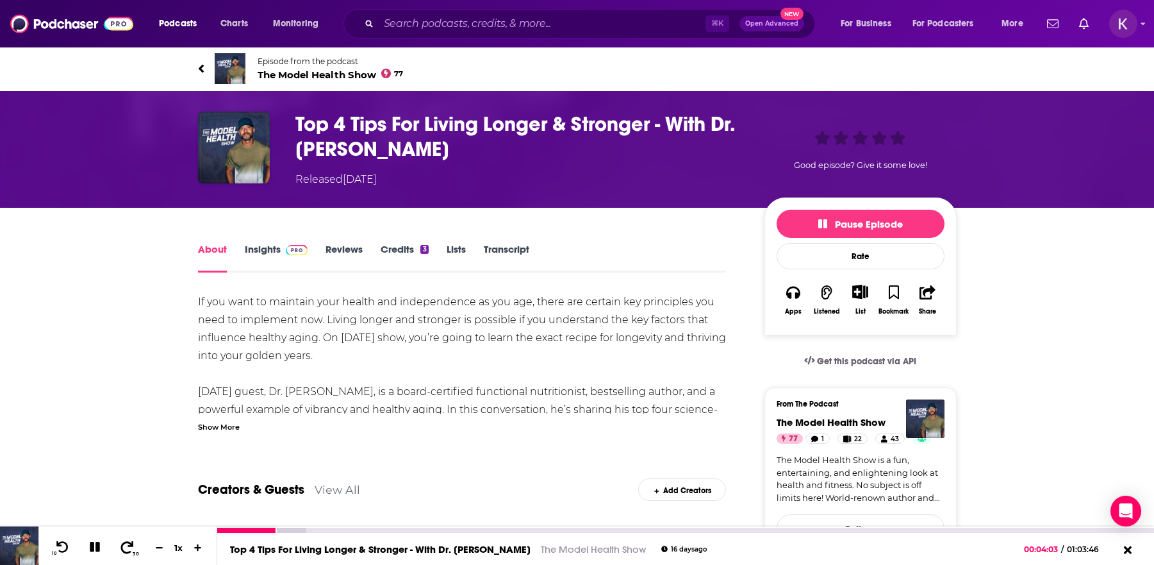
click at [129, 546] on icon at bounding box center [127, 546] width 13 height 12
click at [129, 548] on icon at bounding box center [127, 546] width 16 height 13
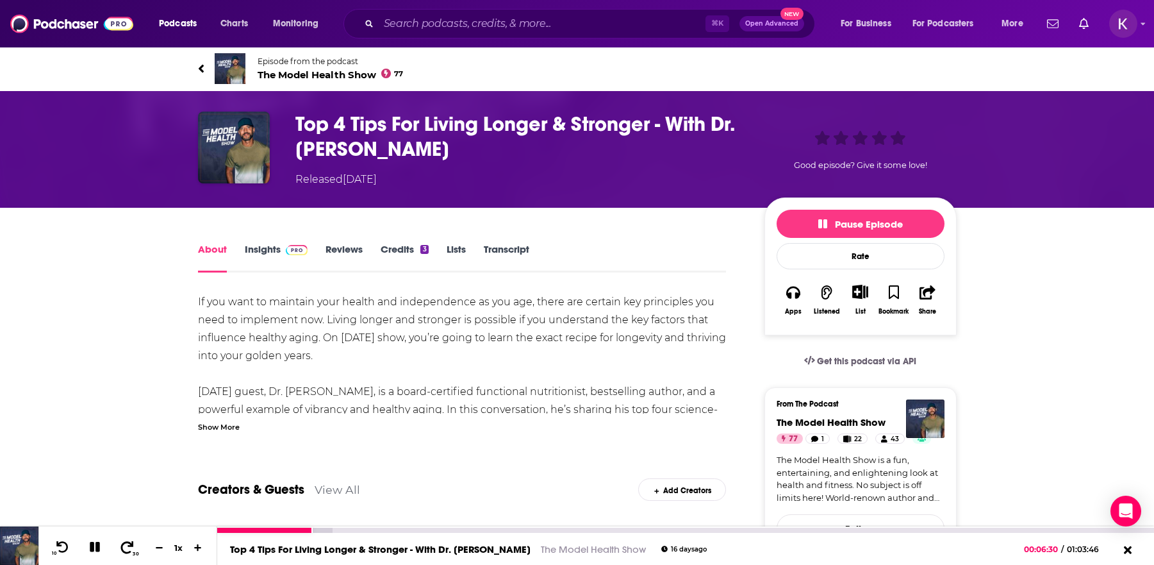
click at [129, 548] on icon at bounding box center [127, 546] width 16 height 13
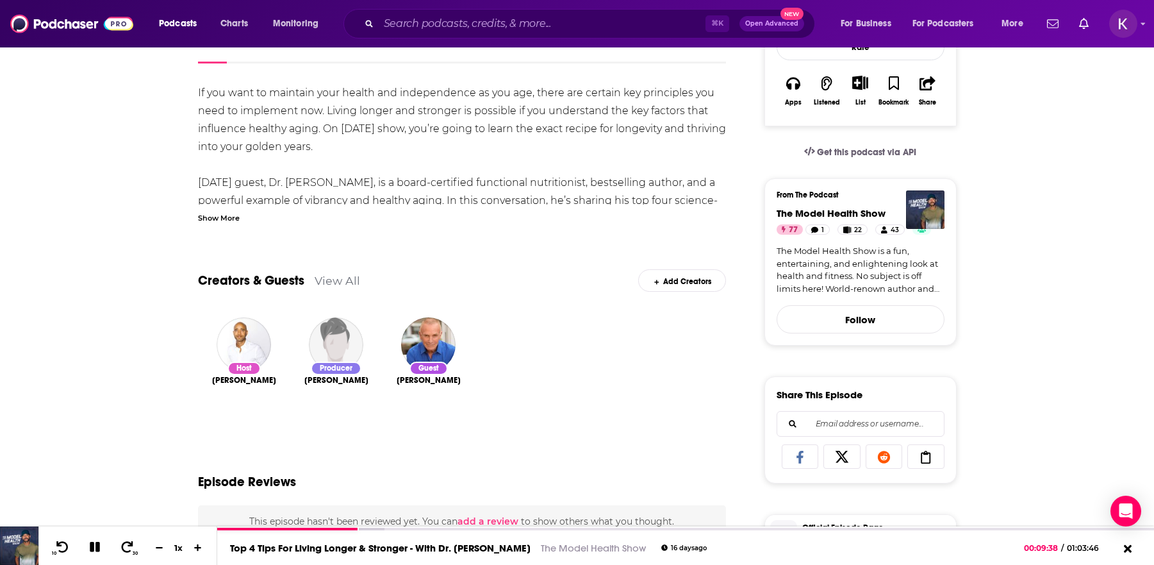
scroll to position [201, 0]
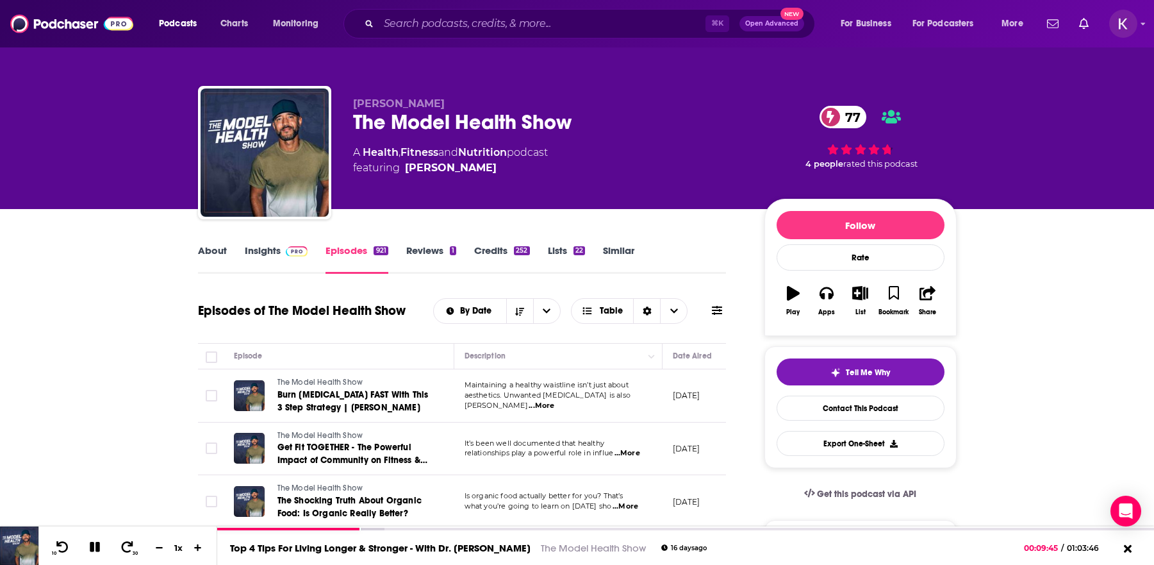
click at [262, 249] on link "Insights" at bounding box center [276, 258] width 63 height 29
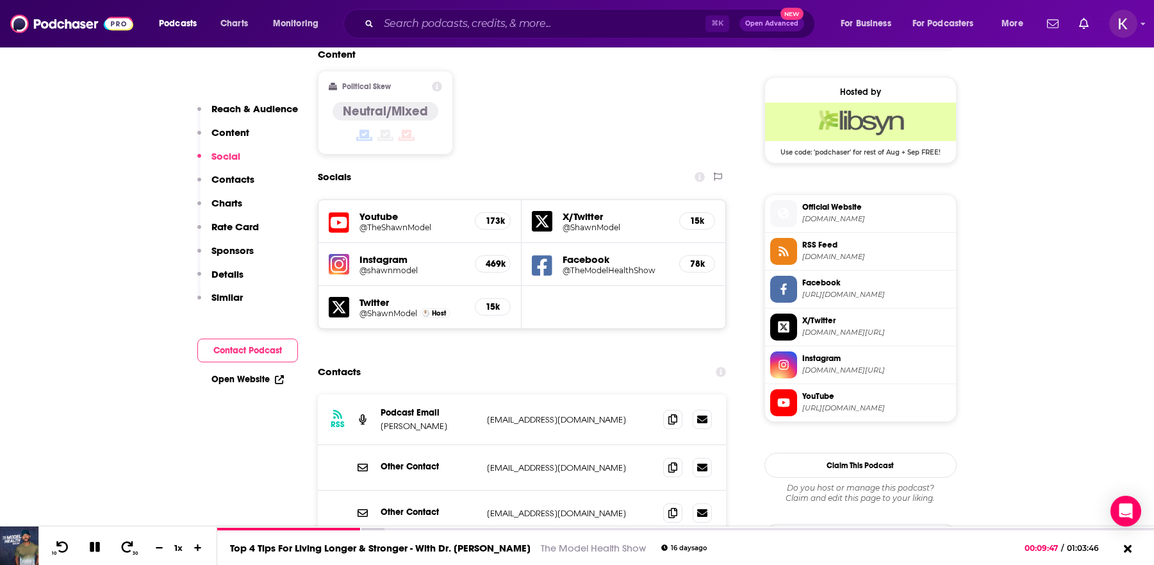
scroll to position [1014, 0]
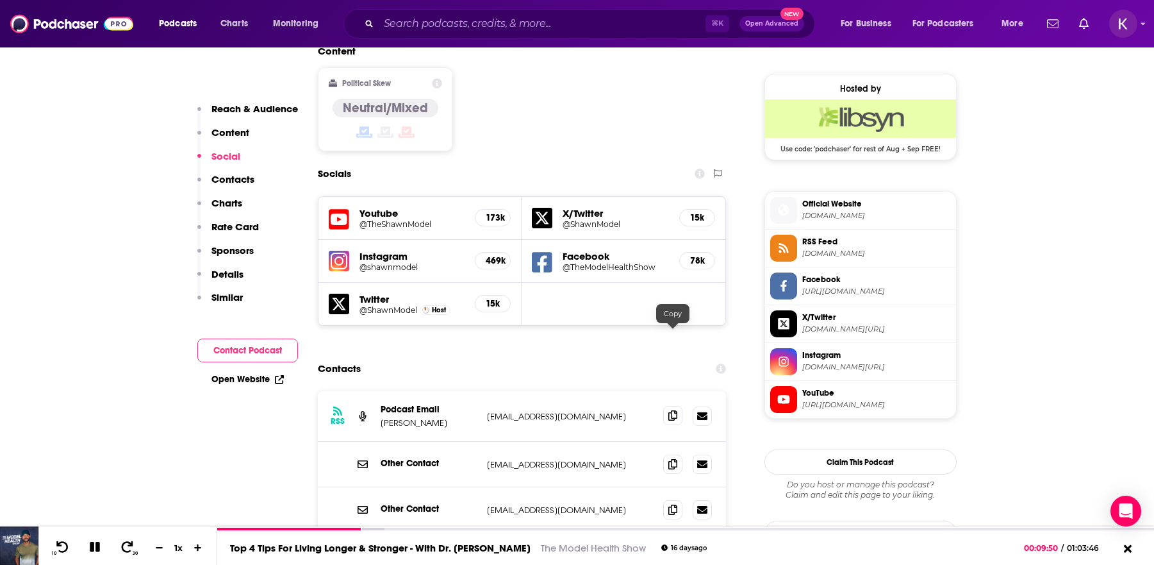
click at [668, 406] on span at bounding box center [672, 415] width 19 height 19
click at [672, 458] on icon at bounding box center [673, 463] width 9 height 10
click at [837, 210] on span "Official Website themodelhealthshow.com" at bounding box center [874, 210] width 154 height 26
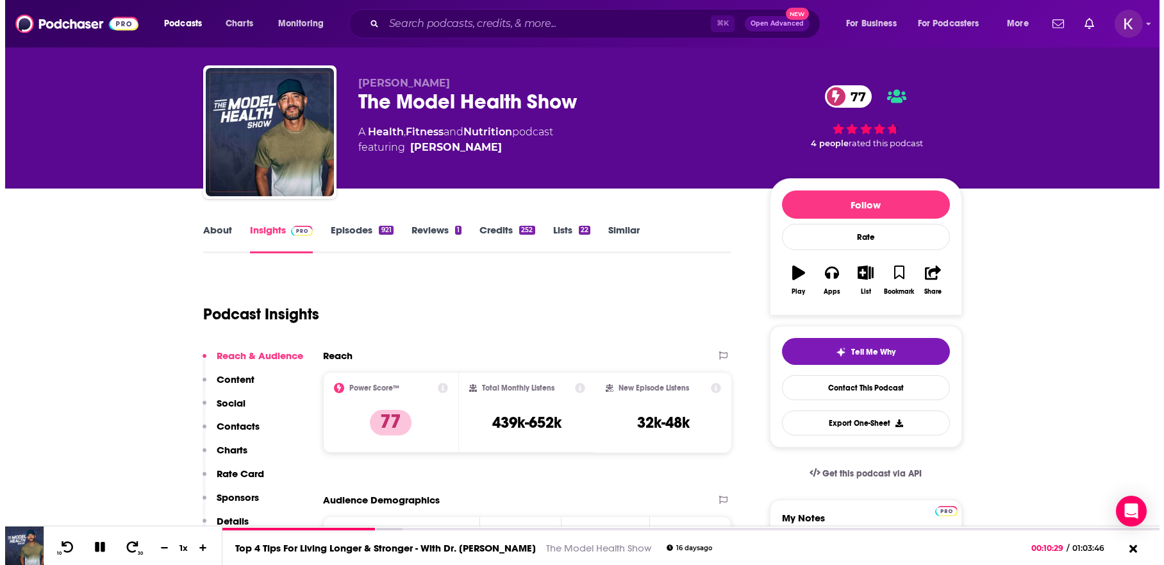
scroll to position [0, 0]
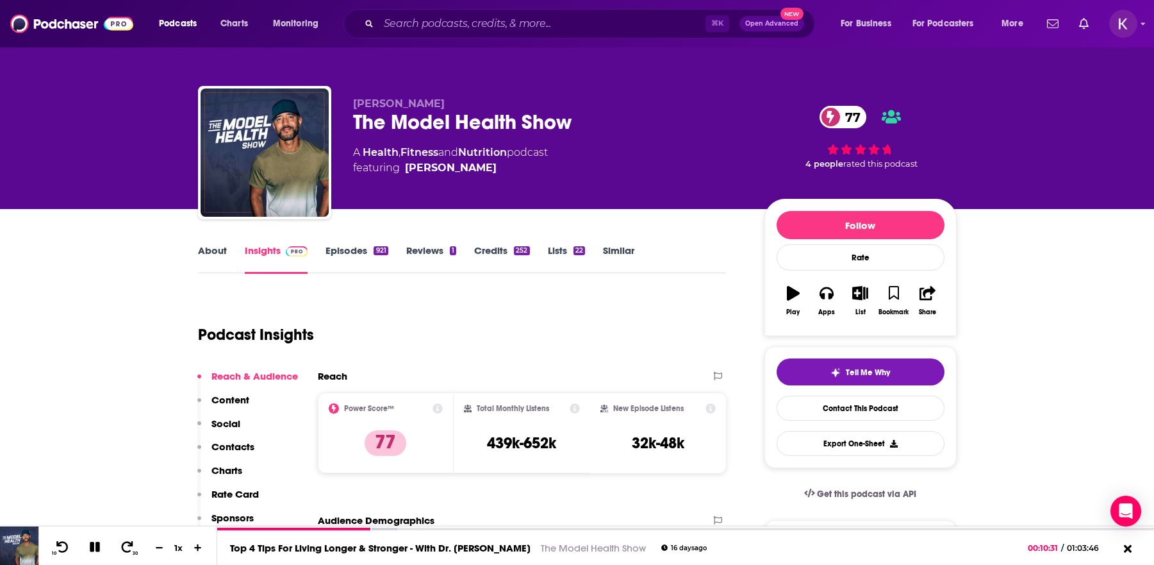
click at [206, 252] on link "About" at bounding box center [212, 258] width 29 height 29
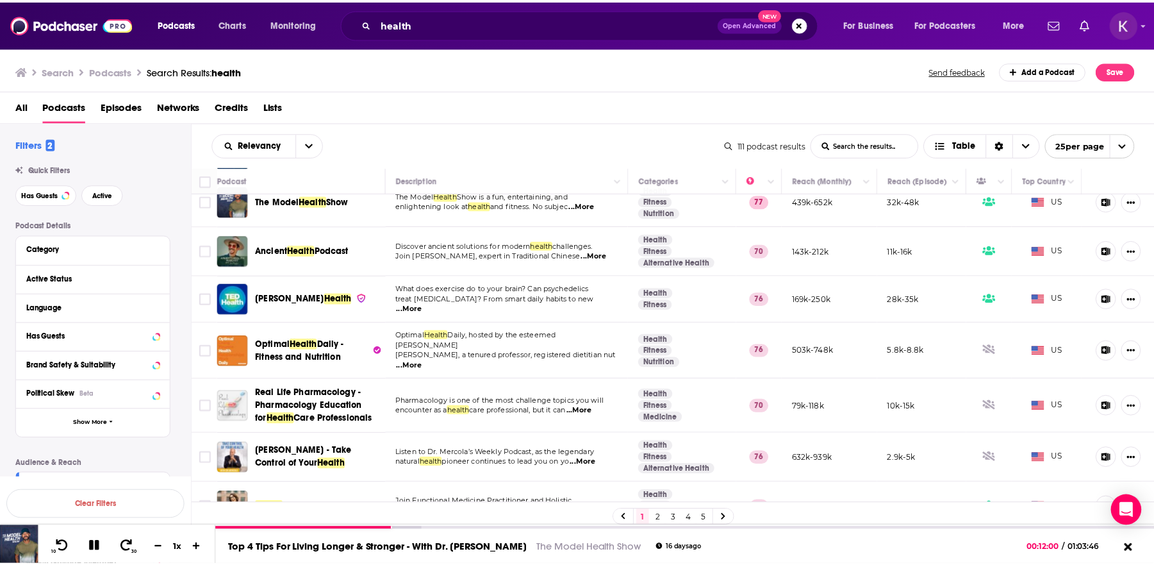
scroll to position [65, 0]
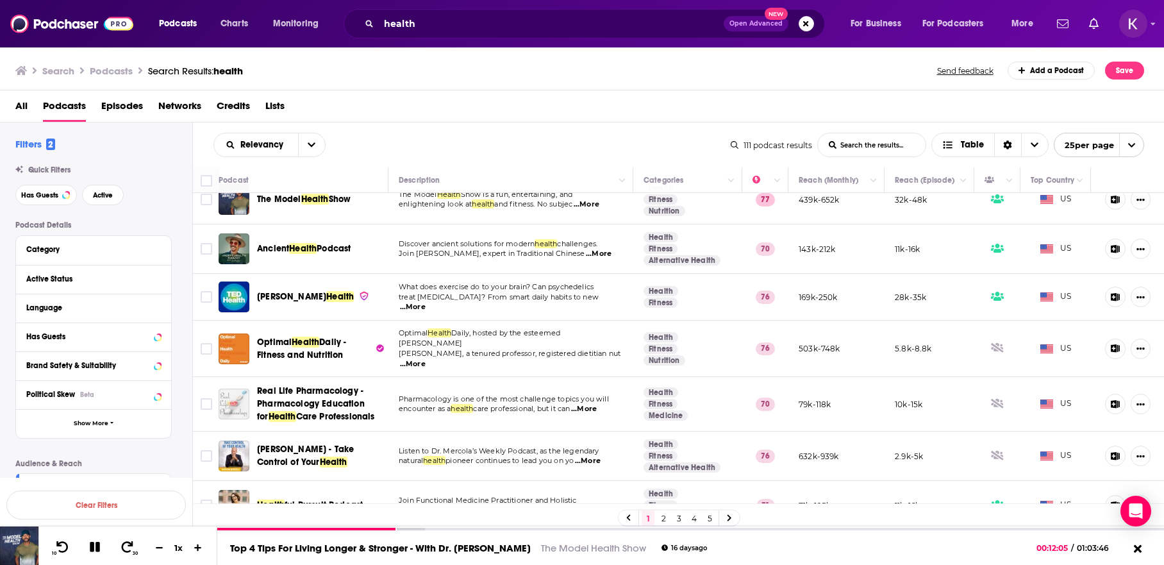
click at [426, 359] on span "...More" at bounding box center [413, 364] width 26 height 10
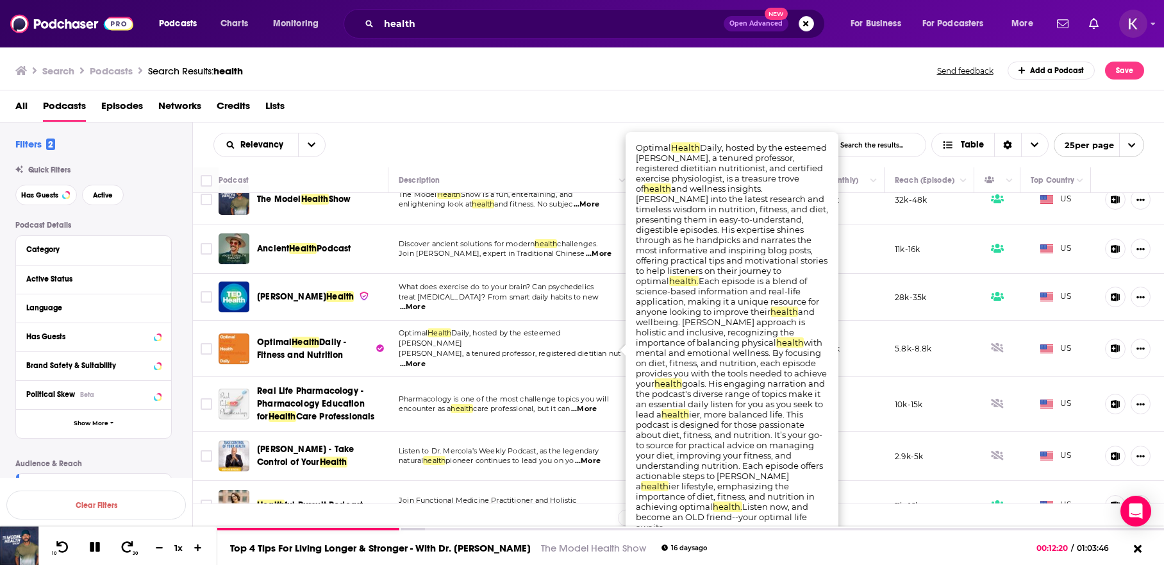
click at [311, 344] on div "Podcasts Charts Monitoring health Open Advanced New For Business For Podcasters…" at bounding box center [582, 282] width 1164 height 565
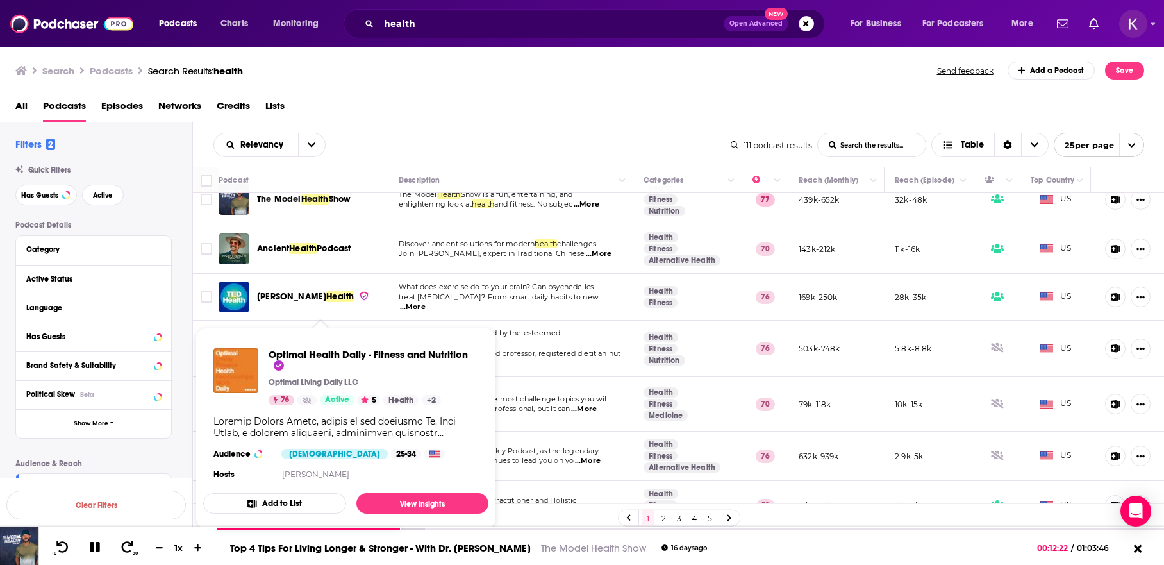
click at [433, 158] on div "Relevancy List Search Input Search the results... Table 111 podcast results Lis…" at bounding box center [679, 144] width 972 height 45
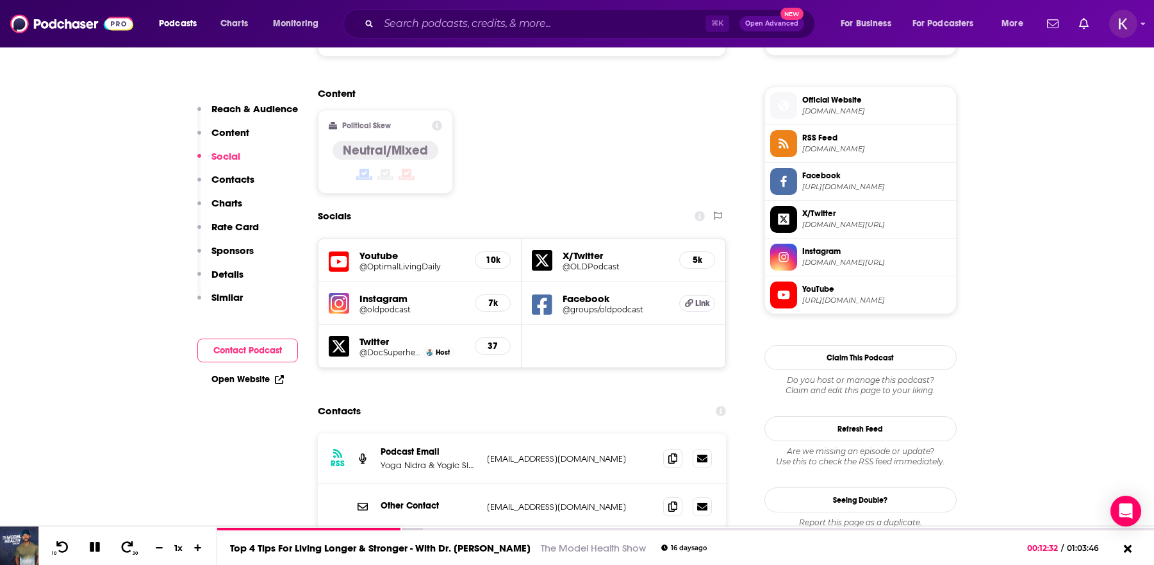
scroll to position [1054, 0]
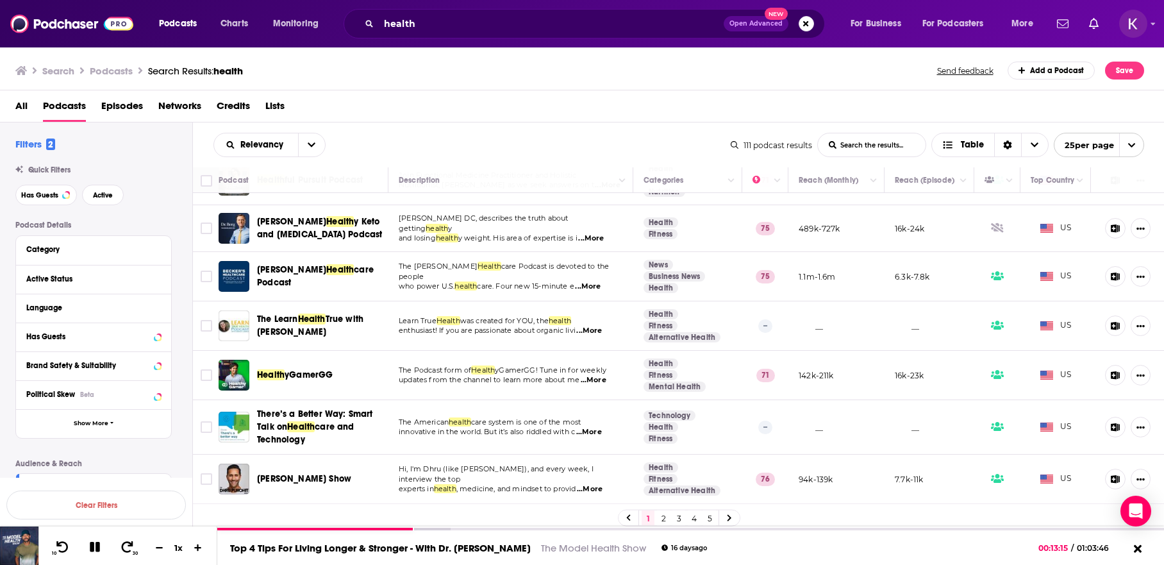
scroll to position [393, 0]
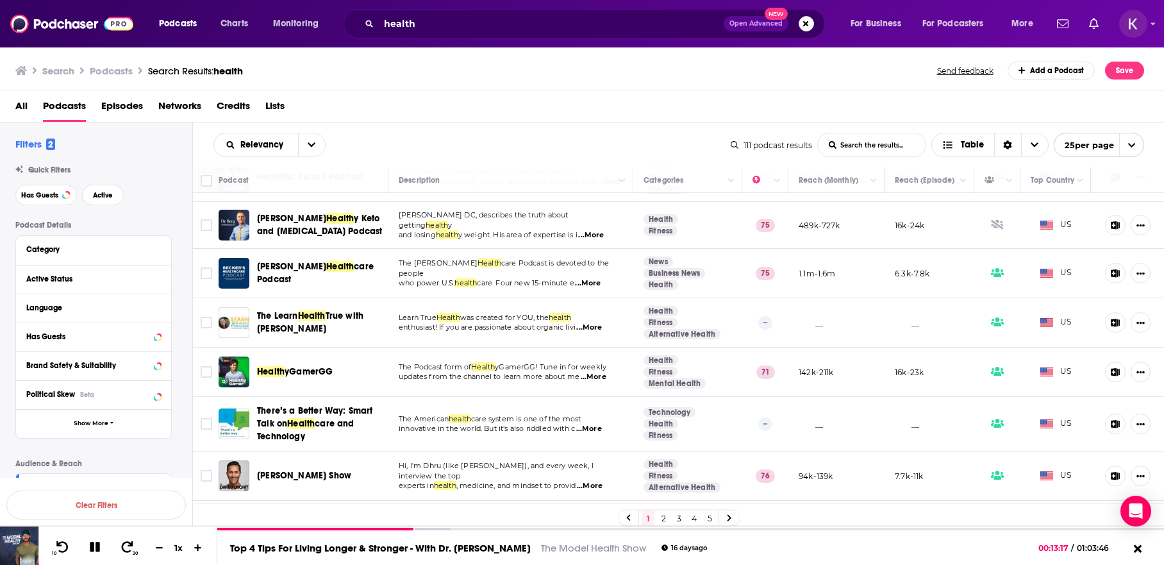
click at [611, 372] on p "updates from the channel to learn more about me ...More" at bounding box center [511, 377] width 224 height 10
click at [595, 372] on span "...More" at bounding box center [594, 377] width 26 height 10
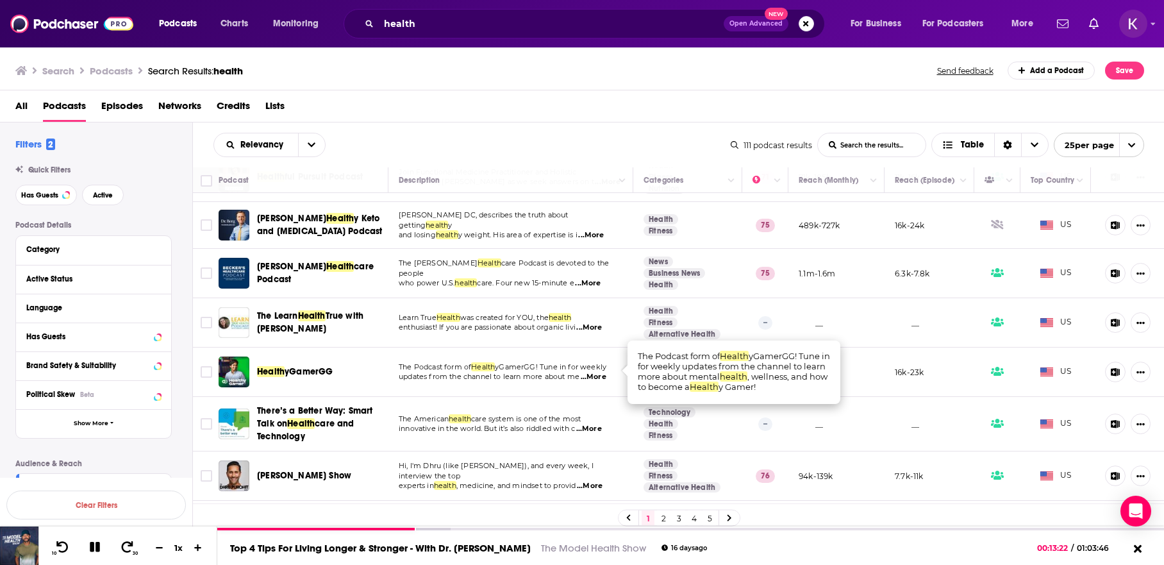
click at [597, 372] on span "...More" at bounding box center [594, 377] width 26 height 10
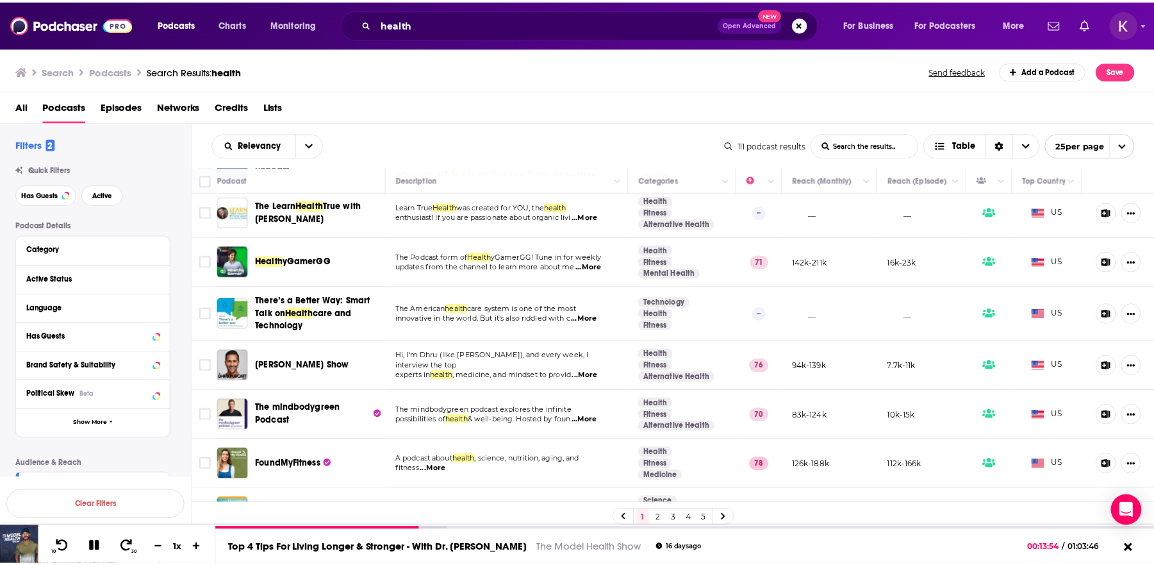
scroll to position [506, 0]
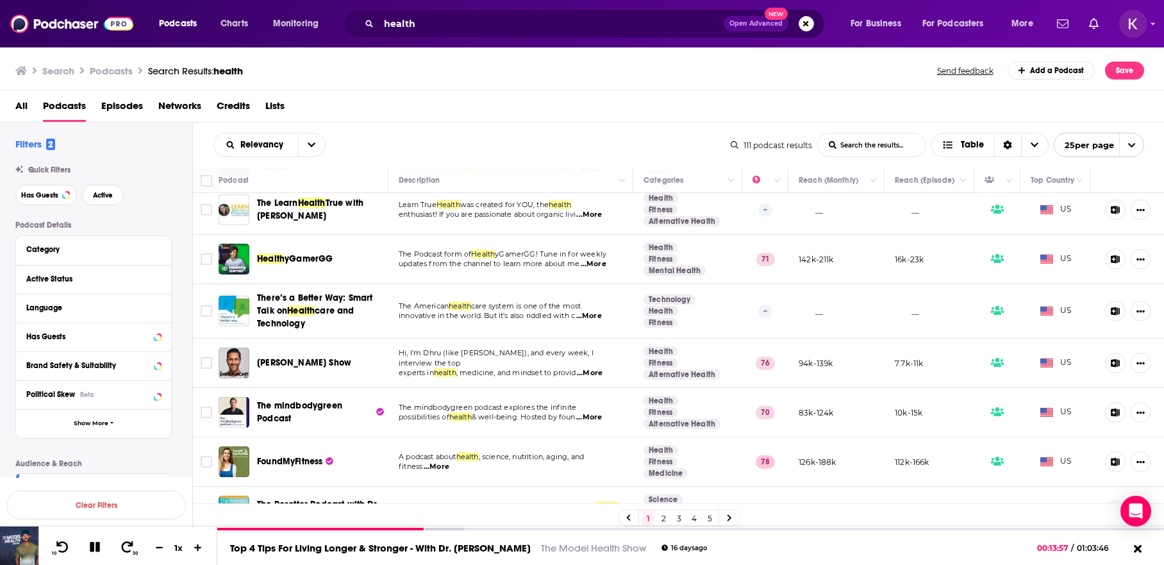
click at [599, 368] on span "...More" at bounding box center [590, 373] width 26 height 10
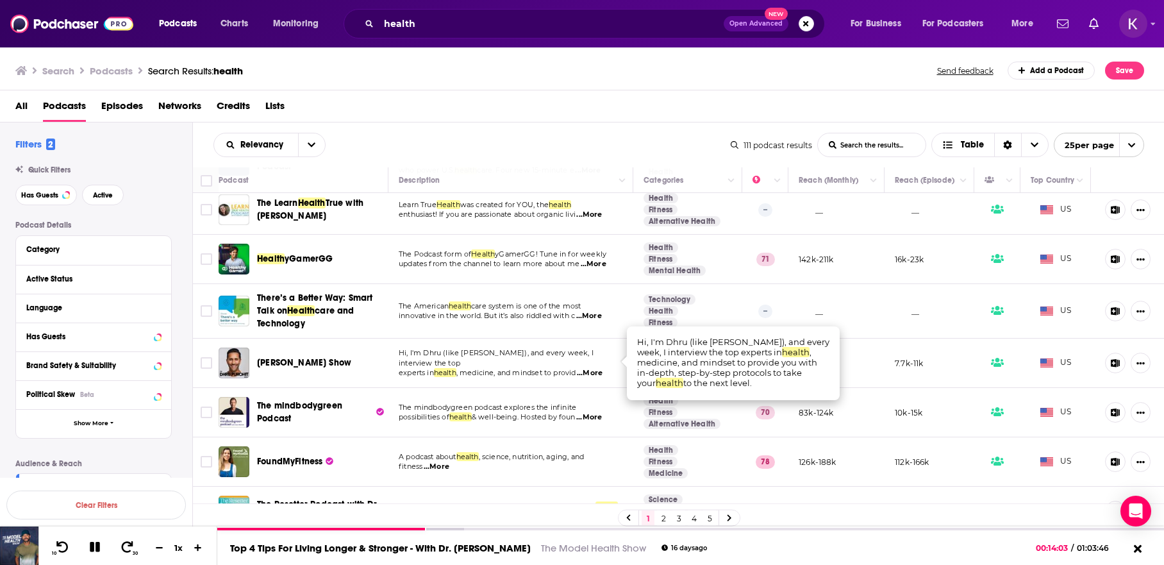
click at [328, 357] on span "Dhru Purohit Show" at bounding box center [304, 362] width 94 height 11
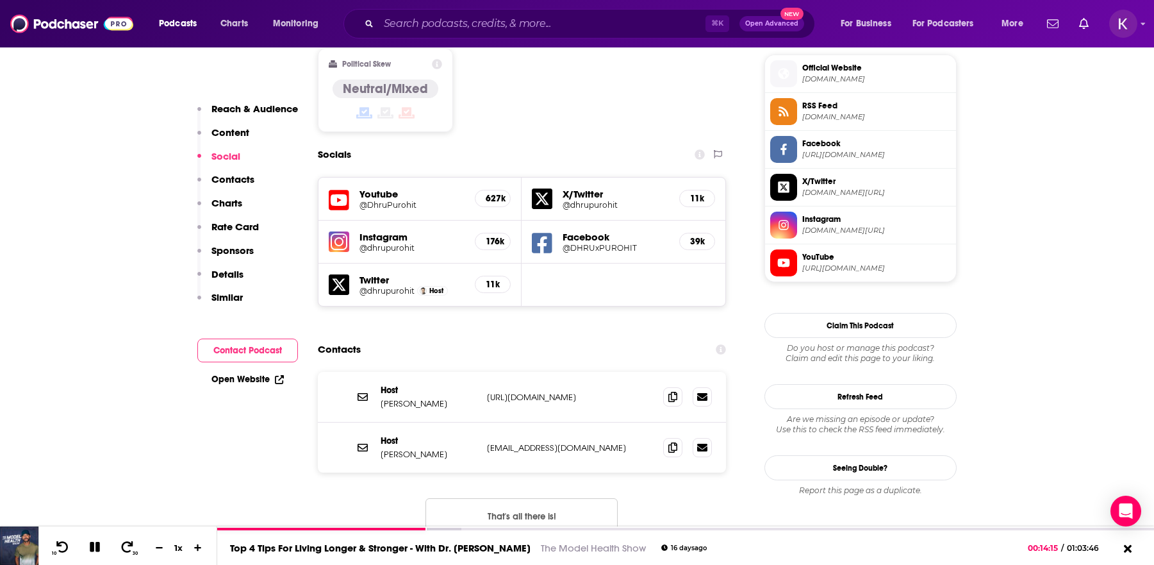
scroll to position [1028, 0]
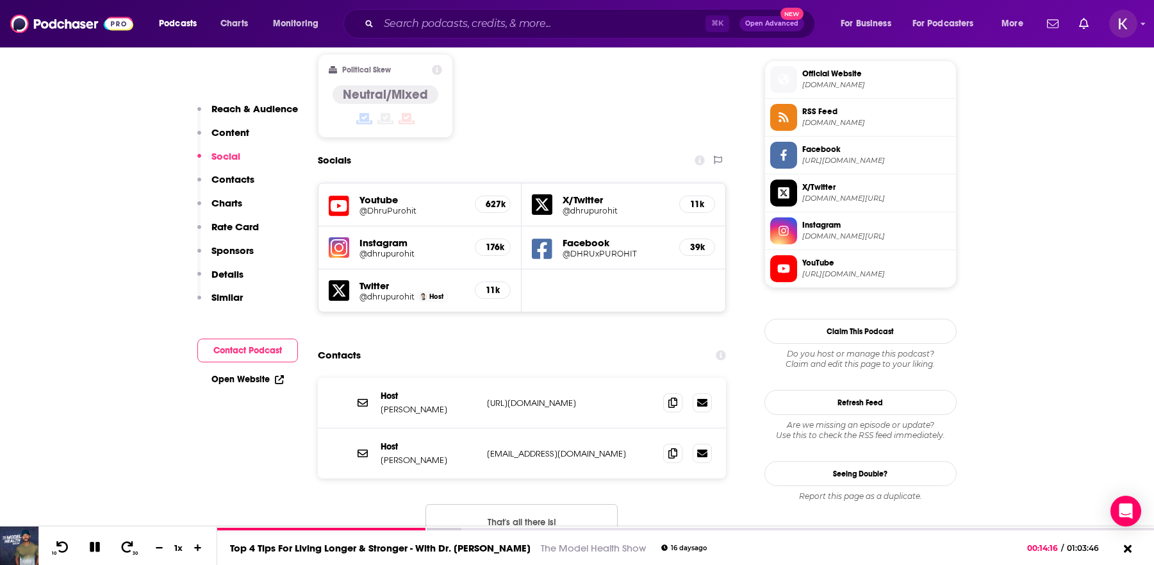
click at [839, 82] on span "dhrupurohit.com" at bounding box center [877, 85] width 149 height 10
click at [565, 448] on p "dhru@hey.com" at bounding box center [570, 453] width 167 height 11
drag, startPoint x: 552, startPoint y: 390, endPoint x: 475, endPoint y: 387, distance: 77.0
click at [0, 0] on div "Host Dhru Purohit dhru@hey.com dhru@hey.com" at bounding box center [0, 0] width 0 height 0
click at [476, 454] on p "Dhru Purohit" at bounding box center [429, 459] width 96 height 11
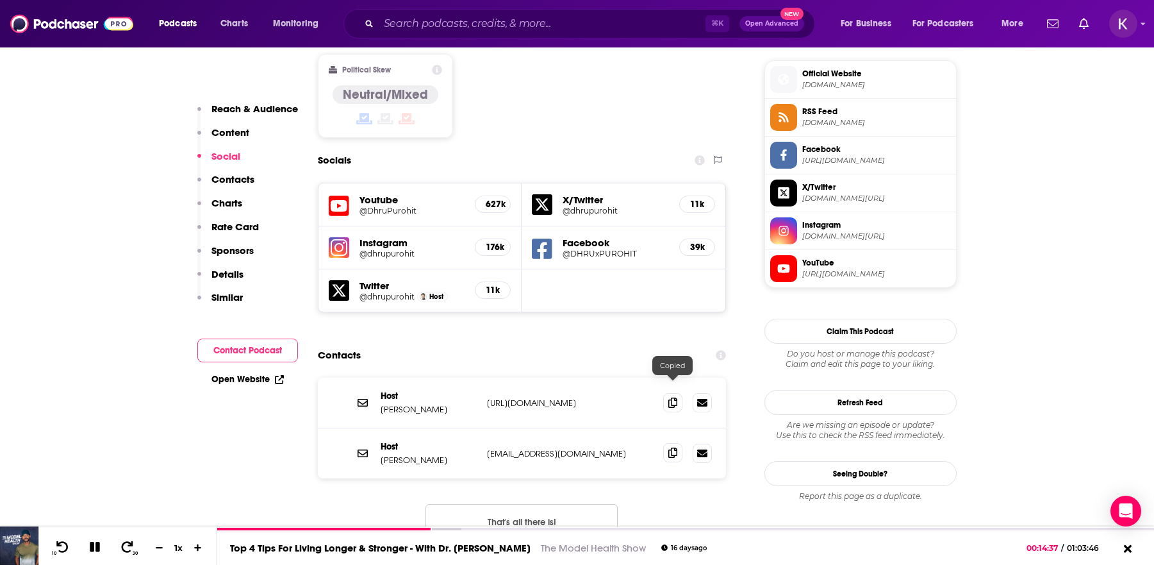
click at [671, 447] on icon at bounding box center [673, 452] width 9 height 10
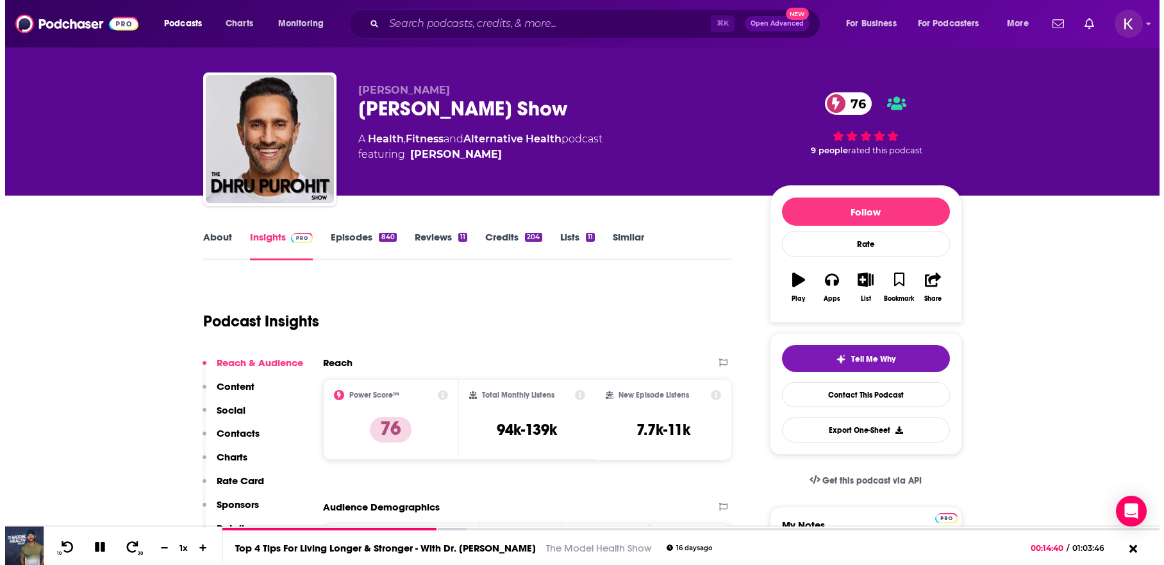
scroll to position [0, 0]
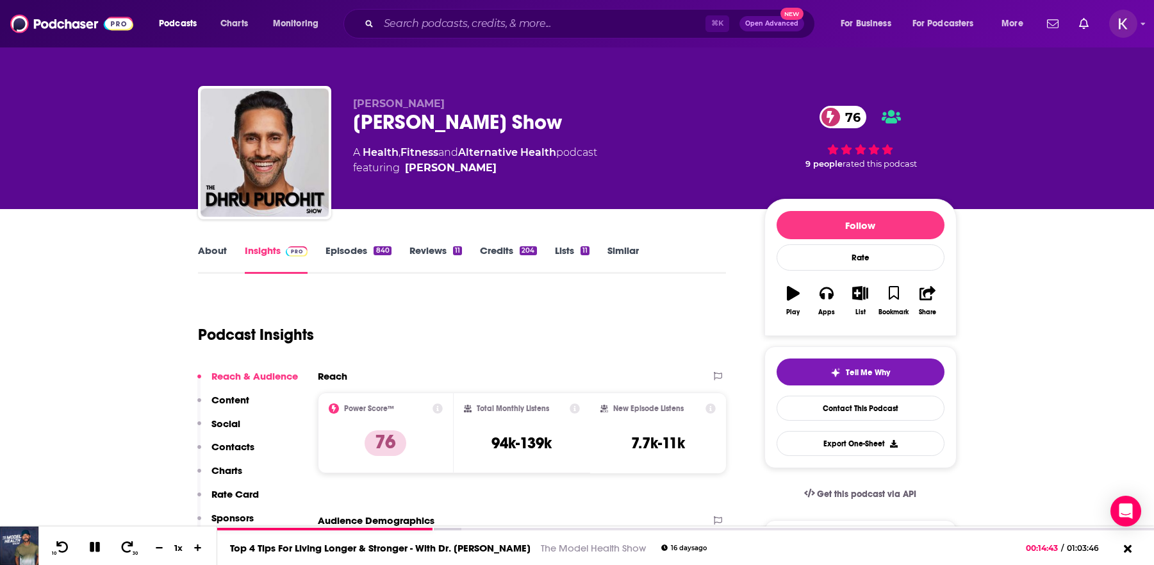
click at [209, 253] on link "About" at bounding box center [212, 258] width 29 height 29
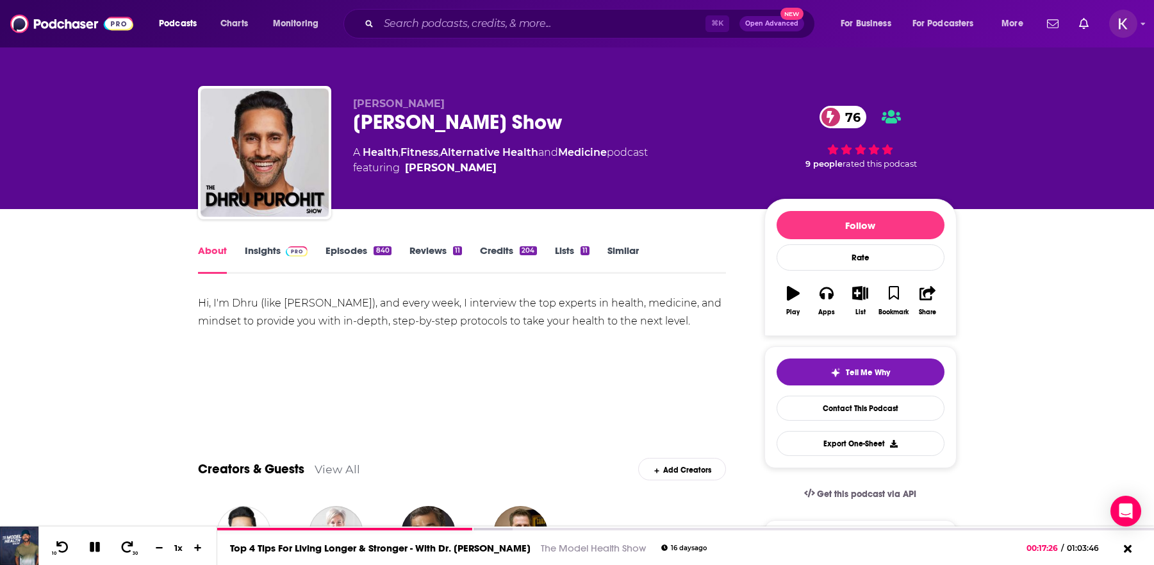
click at [96, 551] on icon at bounding box center [95, 547] width 10 height 10
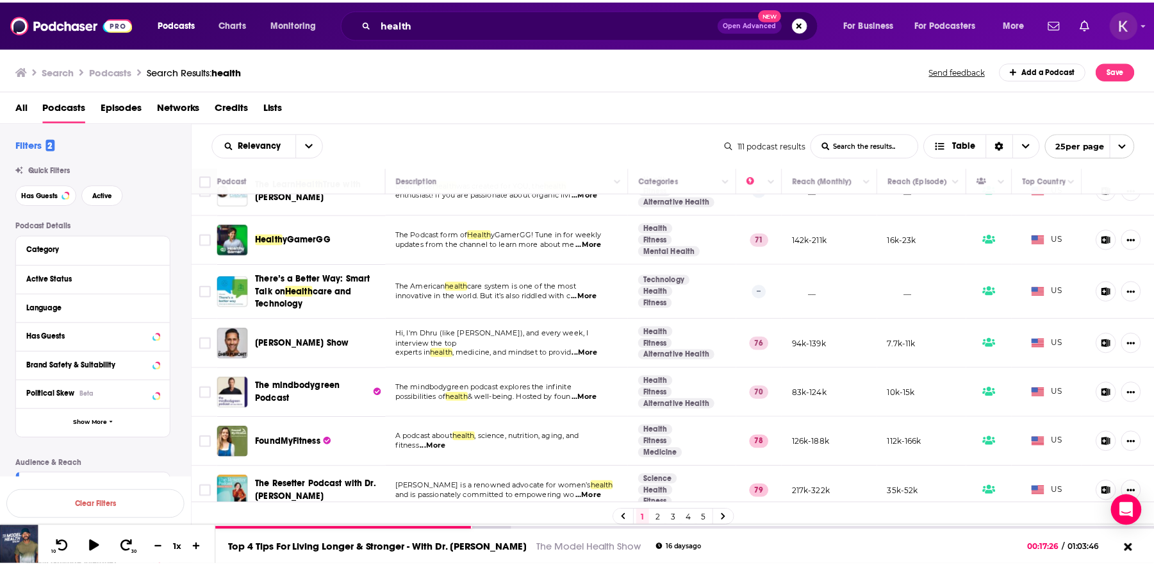
scroll to position [546, 0]
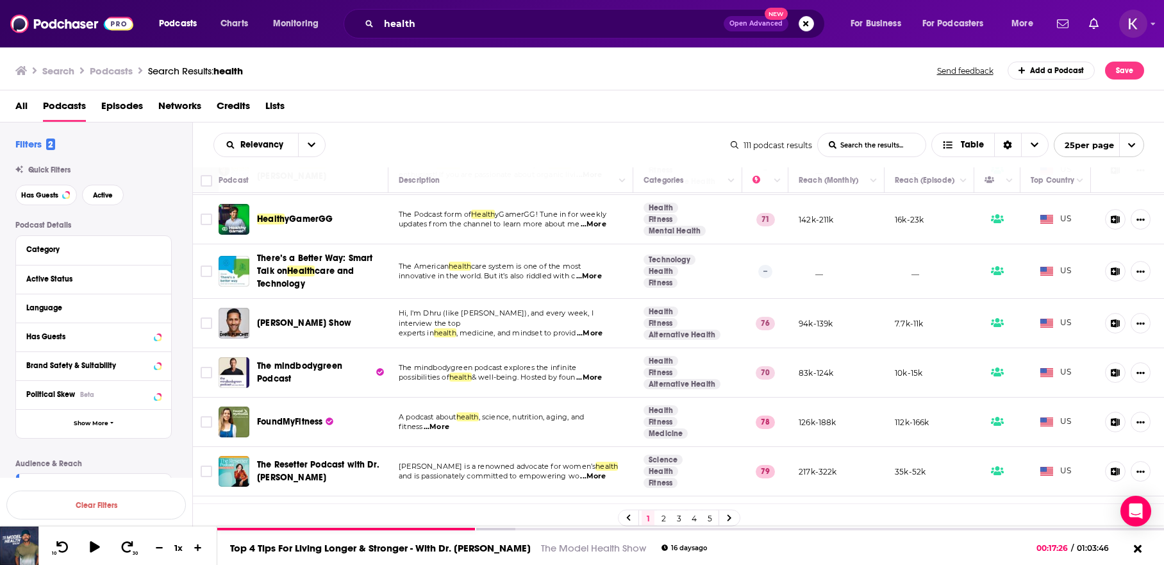
click at [597, 372] on span "...More" at bounding box center [589, 377] width 26 height 10
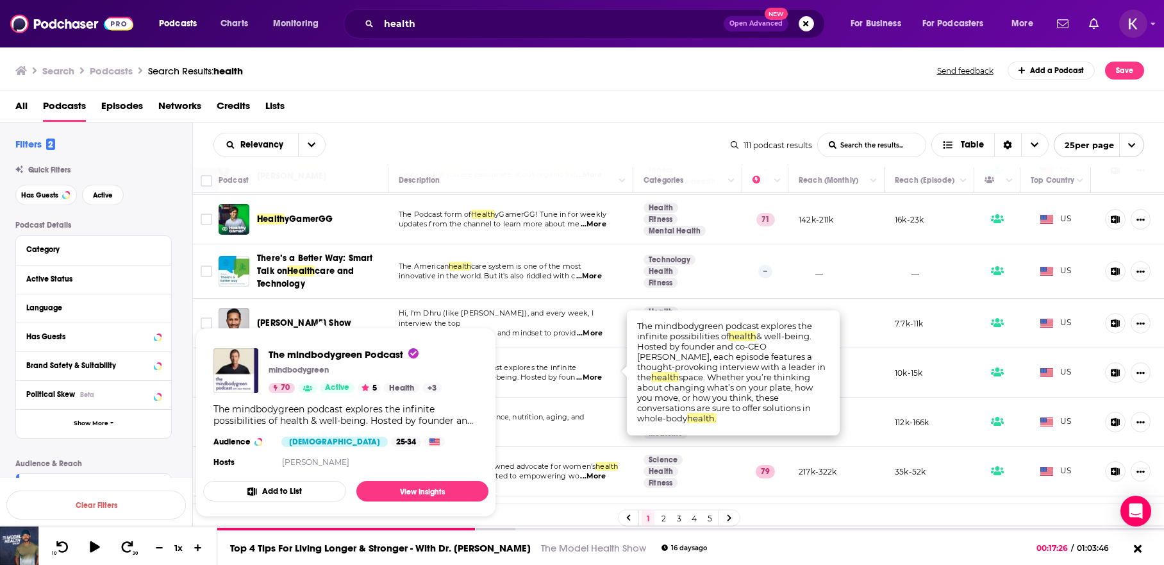
click at [306, 362] on div "The mindbodygreen Podcast mindbodygreen 70 Active 5 Health + 3" at bounding box center [355, 370] width 173 height 45
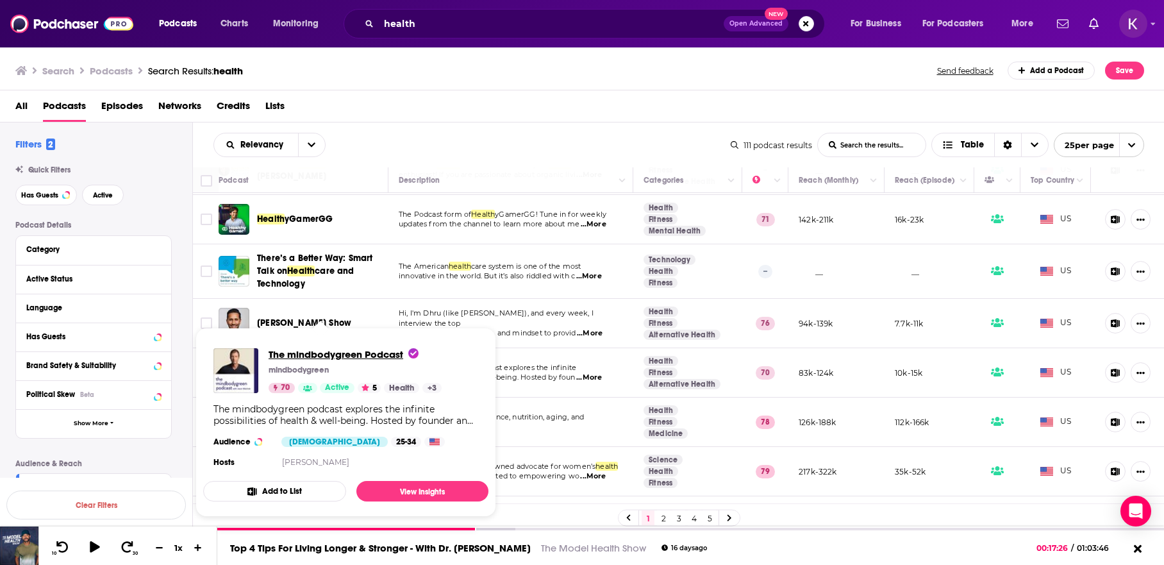
click at [315, 348] on span "The mindbodygreen Podcast" at bounding box center [344, 354] width 150 height 12
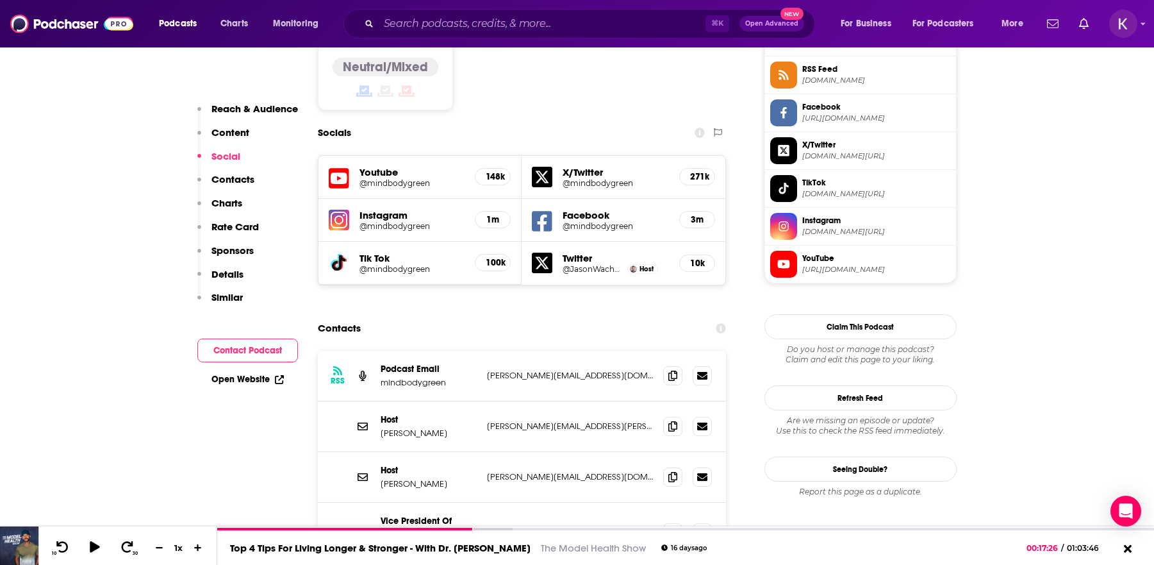
scroll to position [1071, 0]
click at [676, 365] on span at bounding box center [672, 374] width 19 height 19
click at [675, 420] on icon at bounding box center [673, 425] width 9 height 10
click at [672, 471] on icon at bounding box center [673, 476] width 9 height 10
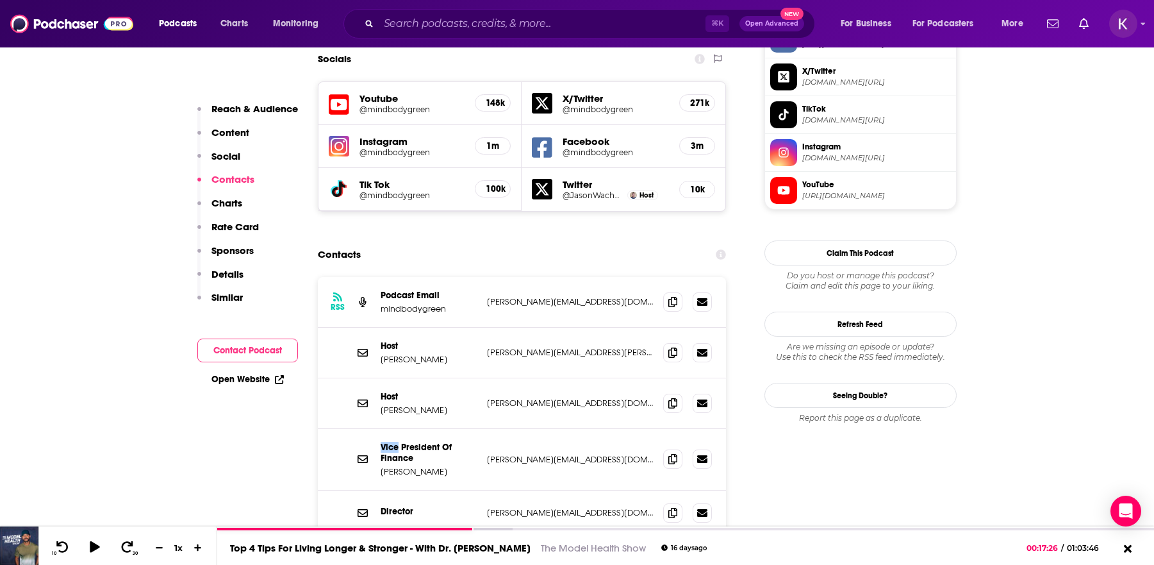
scroll to position [1158, 0]
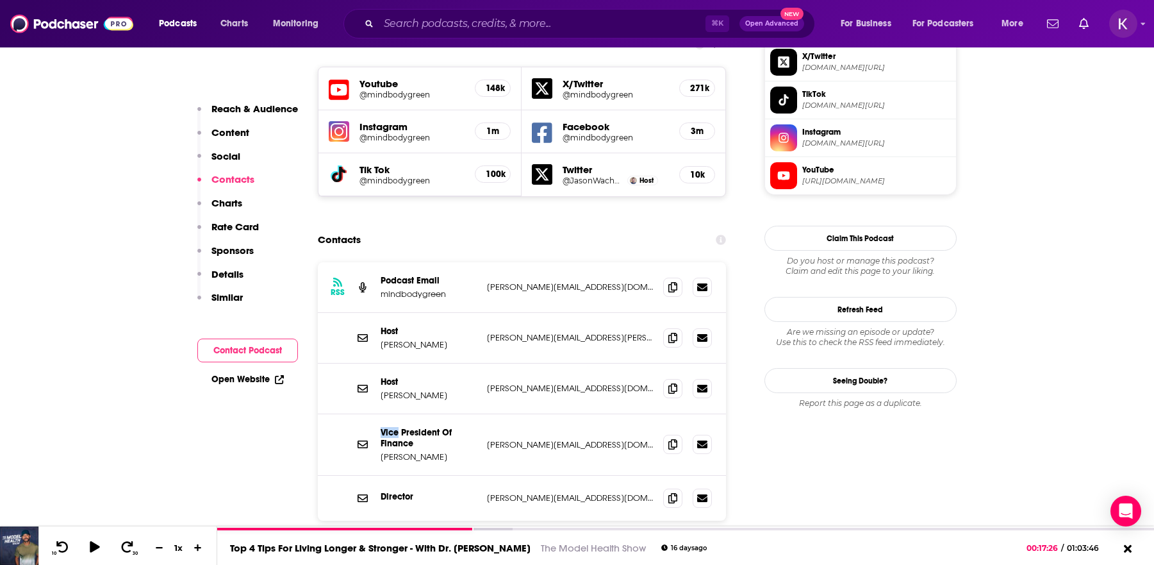
click at [522, 546] on button "Load More..." at bounding box center [522, 563] width 192 height 35
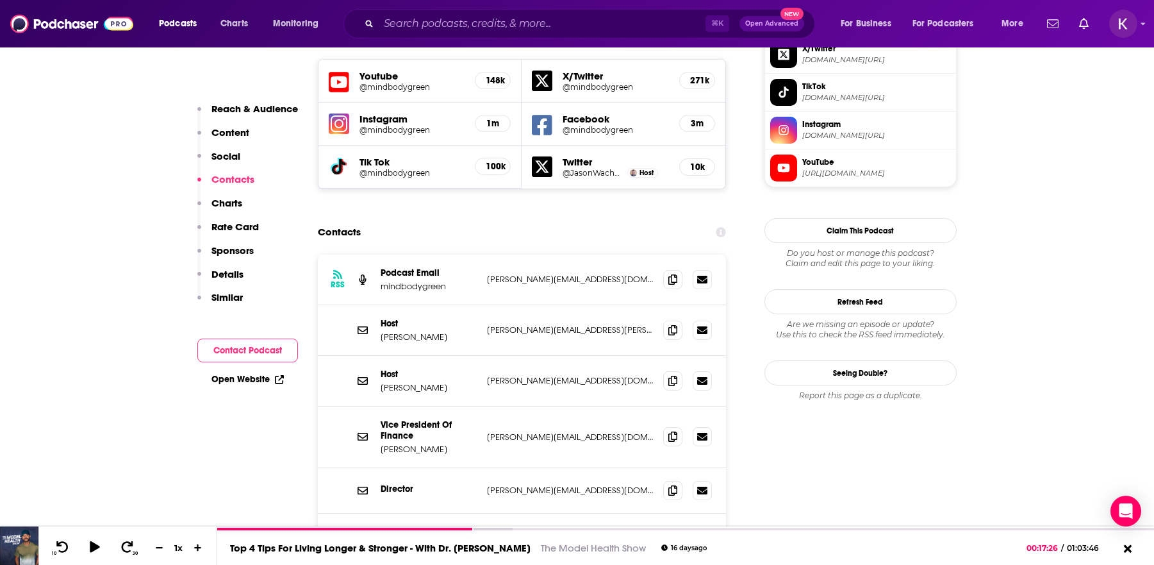
scroll to position [1002, 0]
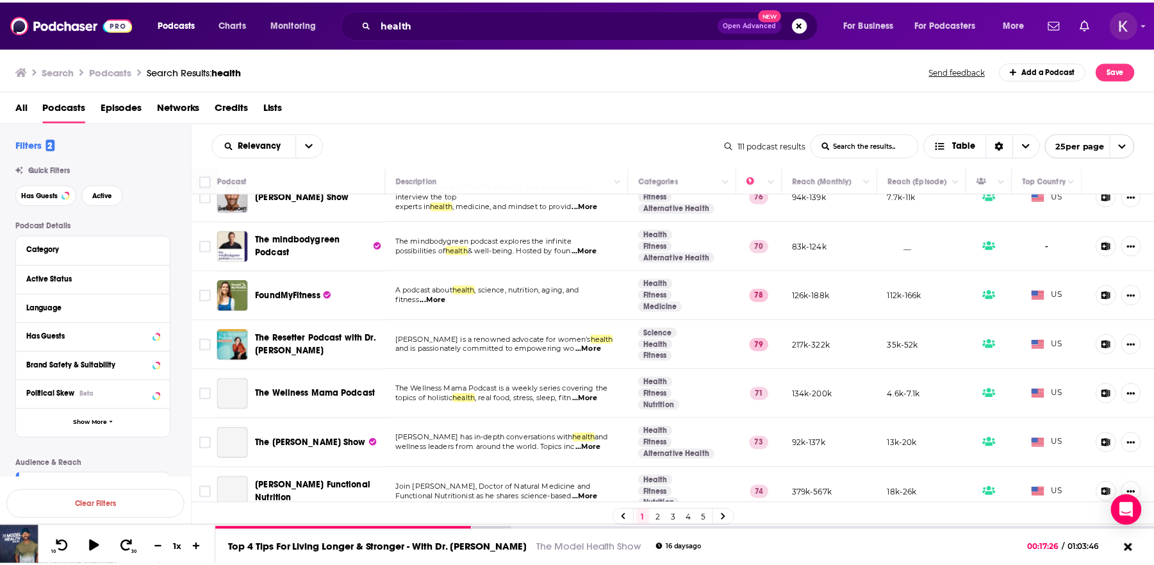
scroll to position [688, 0]
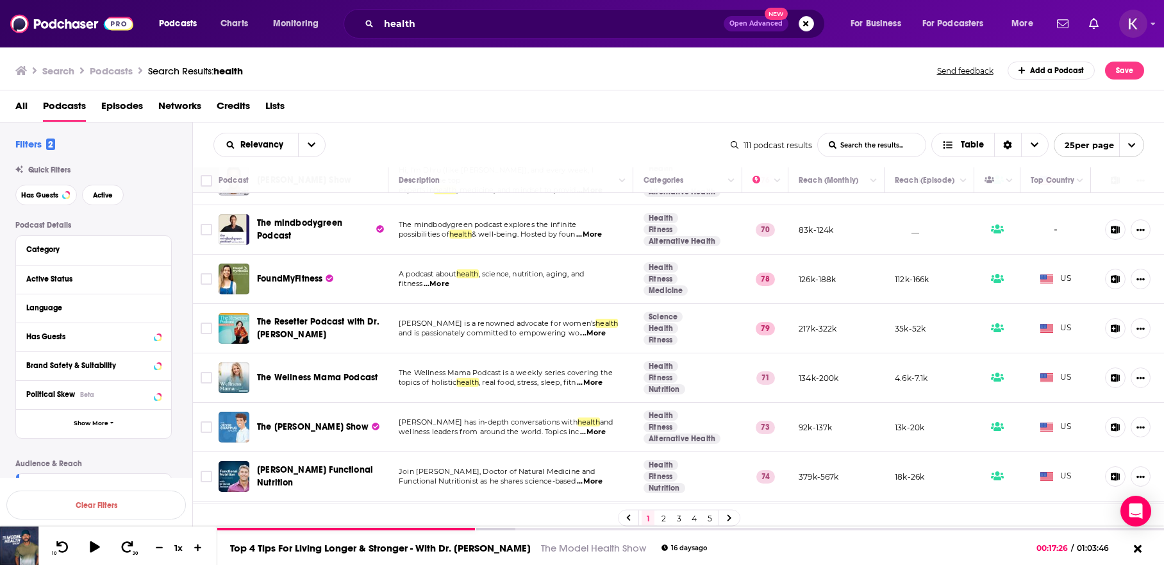
click at [435, 279] on span "...More" at bounding box center [437, 284] width 26 height 10
click at [342, 272] on div "FoundMyFitness" at bounding box center [323, 278] width 133 height 13
click at [303, 273] on span "FoundMyFitness" at bounding box center [289, 278] width 65 height 11
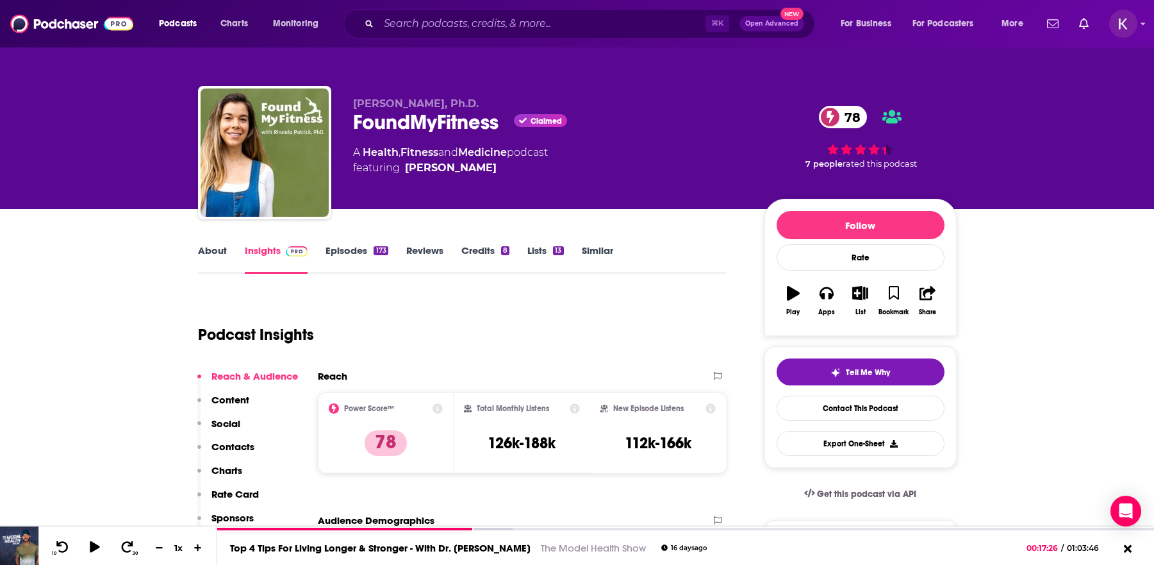
click at [221, 253] on link "About" at bounding box center [212, 258] width 29 height 29
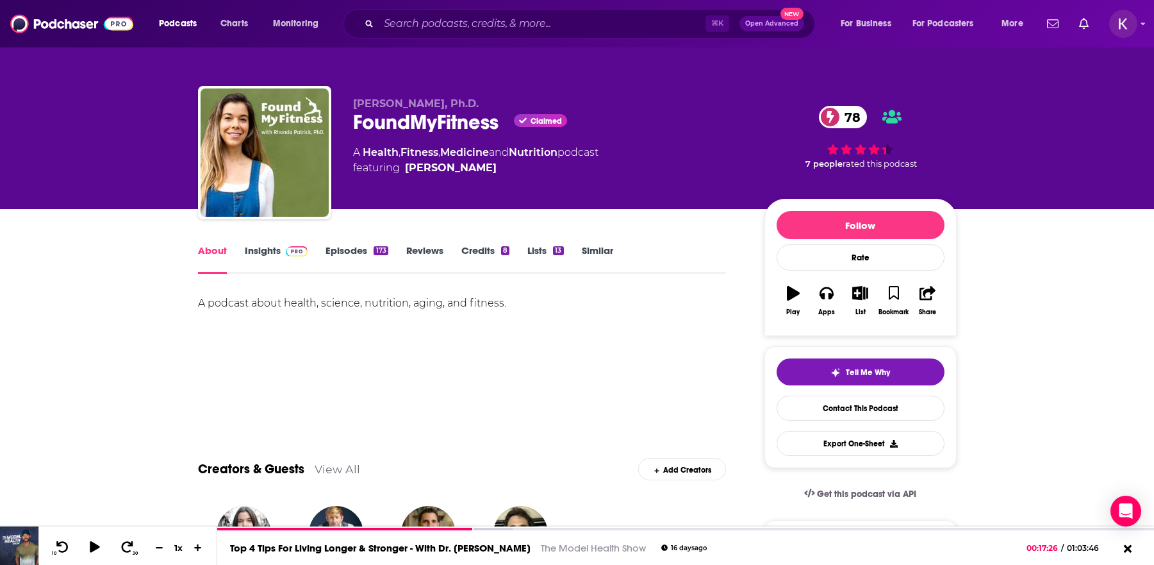
click at [338, 254] on link "Episodes 173" at bounding box center [357, 258] width 62 height 29
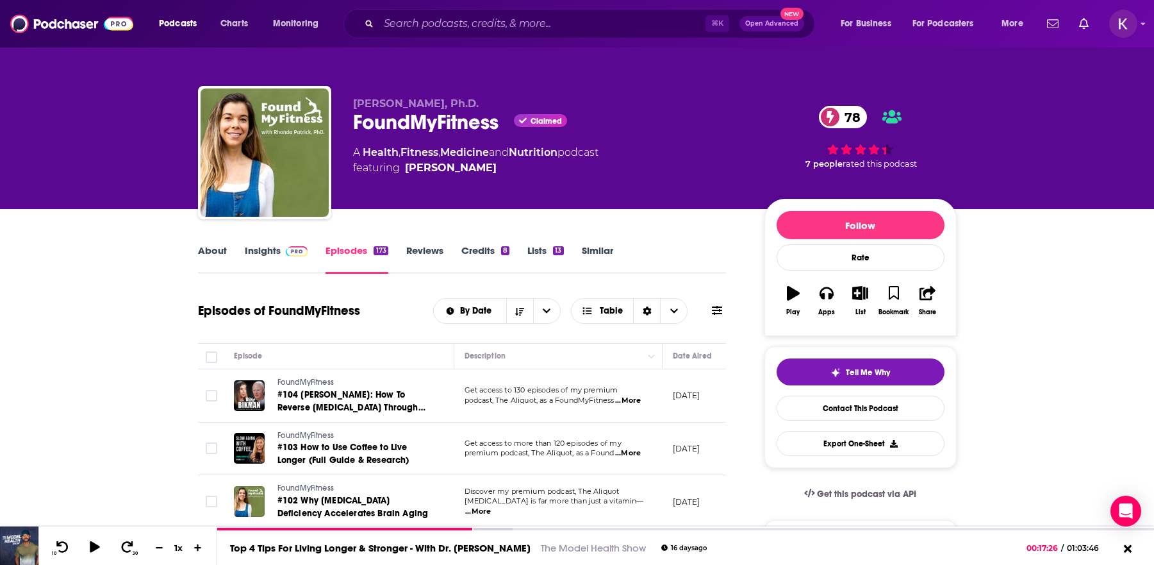
click at [256, 254] on link "Insights" at bounding box center [276, 258] width 63 height 29
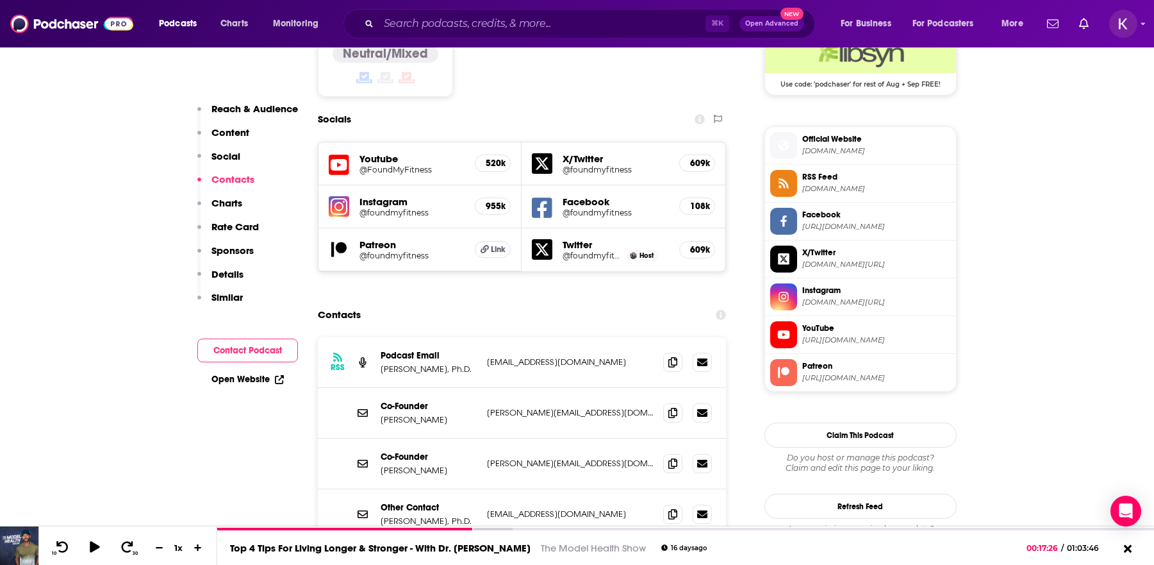
scroll to position [1082, 0]
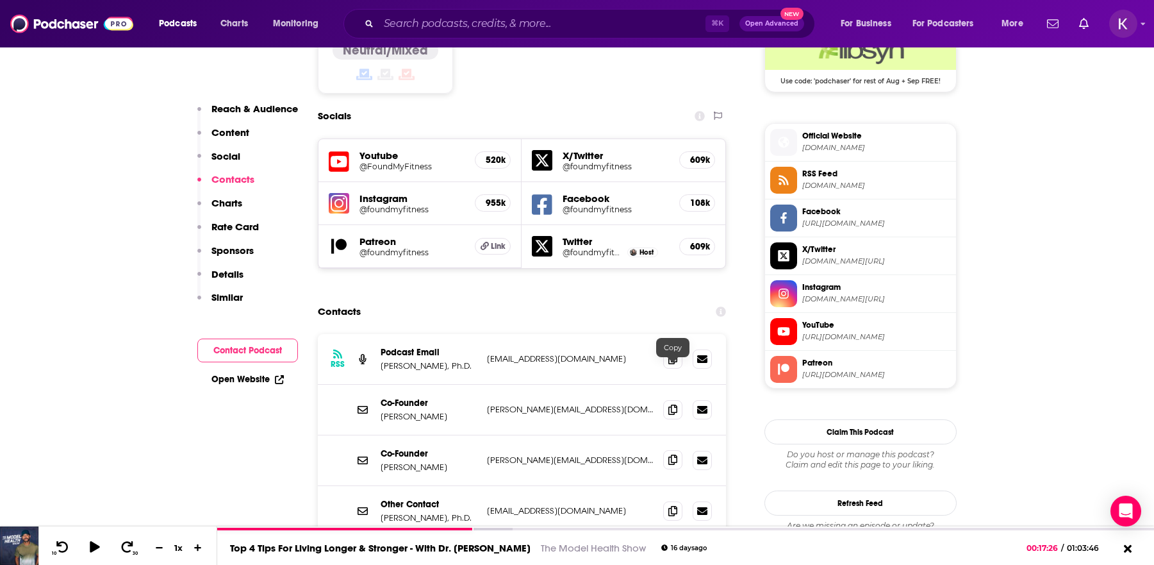
click at [669, 454] on icon at bounding box center [673, 459] width 9 height 10
click at [677, 353] on icon at bounding box center [673, 358] width 9 height 10
click at [676, 505] on icon at bounding box center [673, 510] width 9 height 10
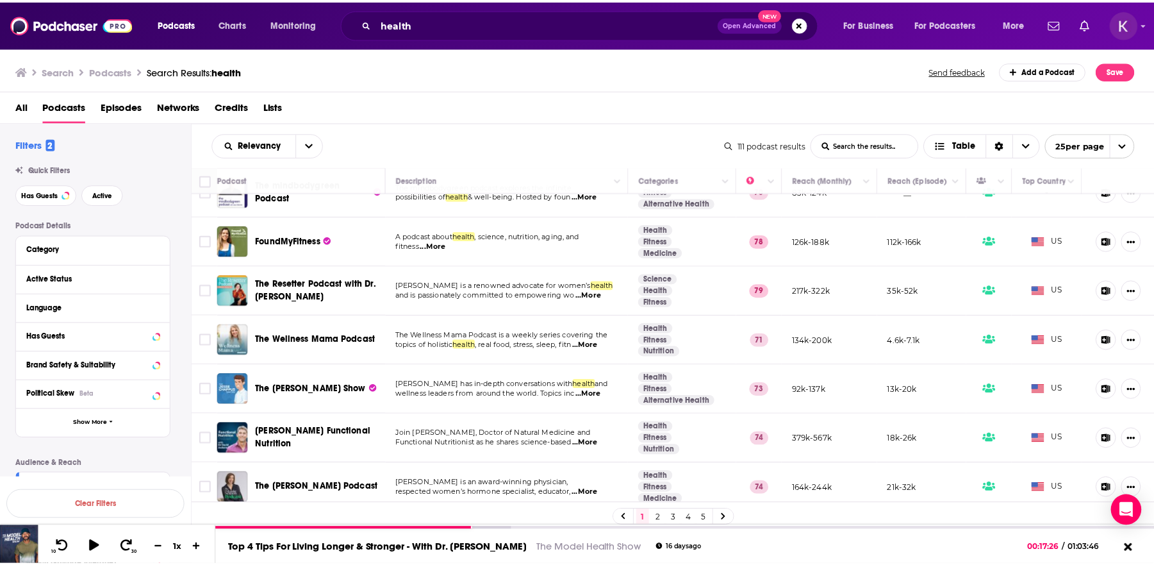
scroll to position [730, 0]
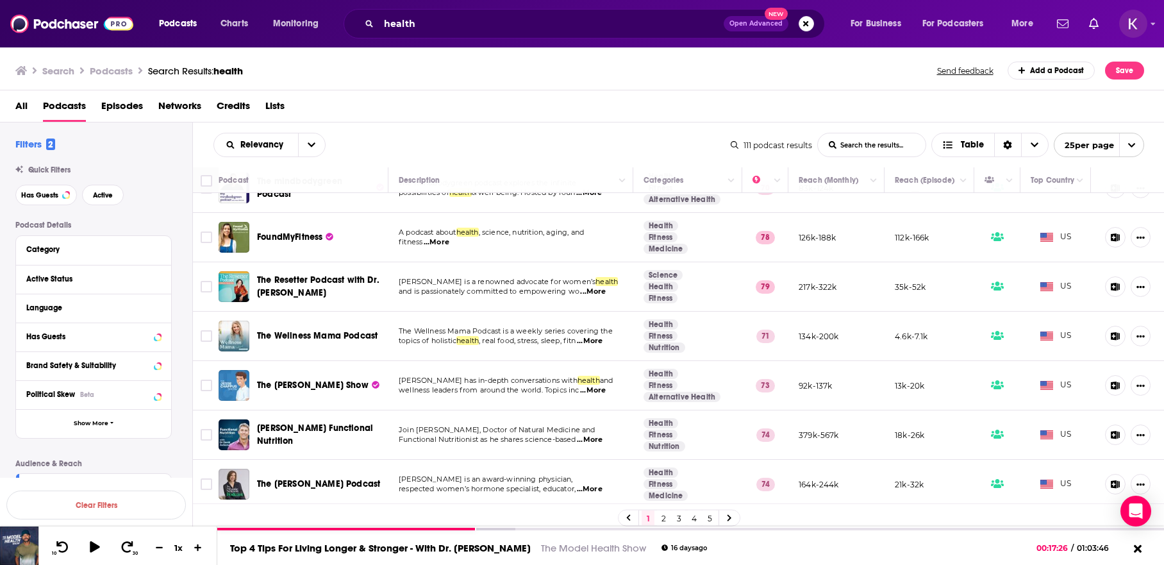
click at [595, 385] on span "...More" at bounding box center [593, 390] width 26 height 10
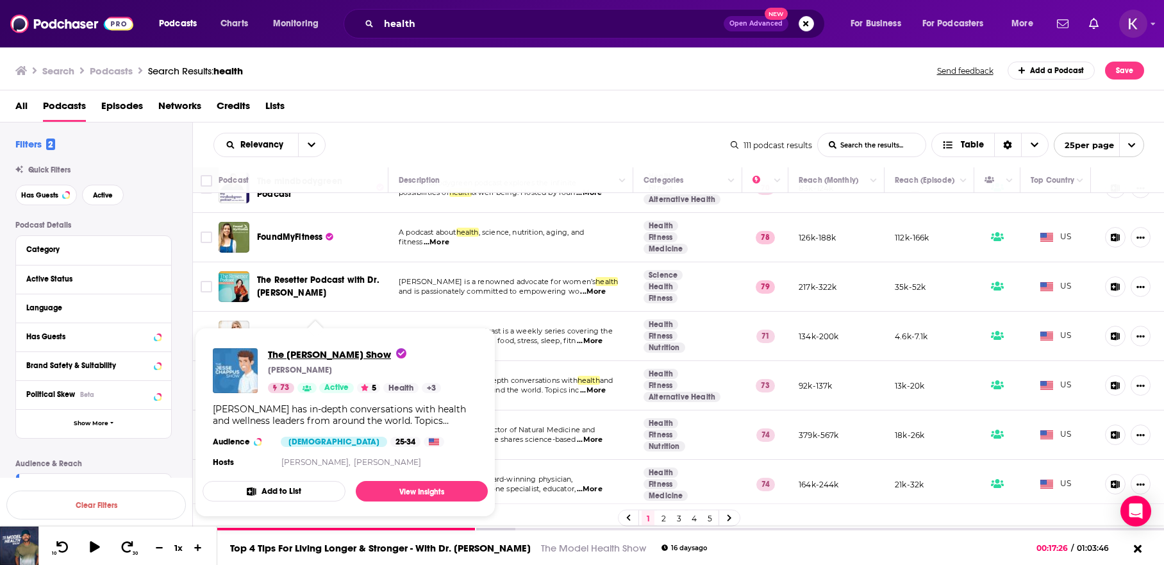
click at [302, 354] on span "The Jesse Chappus Show" at bounding box center [337, 354] width 138 height 12
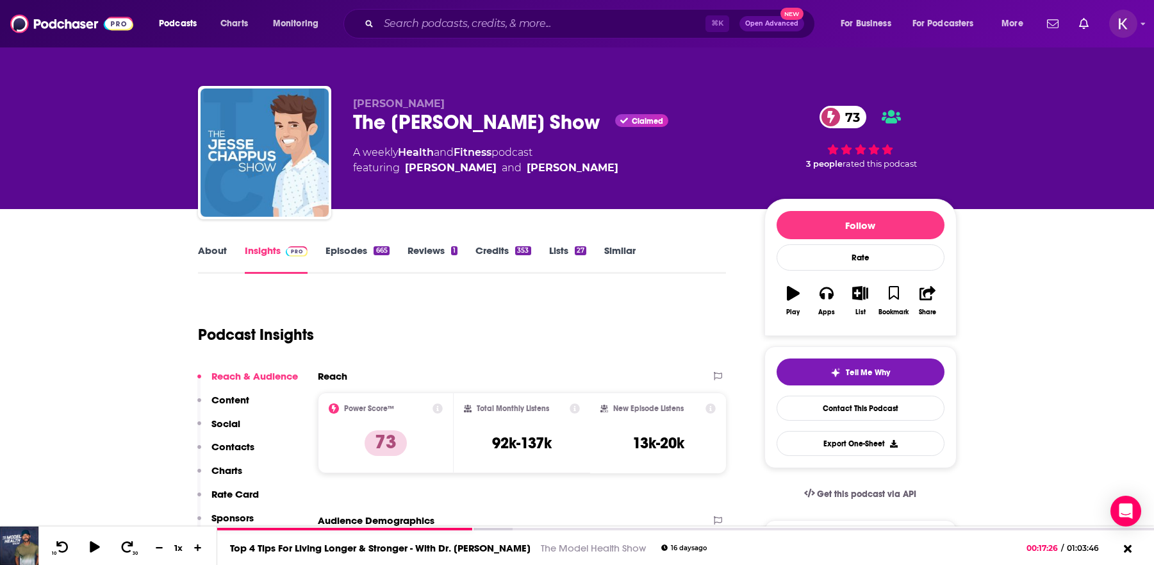
click at [333, 254] on link "Episodes 665" at bounding box center [357, 258] width 63 height 29
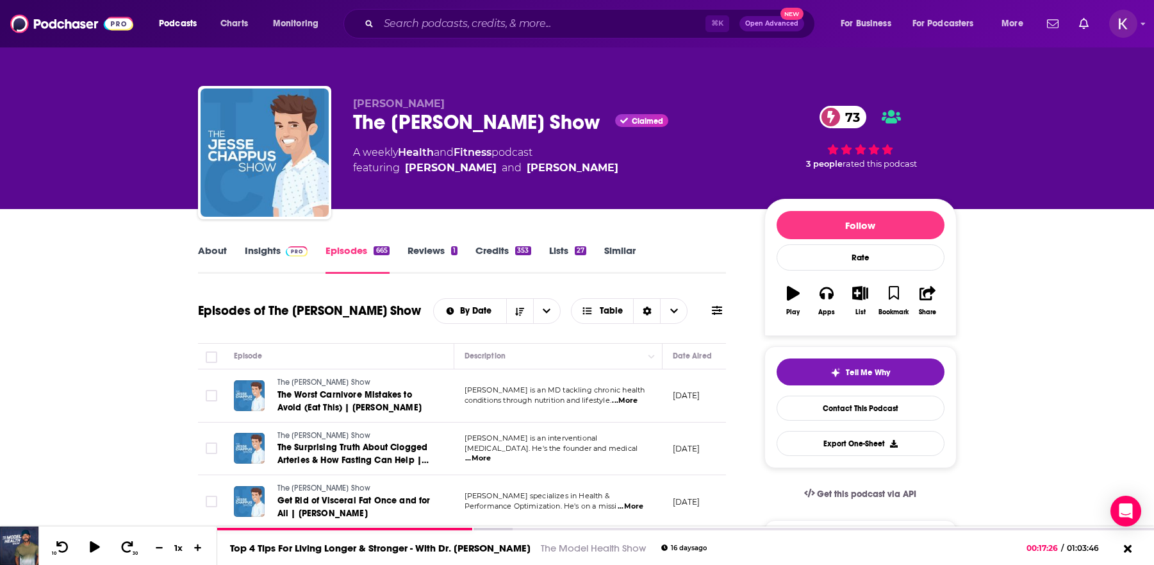
click at [257, 254] on link "Insights" at bounding box center [276, 258] width 63 height 29
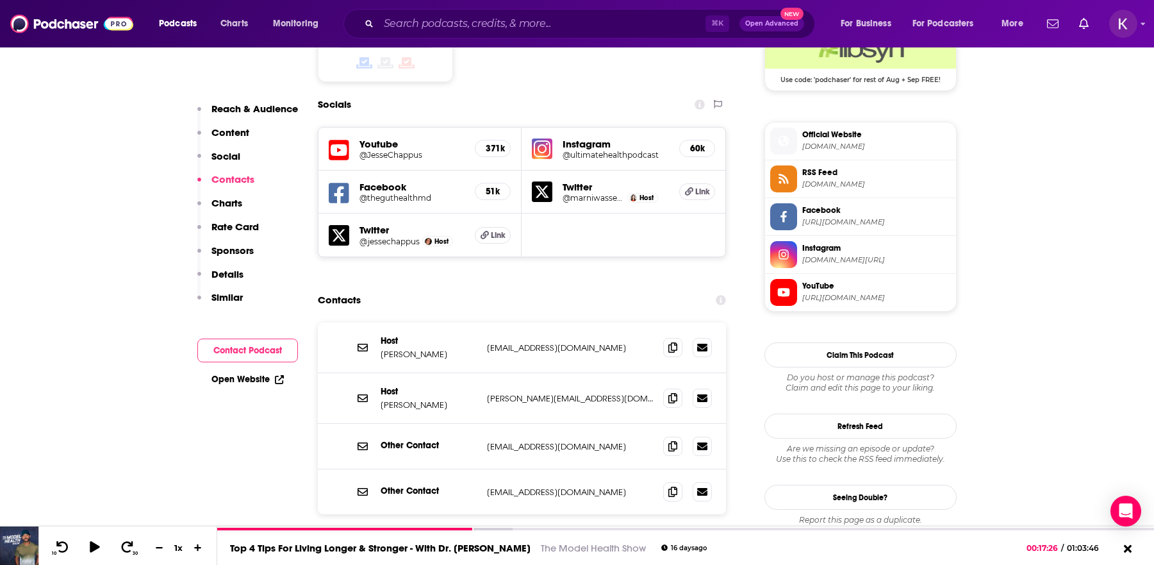
scroll to position [1085, 0]
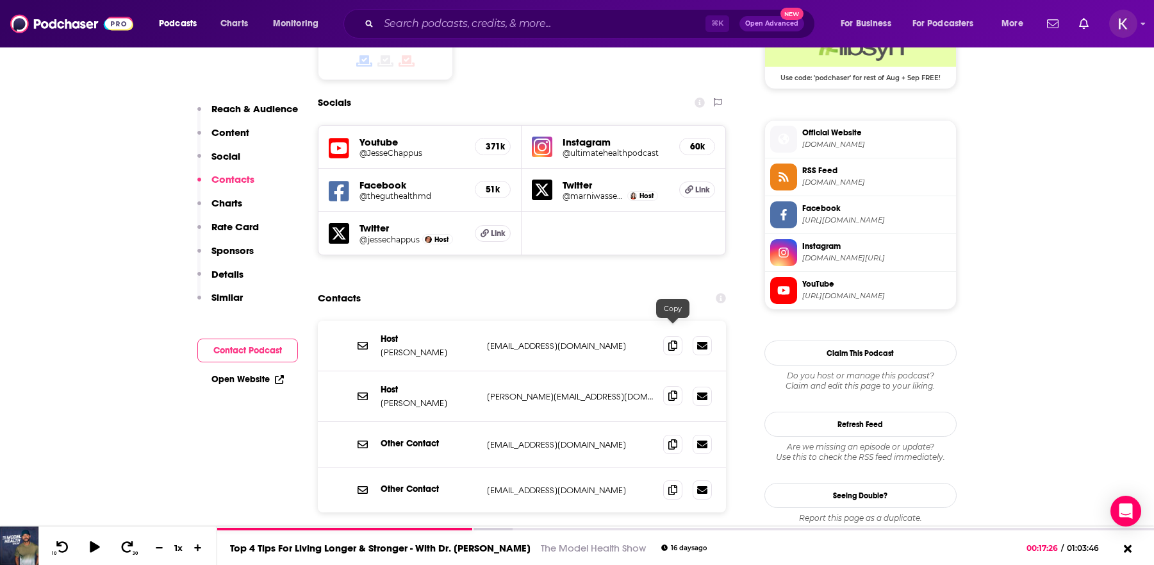
click at [674, 390] on icon at bounding box center [673, 395] width 9 height 10
click at [671, 479] on span at bounding box center [672, 488] width 19 height 19
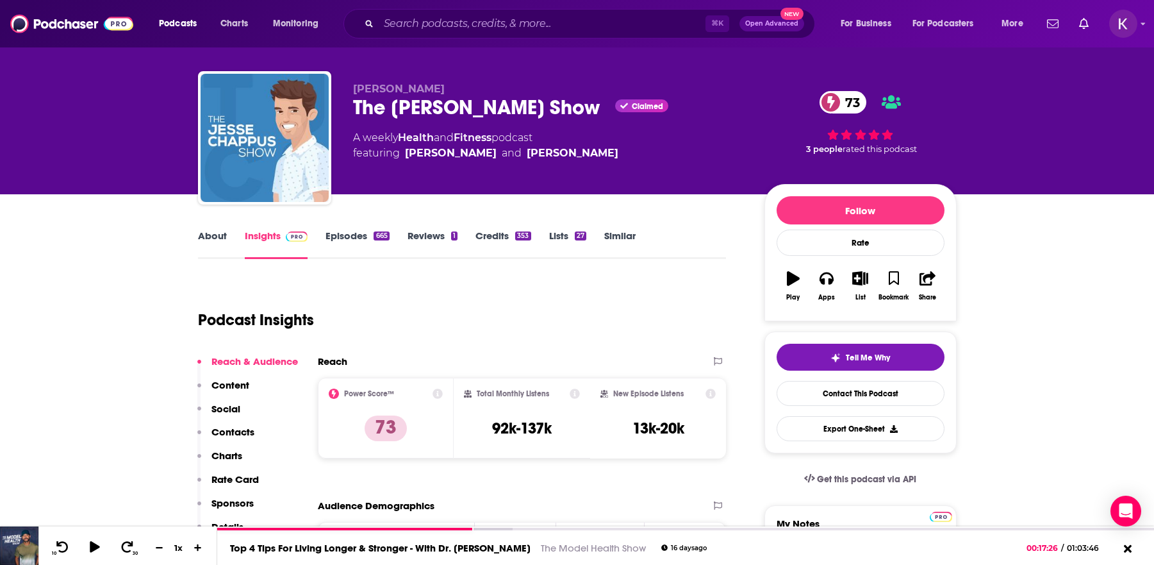
scroll to position [0, 0]
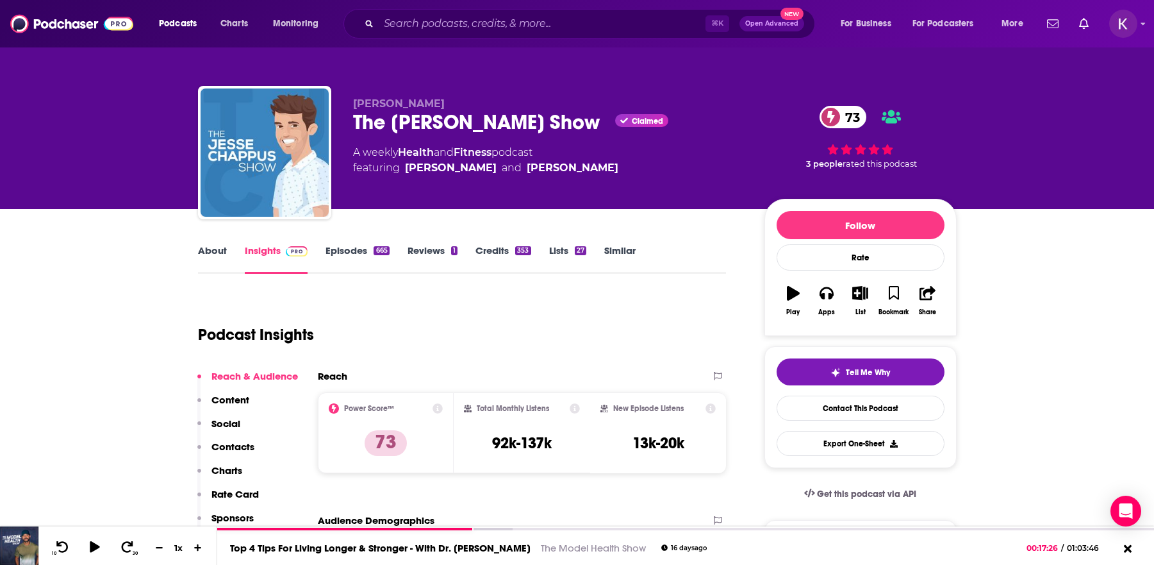
click at [205, 251] on link "About" at bounding box center [212, 258] width 29 height 29
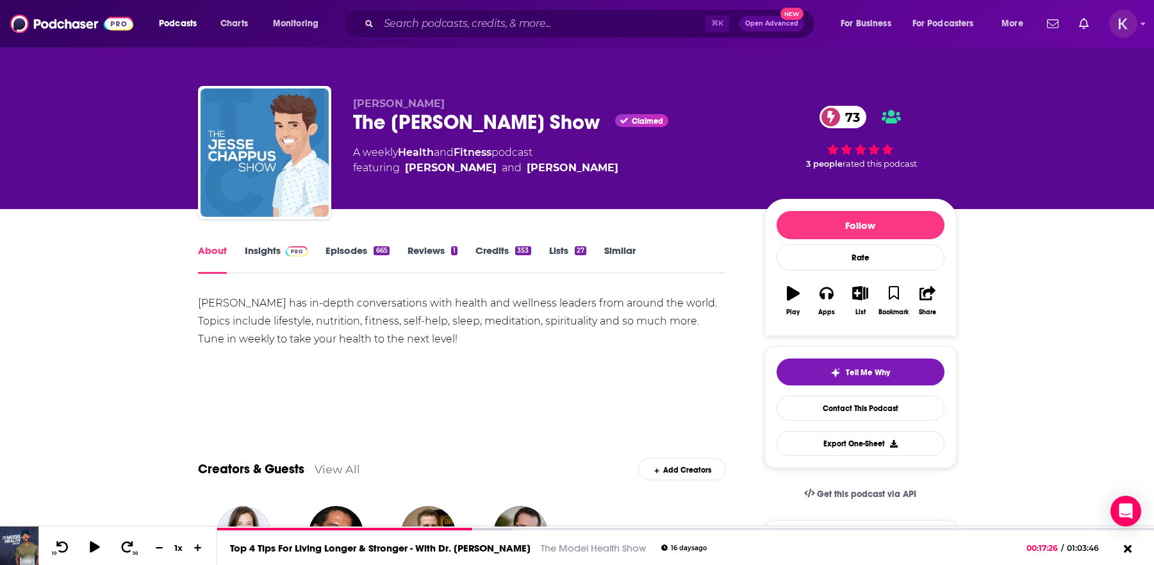
click at [263, 256] on link "Insights" at bounding box center [276, 258] width 63 height 29
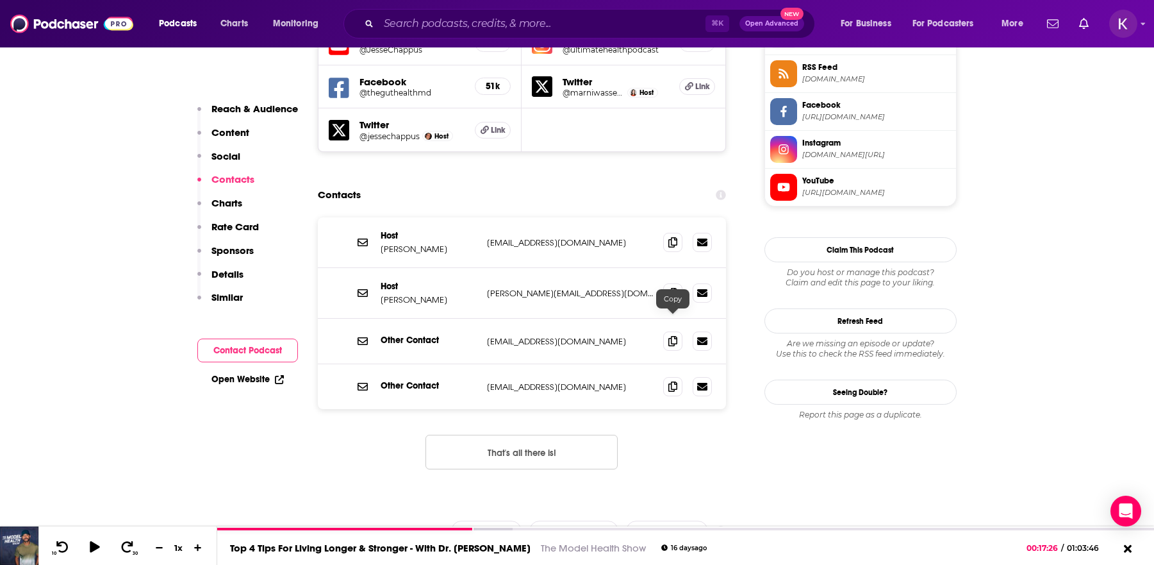
scroll to position [1204, 0]
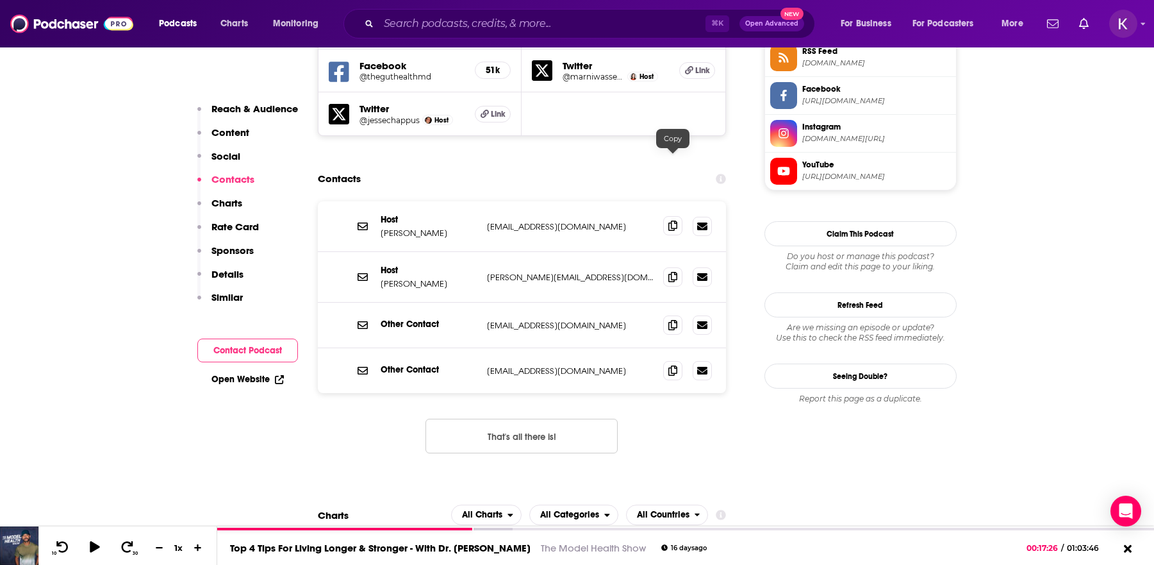
click at [669, 221] on icon at bounding box center [673, 226] width 9 height 10
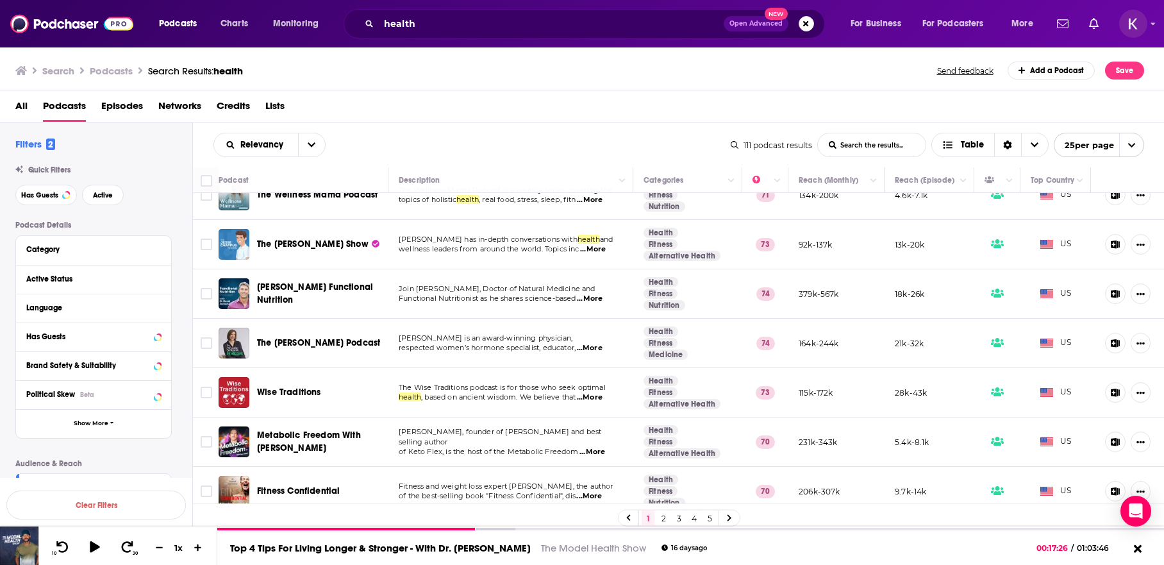
scroll to position [871, 0]
